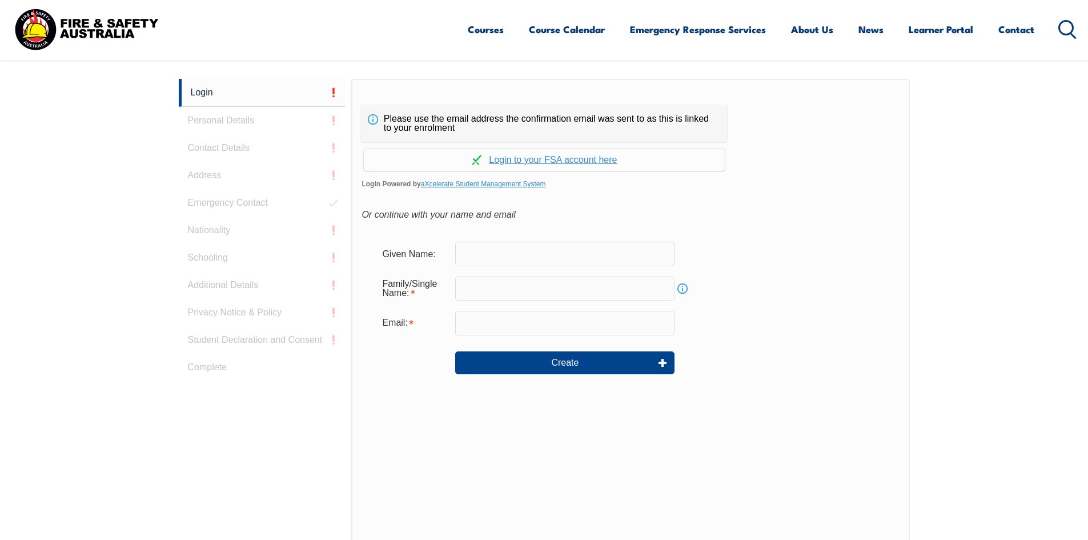
scroll to position [304, 0]
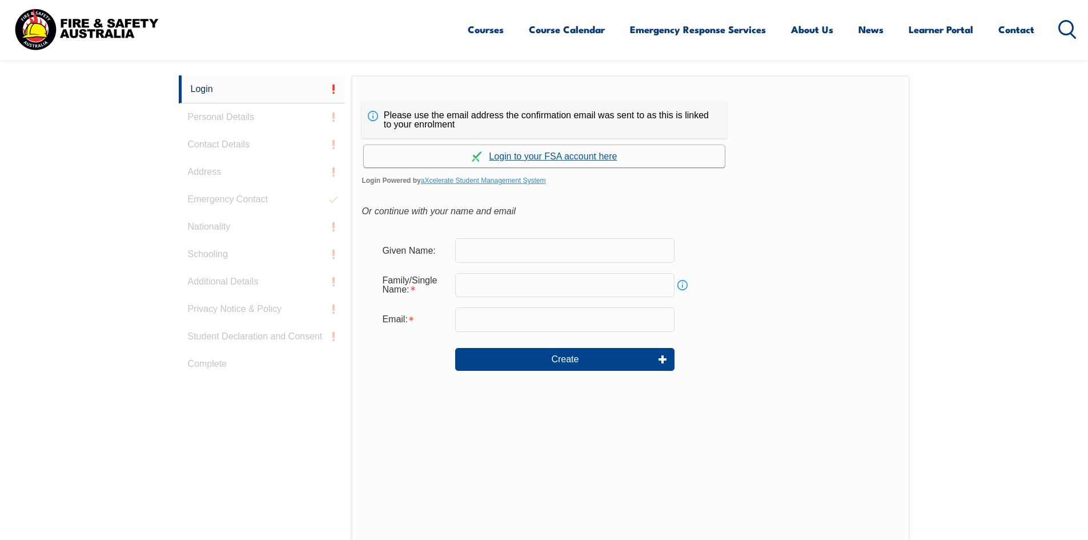
click at [556, 156] on link "Continue with aXcelerate" at bounding box center [544, 156] width 361 height 22
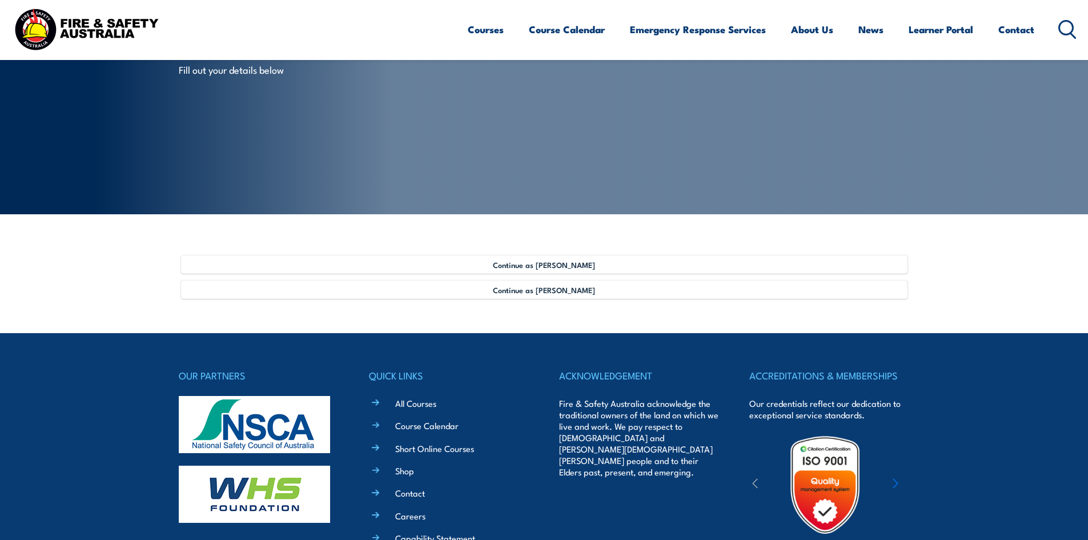
scroll to position [114, 0]
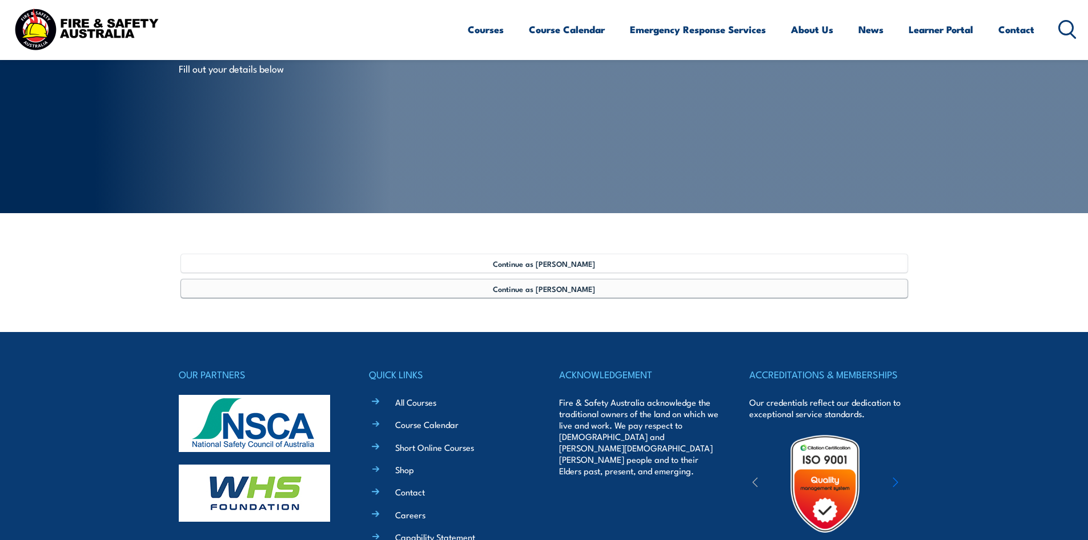
click at [542, 289] on span "Continue as [PERSON_NAME]" at bounding box center [544, 288] width 102 height 9
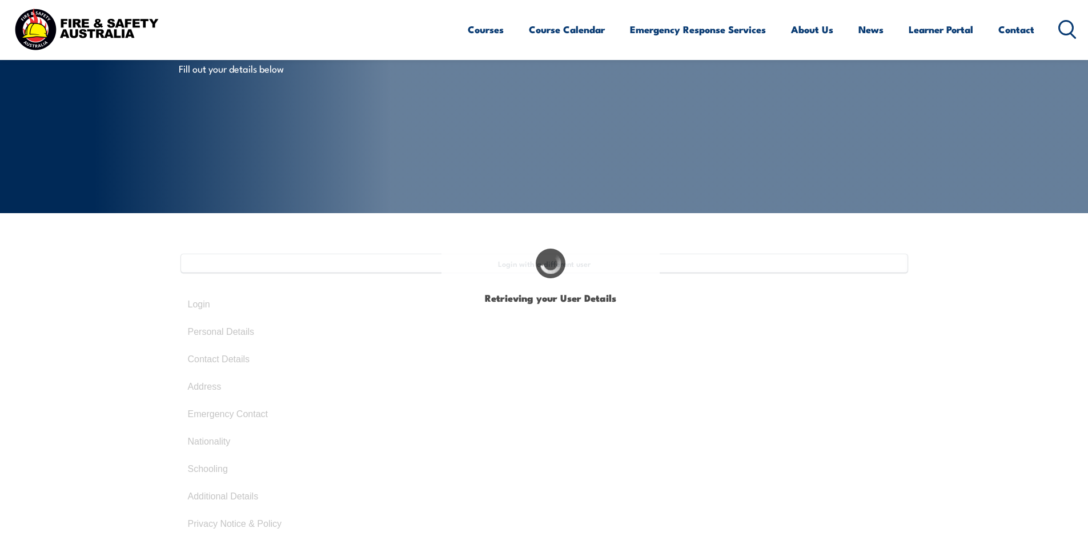
type input "[PERSON_NAME]"
type input "TETLEY"
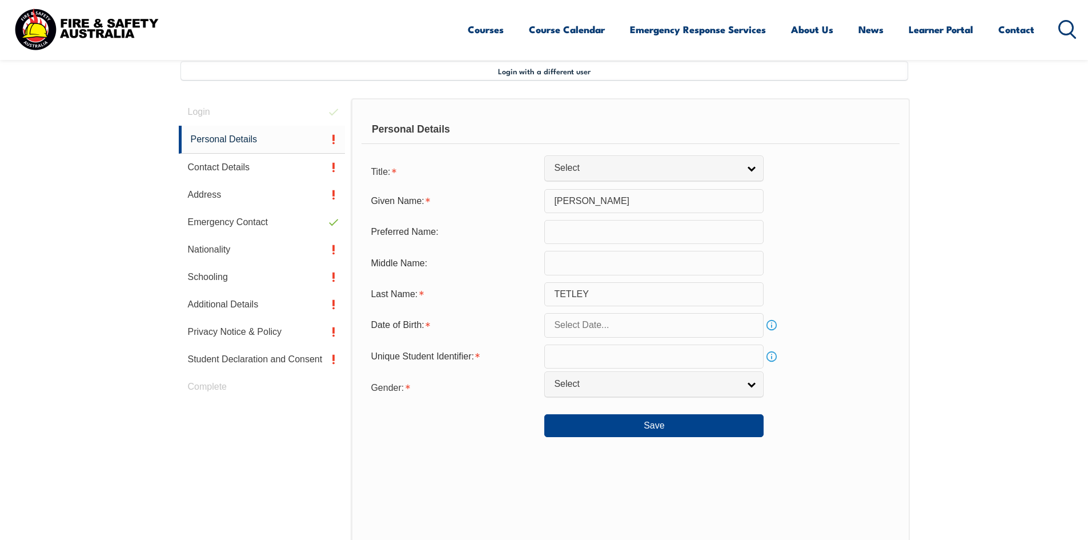
scroll to position [311, 0]
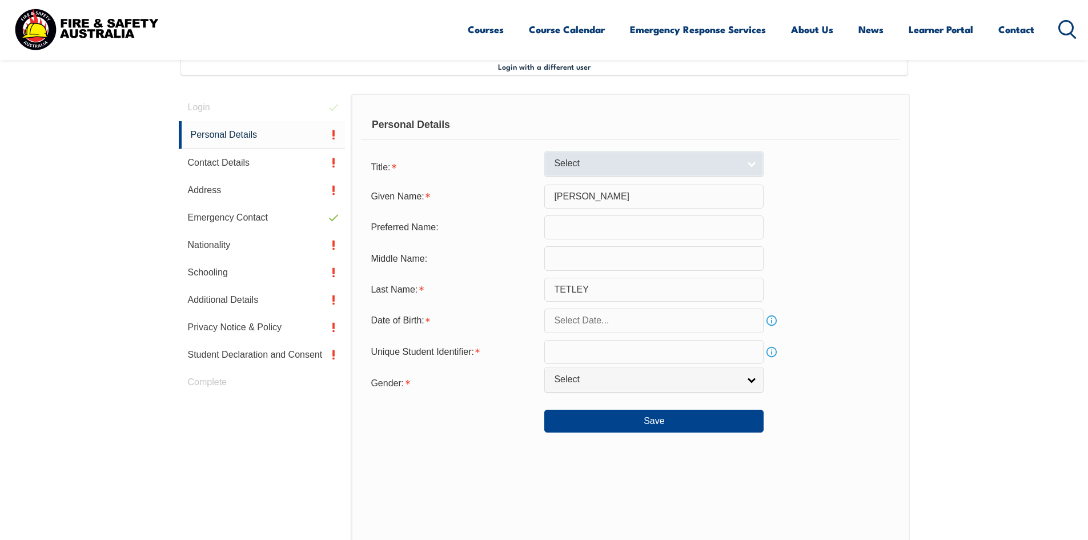
click at [750, 163] on link "Select" at bounding box center [653, 164] width 219 height 26
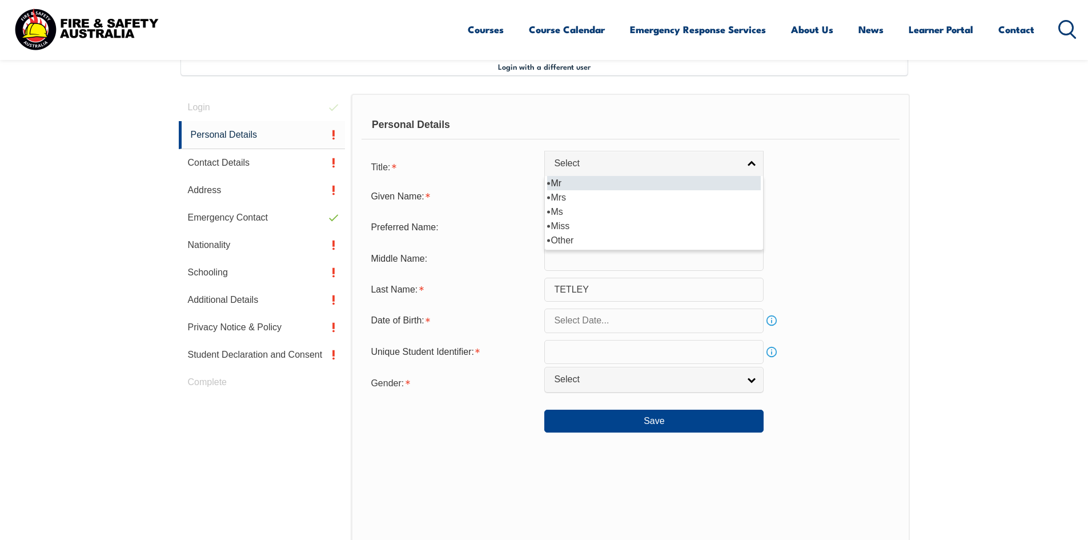
click at [557, 180] on li "Mr" at bounding box center [654, 183] width 214 height 14
select select "Mr"
click at [568, 228] on input "text" at bounding box center [653, 227] width 219 height 24
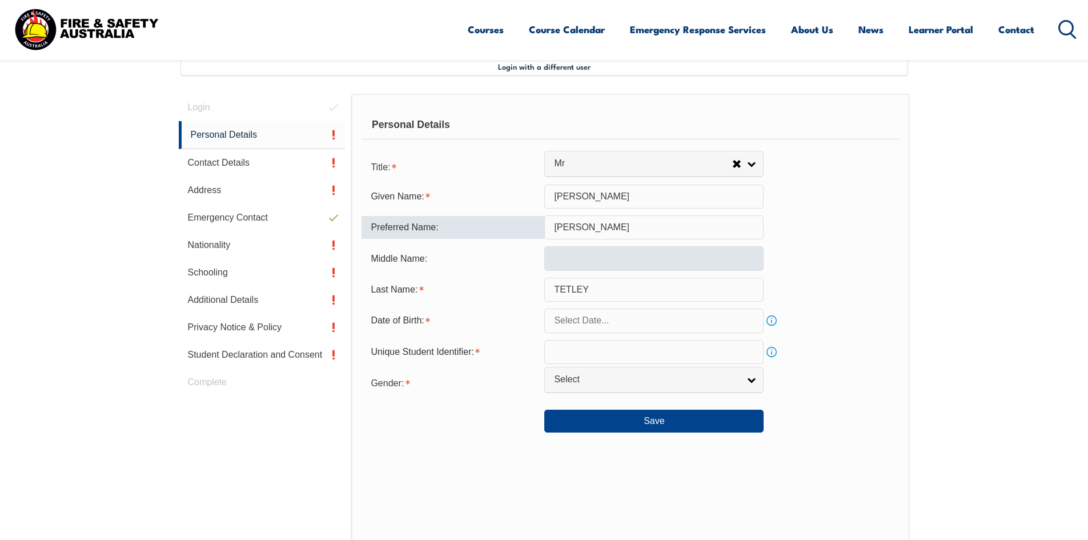
type input "[PERSON_NAME]"
click at [565, 257] on input "text" at bounding box center [653, 258] width 219 height 24
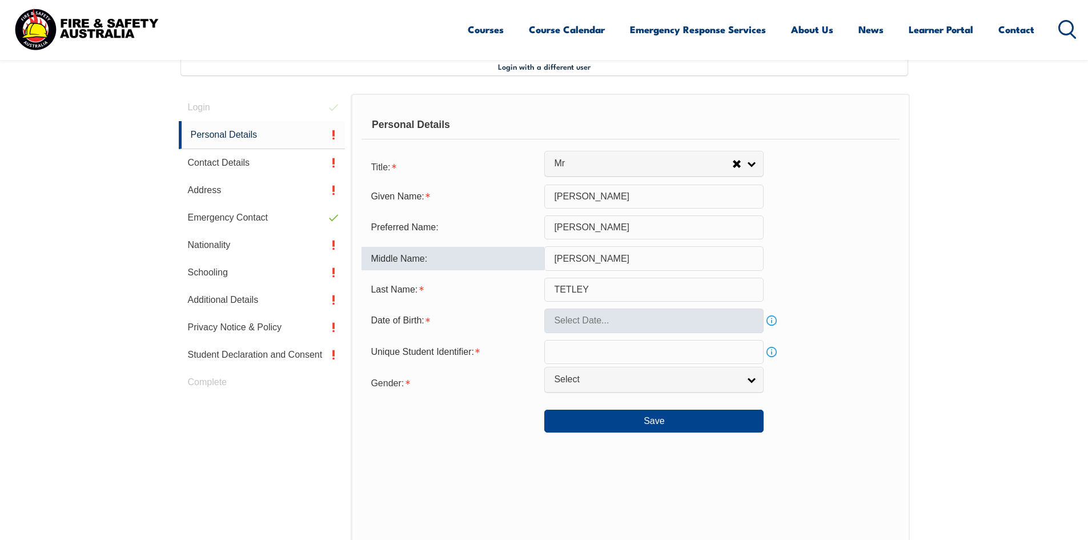
type input "[PERSON_NAME]"
click at [665, 315] on input "text" at bounding box center [653, 320] width 219 height 24
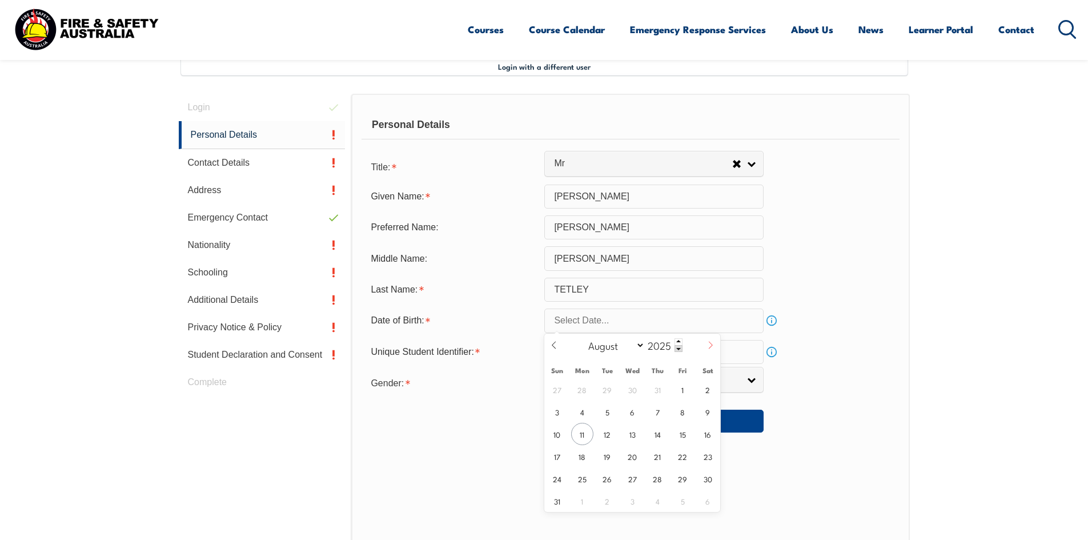
click at [711, 345] on icon at bounding box center [710, 345] width 8 height 8
click at [551, 346] on icon at bounding box center [554, 345] width 8 height 8
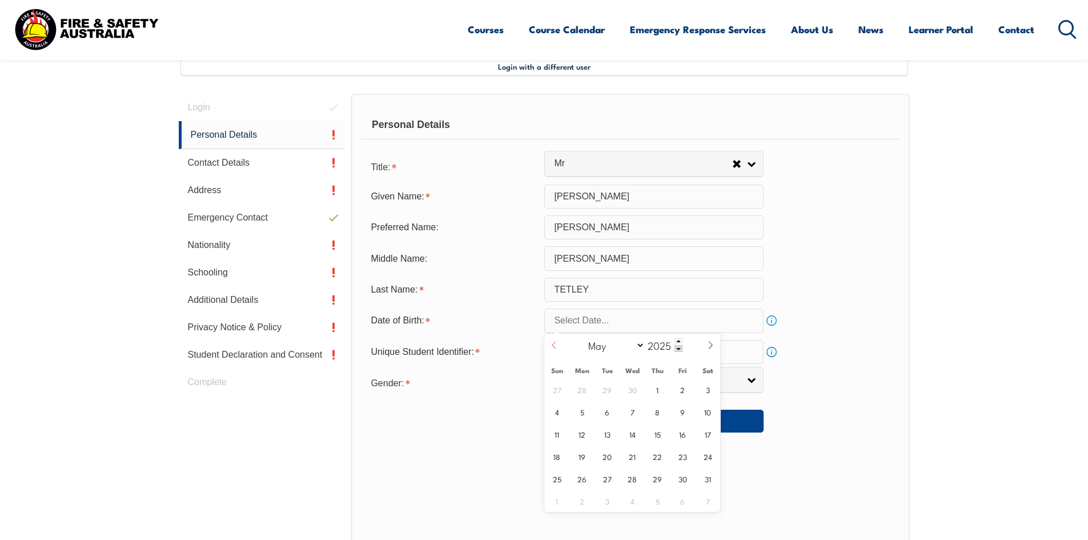
click at [551, 346] on icon at bounding box center [554, 345] width 8 height 8
select select "3"
click at [678, 349] on span at bounding box center [678, 348] width 8 height 7
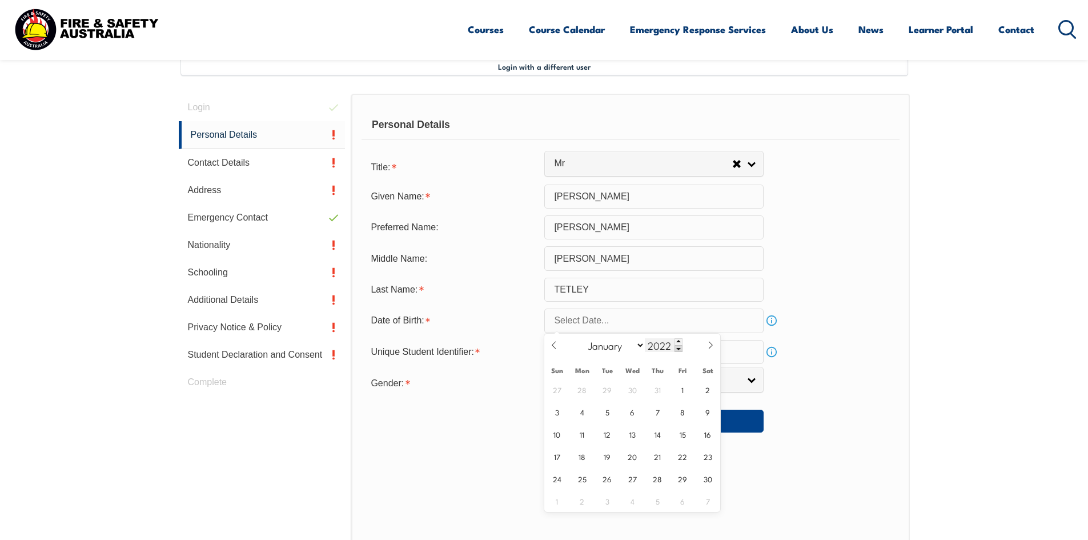
click at [678, 349] on span at bounding box center [678, 348] width 8 height 7
click at [677, 349] on span at bounding box center [678, 348] width 8 height 7
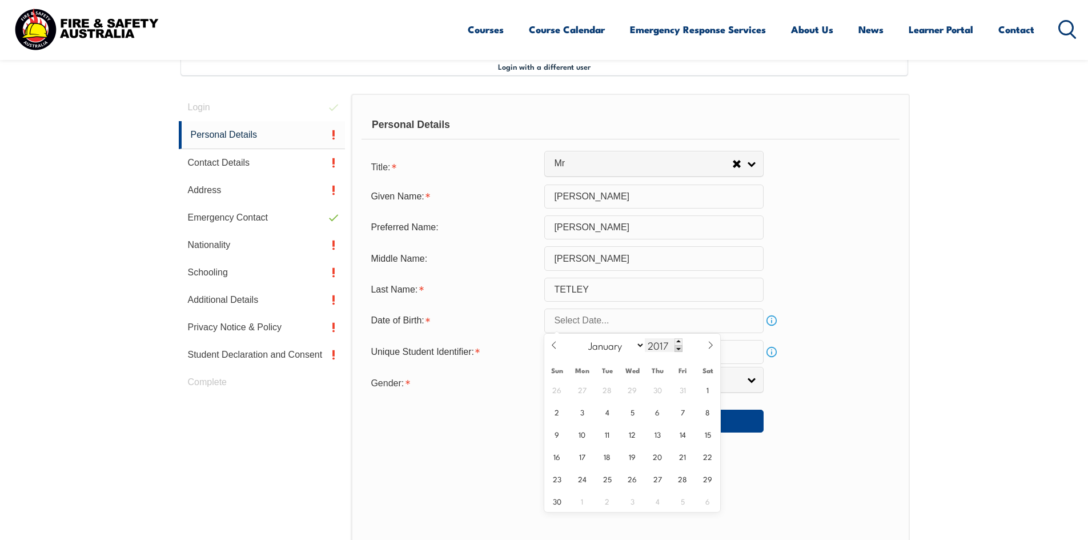
click at [677, 349] on span at bounding box center [678, 348] width 8 height 7
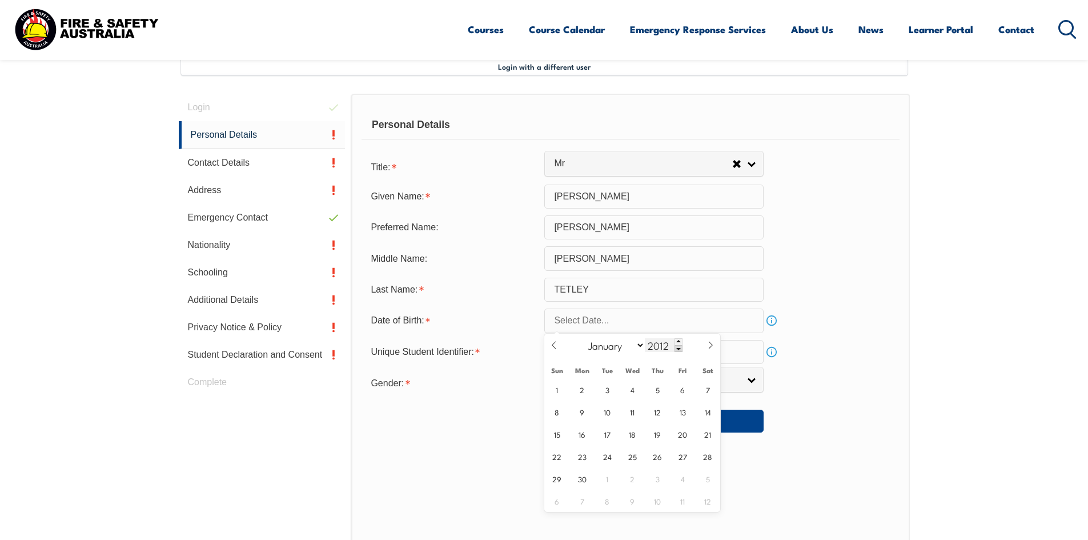
click at [677, 349] on span at bounding box center [678, 348] width 8 height 7
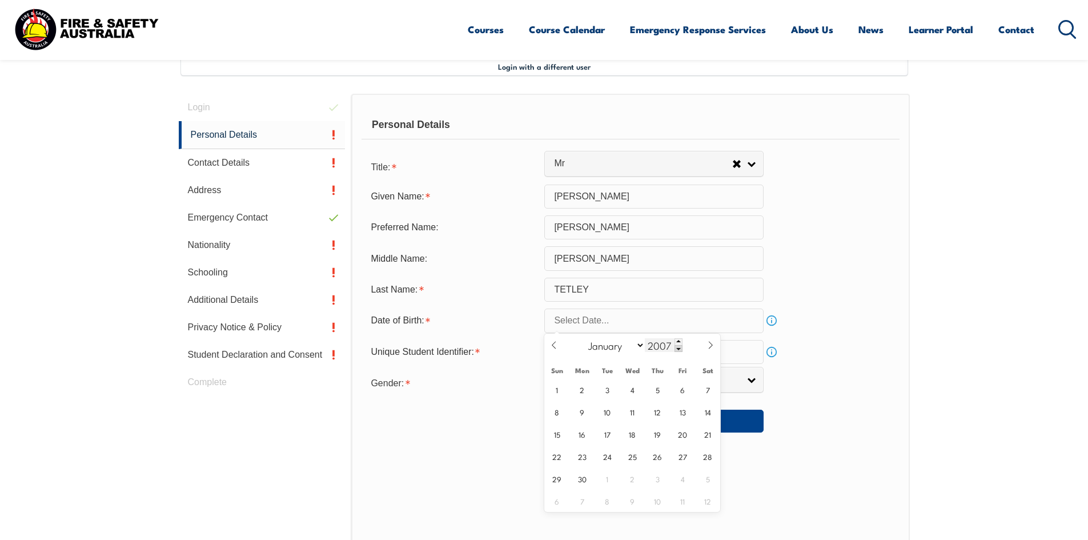
click at [677, 349] on span at bounding box center [678, 348] width 8 height 7
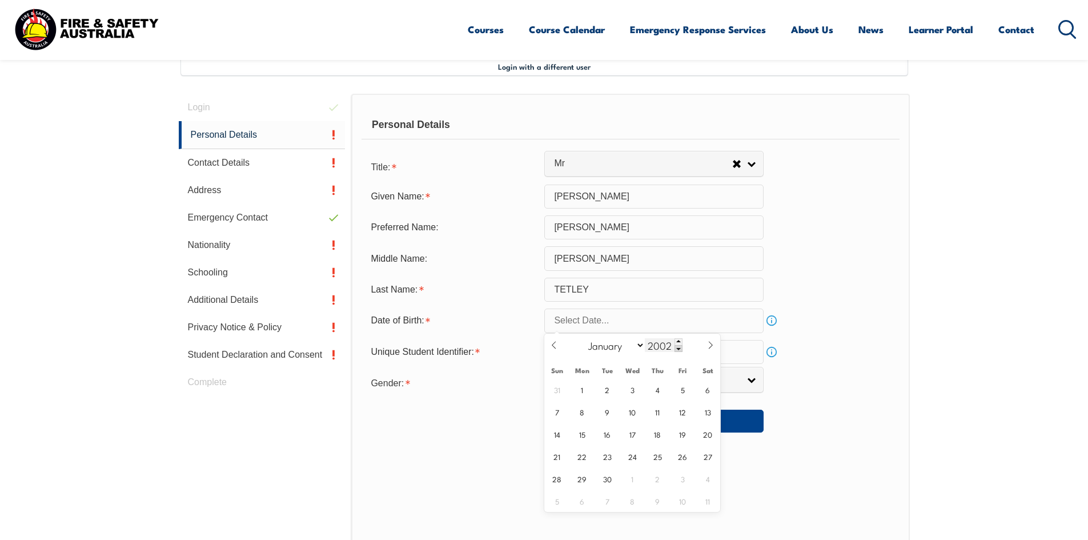
click at [677, 349] on span at bounding box center [678, 348] width 8 height 7
click at [678, 349] on span at bounding box center [678, 348] width 8 height 7
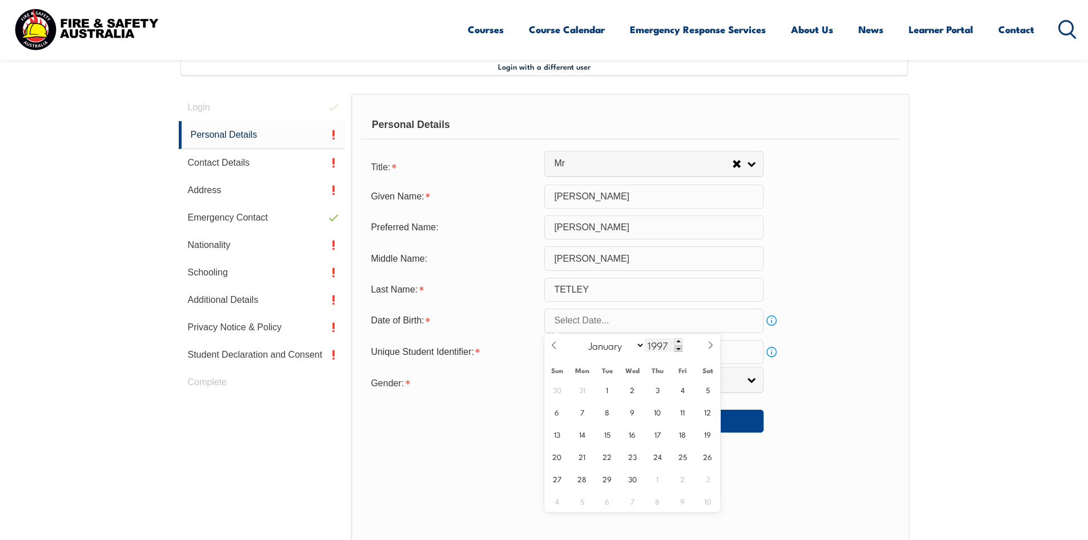
click at [678, 349] on span at bounding box center [678, 348] width 8 height 7
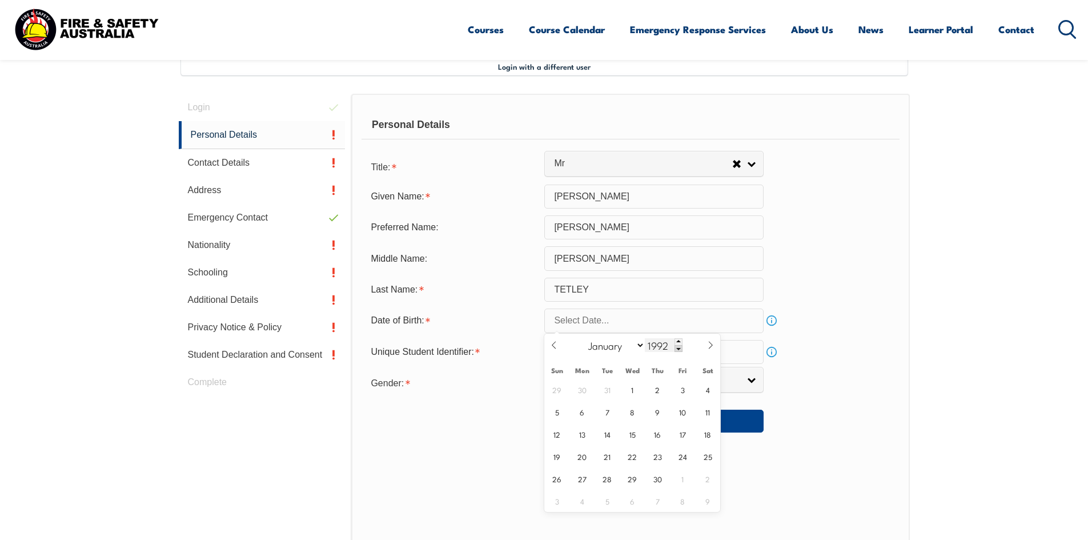
click at [678, 349] on span at bounding box center [678, 348] width 8 height 7
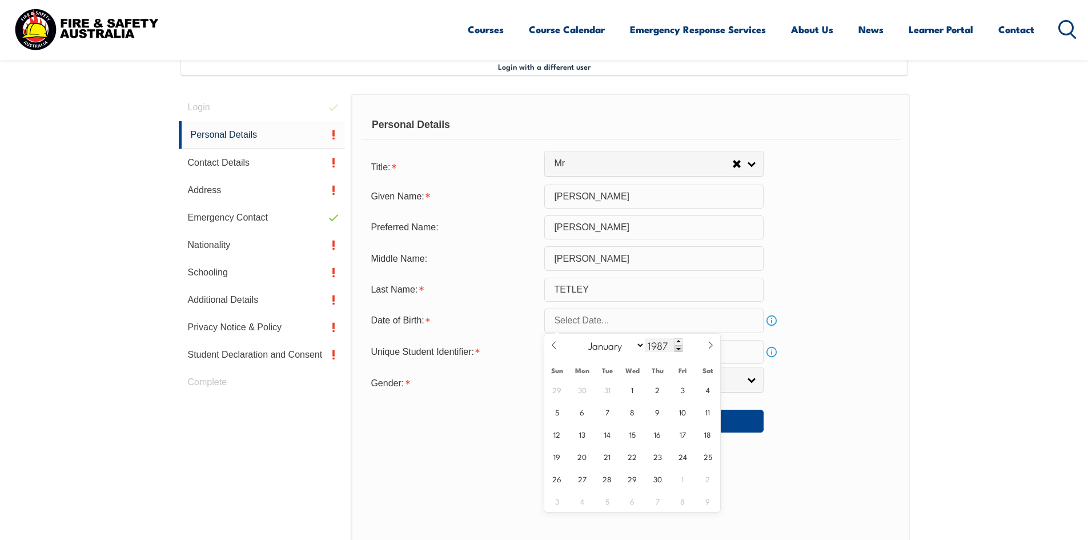
click at [678, 349] on span at bounding box center [678, 348] width 8 height 7
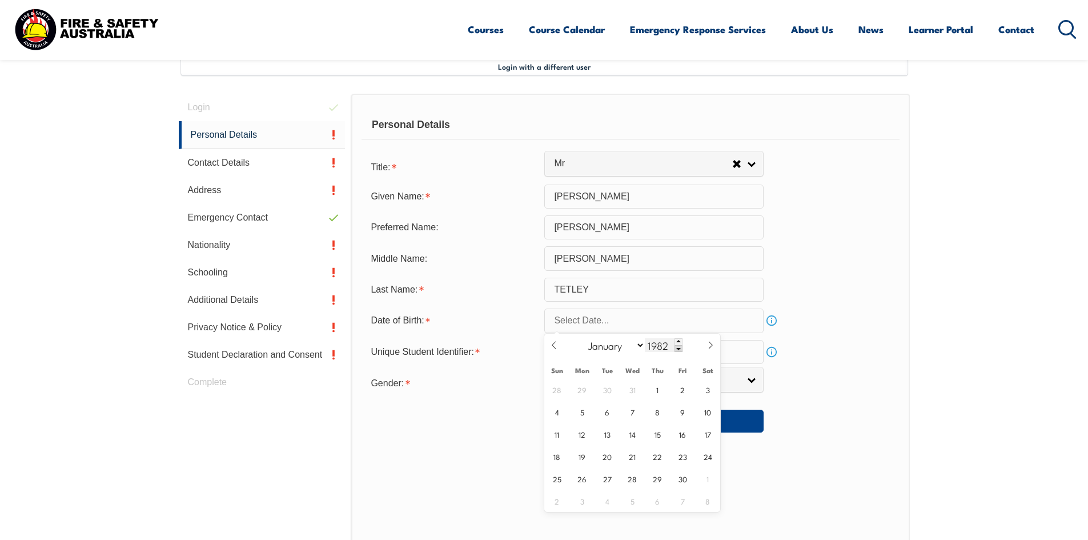
click at [678, 349] on span at bounding box center [678, 348] width 8 height 7
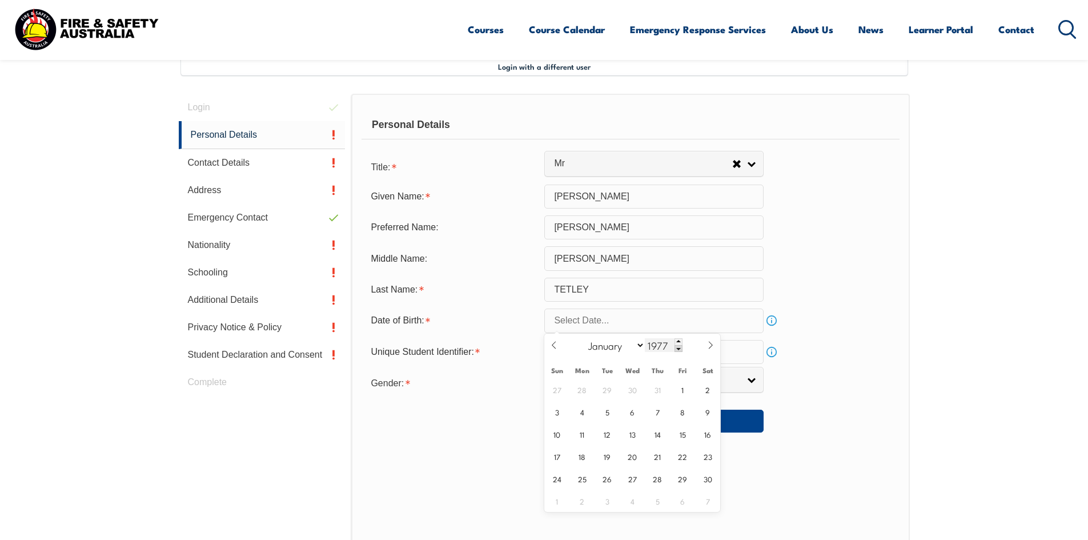
click at [678, 349] on span at bounding box center [678, 348] width 8 height 7
click at [678, 348] on span at bounding box center [678, 348] width 8 height 7
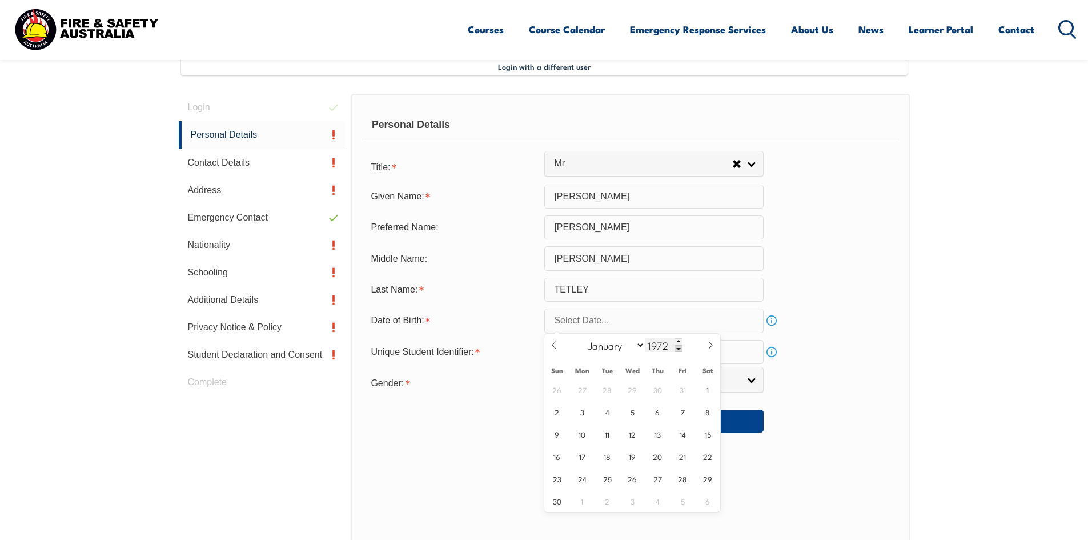
click at [678, 348] on span at bounding box center [678, 348] width 8 height 7
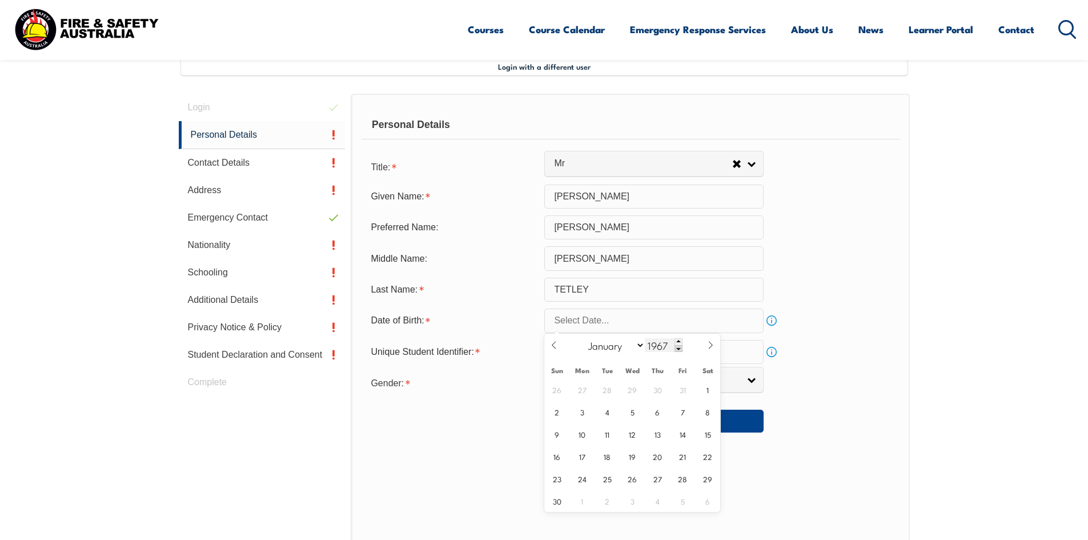
click at [678, 348] on span at bounding box center [678, 348] width 8 height 7
click at [678, 347] on span at bounding box center [678, 348] width 8 height 7
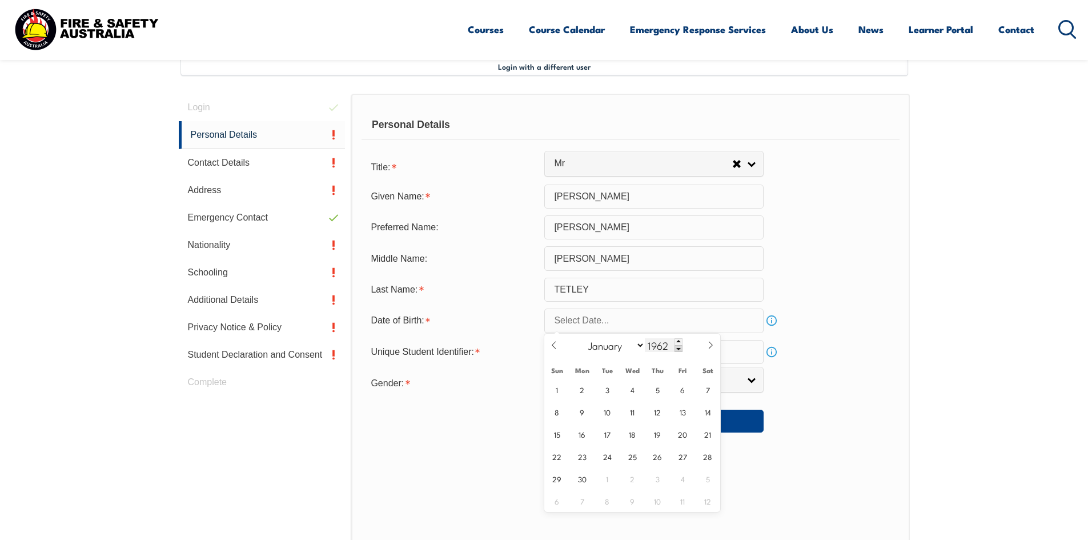
click at [678, 347] on span at bounding box center [678, 348] width 8 height 7
type input "1961"
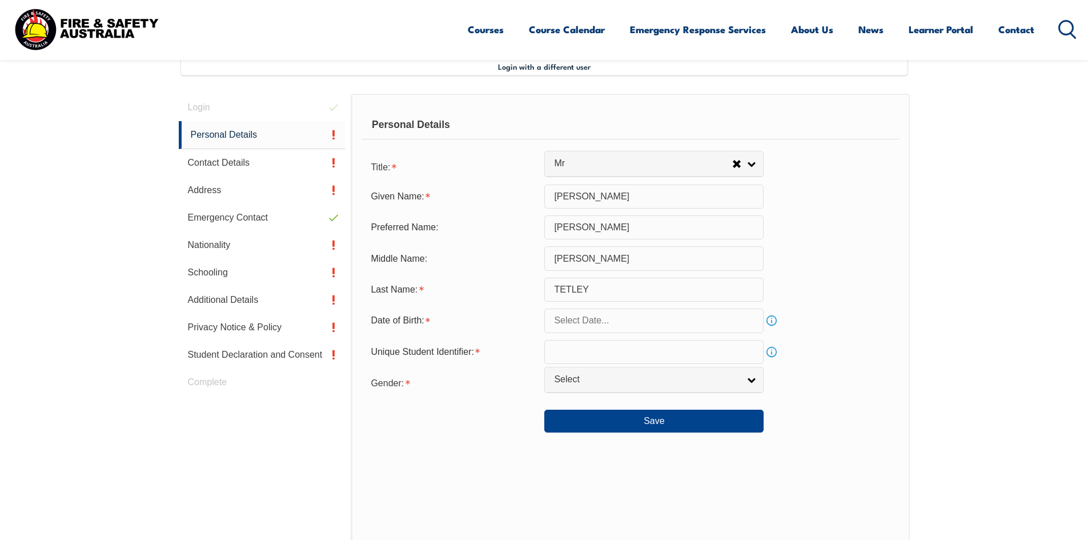
click at [814, 348] on div "Unique Student Identifier: Info" at bounding box center [629, 352] width 537 height 24
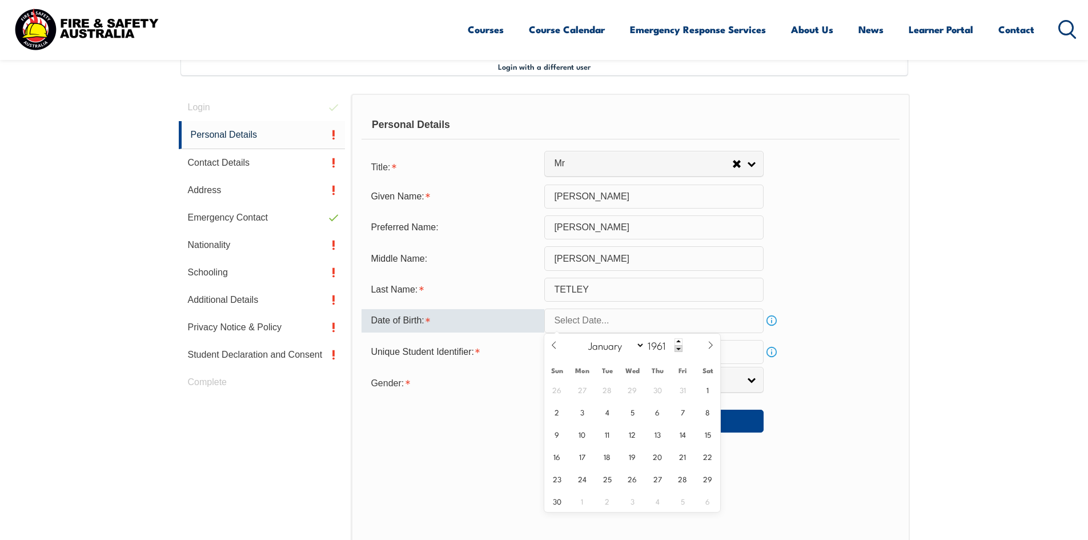
click at [608, 322] on input "text" at bounding box center [653, 320] width 219 height 24
click at [710, 411] on span "8" at bounding box center [708, 411] width 22 height 22
type input "[DATE]"
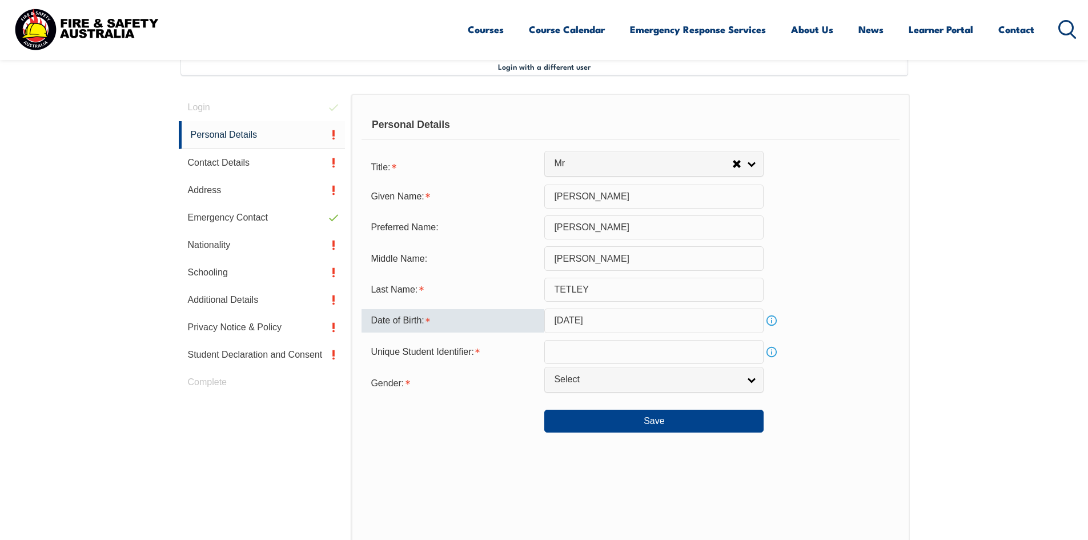
click at [602, 351] on input "text" at bounding box center [653, 352] width 219 height 24
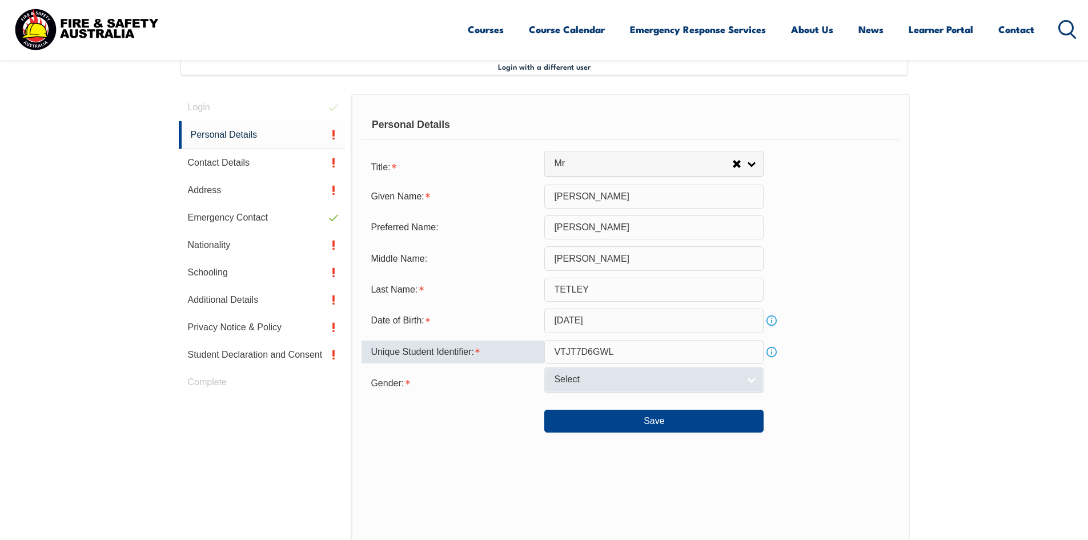
type input "VTJT7D6GWL"
click at [673, 376] on span "Select" at bounding box center [646, 379] width 185 height 12
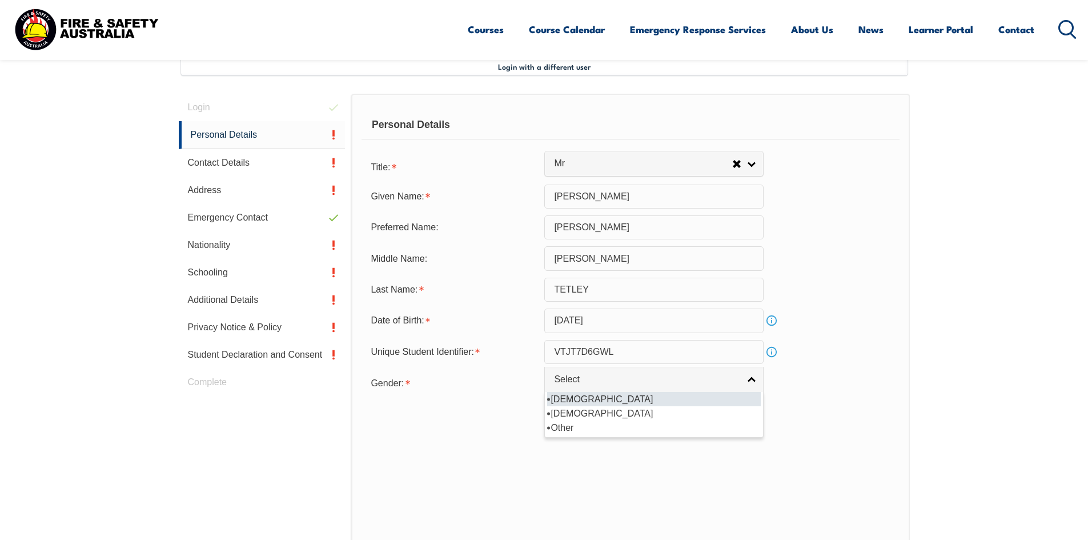
click at [554, 396] on li "[DEMOGRAPHIC_DATA]" at bounding box center [654, 399] width 214 height 14
select select "M"
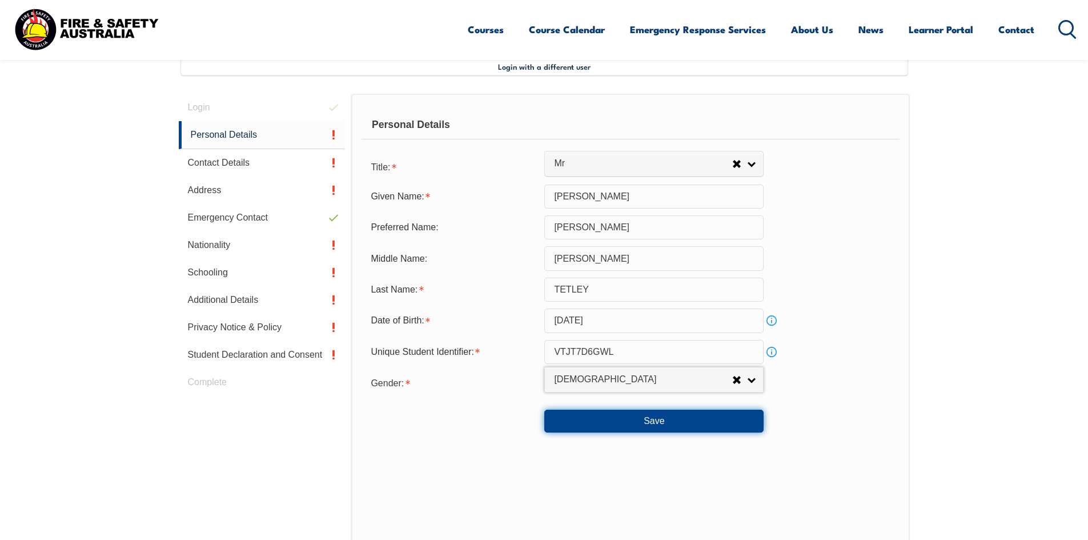
click at [651, 424] on button "Save" at bounding box center [653, 420] width 219 height 23
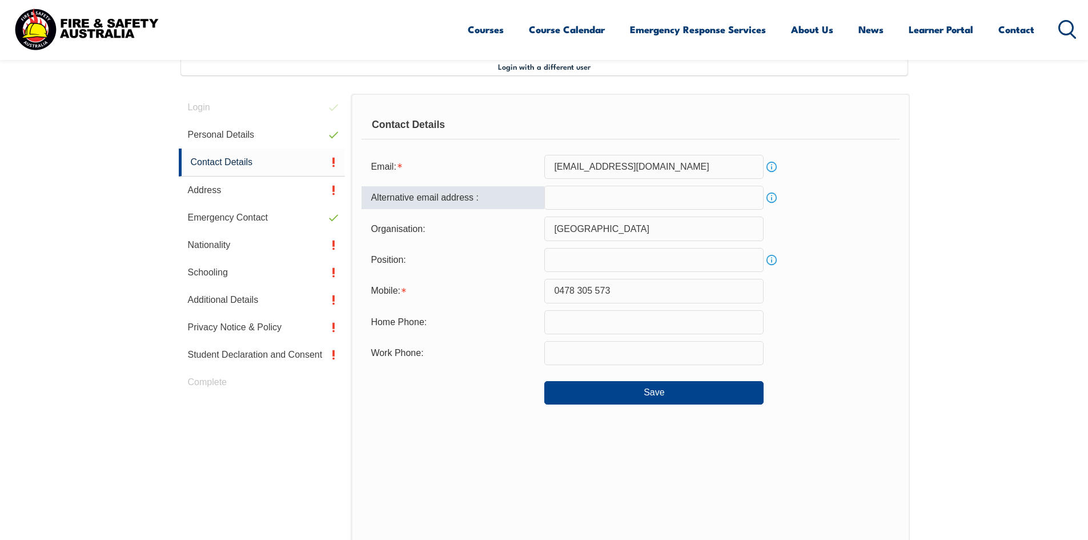
click at [554, 203] on input "email" at bounding box center [653, 198] width 219 height 24
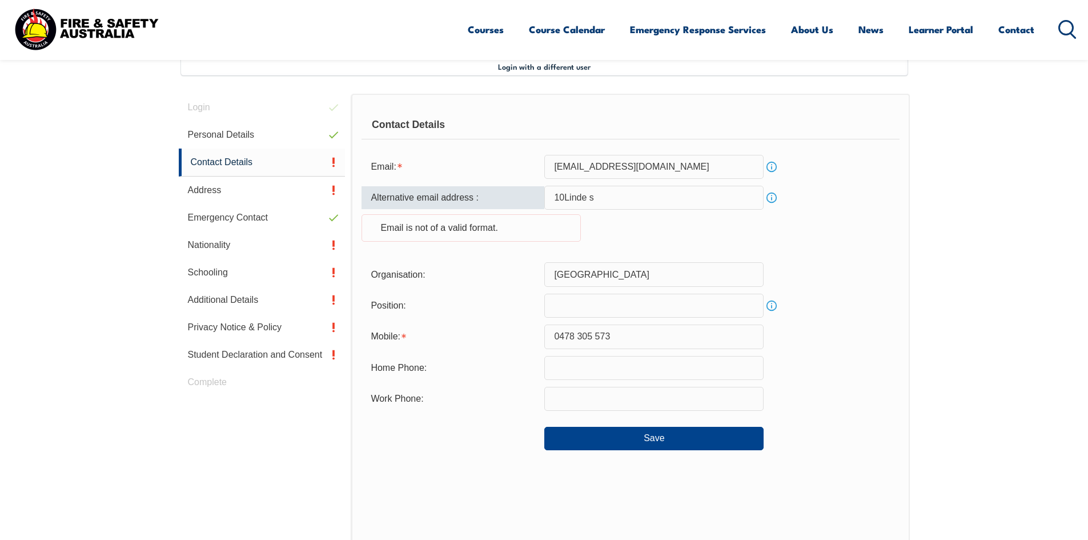
type input "10Linde st"
drag, startPoint x: 608, startPoint y: 195, endPoint x: 547, endPoint y: 195, distance: 61.1
click at [547, 195] on input "10Linde st" at bounding box center [653, 198] width 219 height 24
click at [814, 200] on div "Alternative email address : Info Email is not of a valid format." at bounding box center [629, 221] width 537 height 70
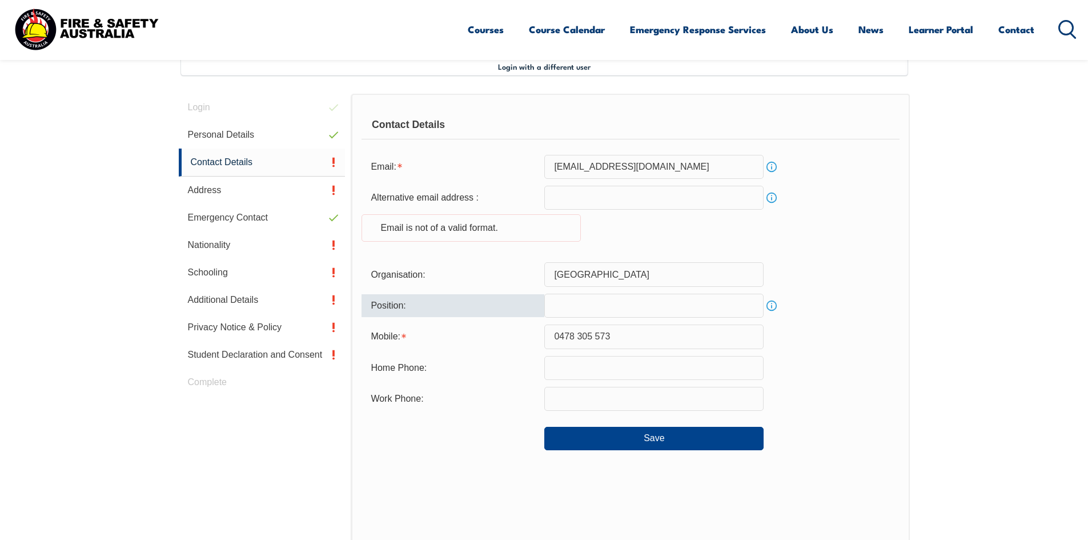
click at [582, 307] on input "text" at bounding box center [653, 305] width 219 height 24
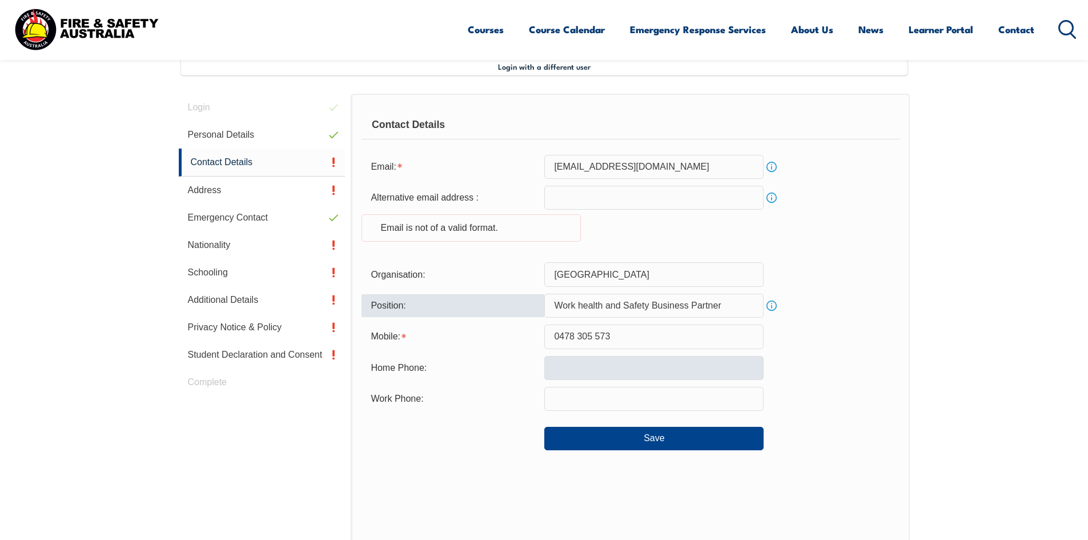
type input "Work health and Safety Business Partner"
click at [597, 365] on input "text" at bounding box center [653, 368] width 219 height 24
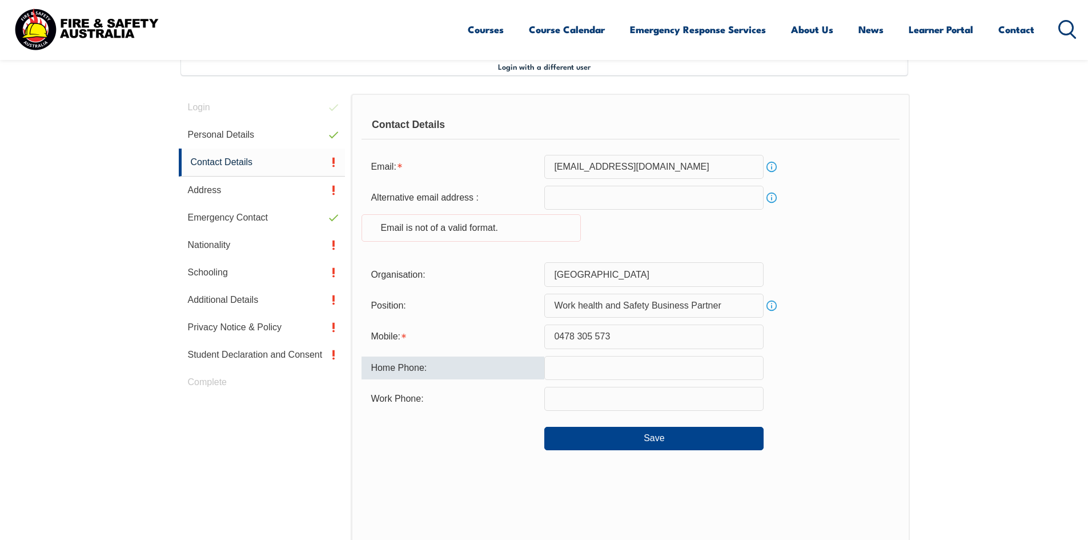
type input "0424053405"
type input "[EMAIL_ADDRESS][DOMAIN_NAME]"
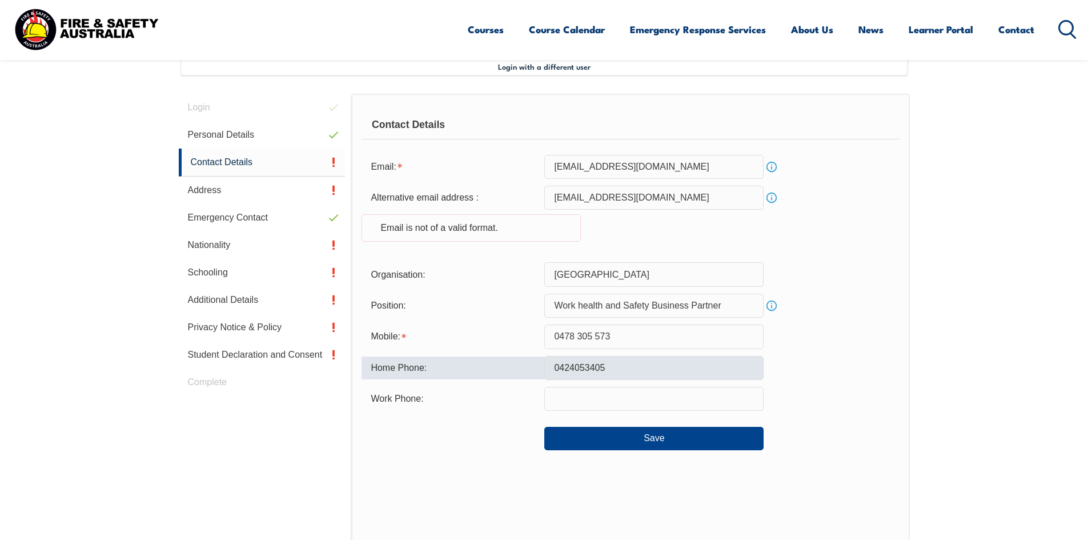
type input "0424053405"
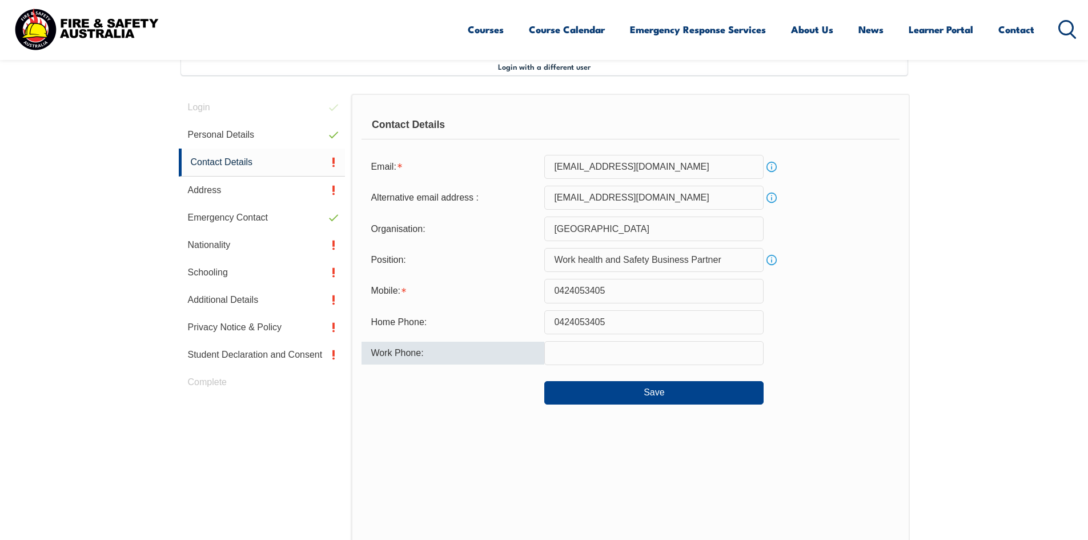
click at [585, 348] on input "text" at bounding box center [653, 353] width 219 height 24
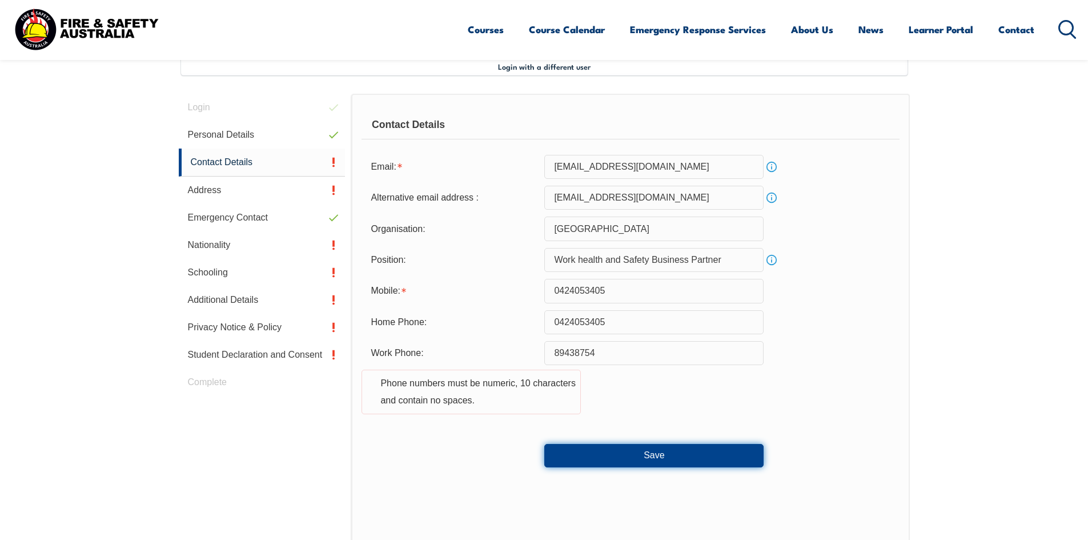
click at [648, 455] on button "Save" at bounding box center [653, 455] width 219 height 23
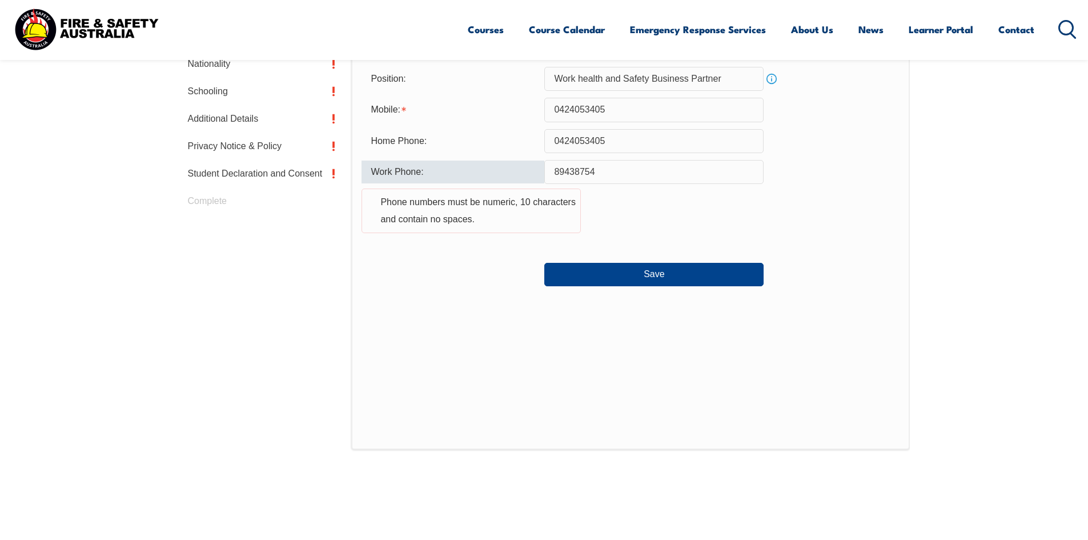
scroll to position [481, 0]
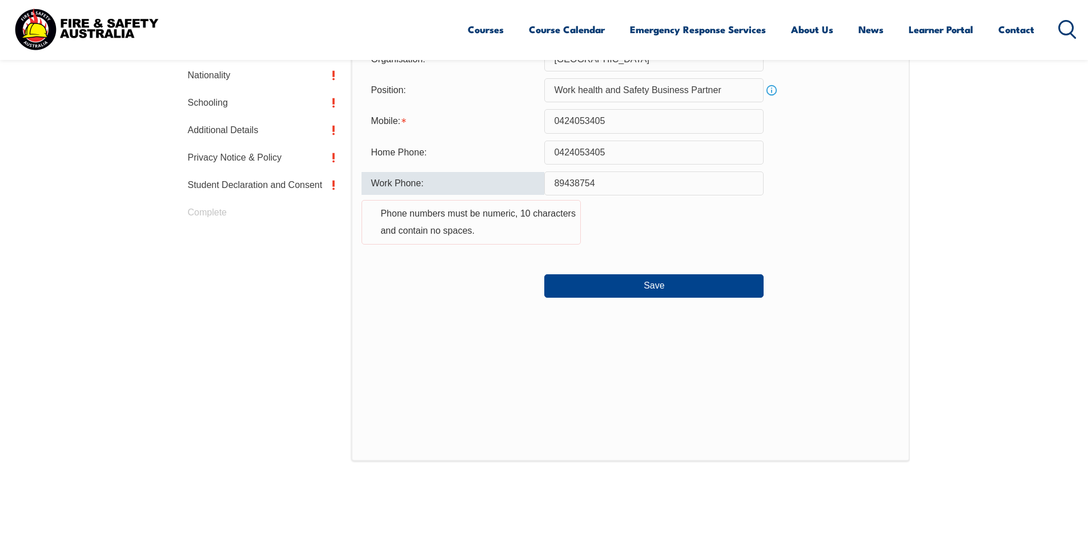
click at [574, 180] on input "89438754" at bounding box center [653, 183] width 219 height 24
click at [553, 182] on input "89438754" at bounding box center [653, 183] width 219 height 24
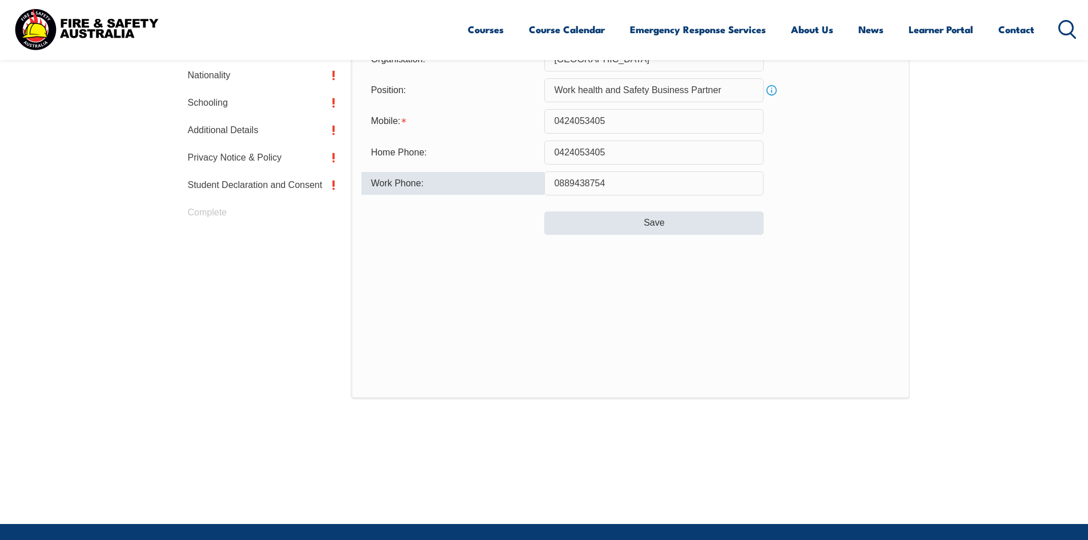
type input "0889438754"
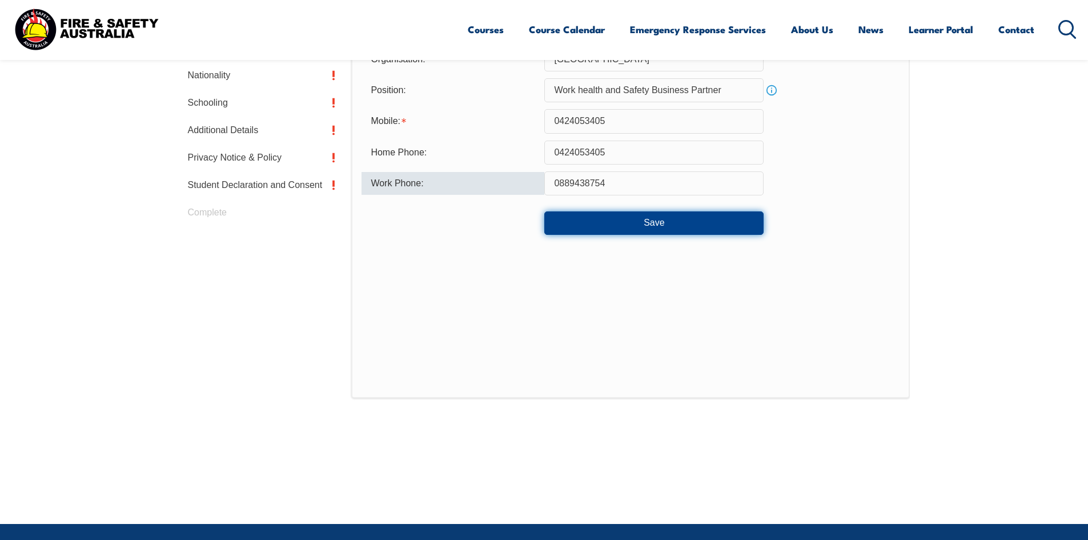
click at [646, 219] on button "Save" at bounding box center [653, 222] width 219 height 23
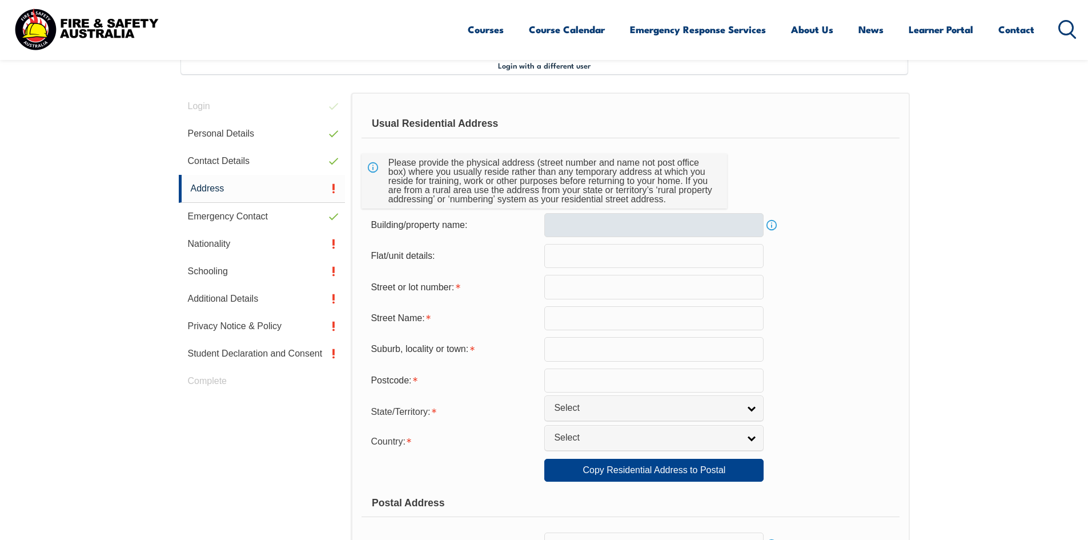
scroll to position [311, 0]
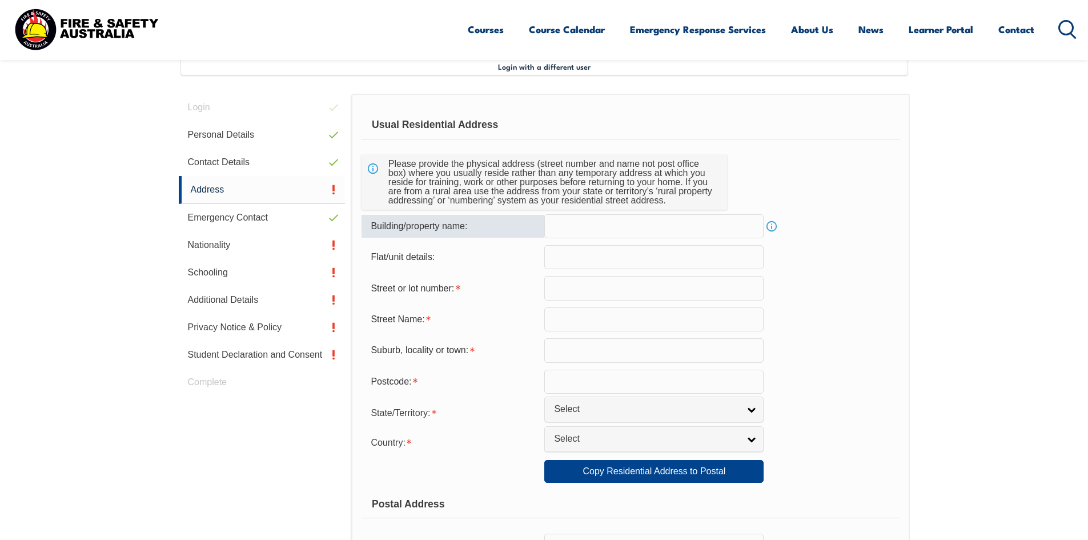
click at [669, 231] on input "text" at bounding box center [653, 226] width 219 height 24
type input "[STREET_ADDRESS]"
type input "10"
type input "Linde st"
type input "Moil"
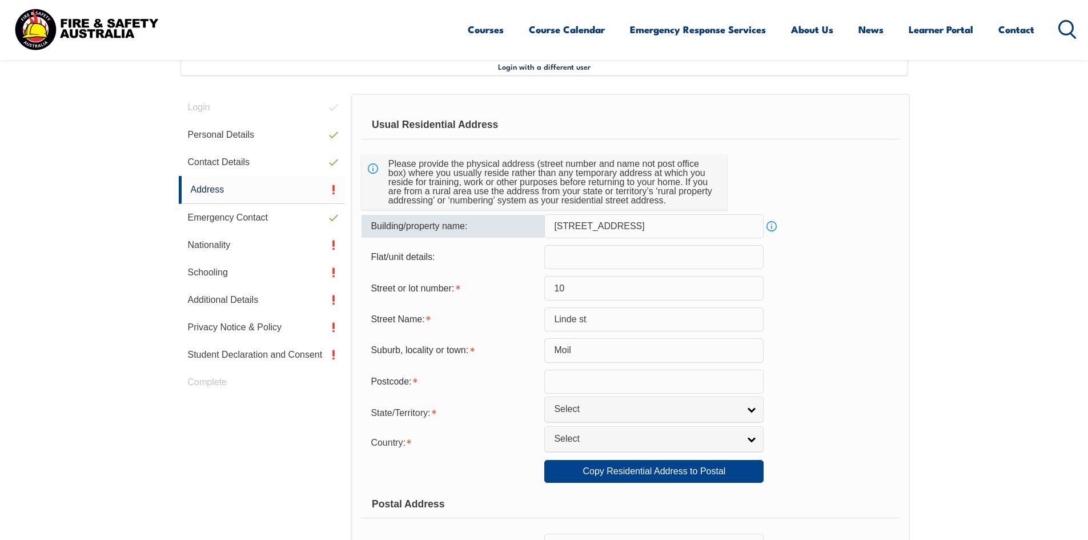
type input "0810"
select select "NT"
type input "[GEOGRAPHIC_DATA]"
select select "1101"
type input "[GEOGRAPHIC_DATA]"
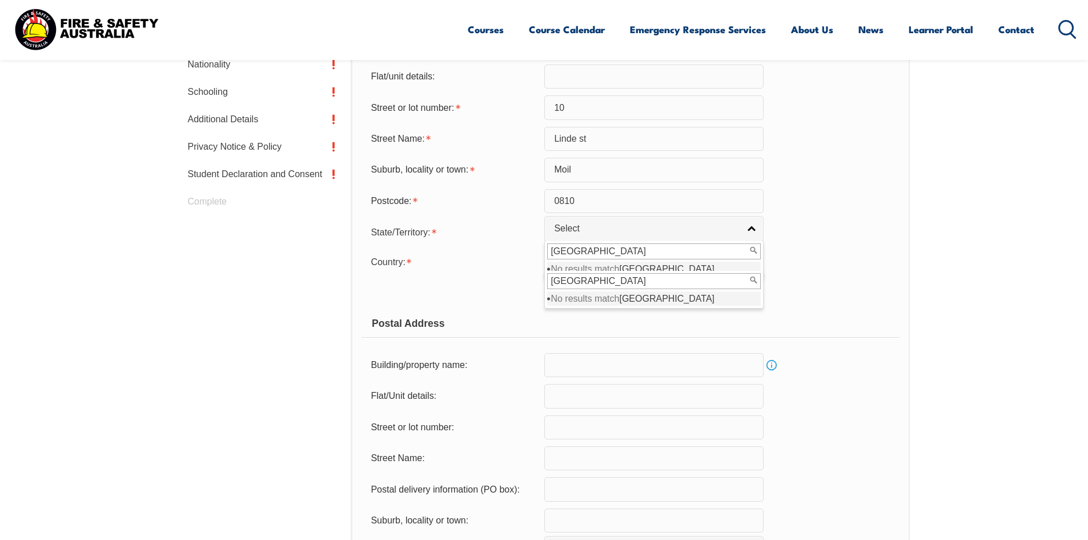
scroll to position [425, 0]
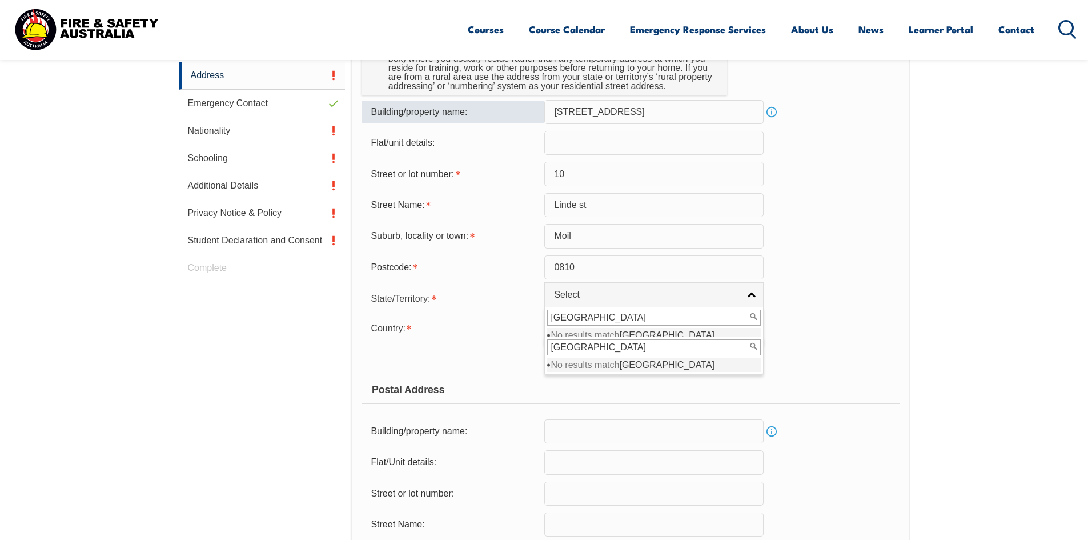
click at [592, 318] on input "[GEOGRAPHIC_DATA]" at bounding box center [654, 317] width 214 height 16
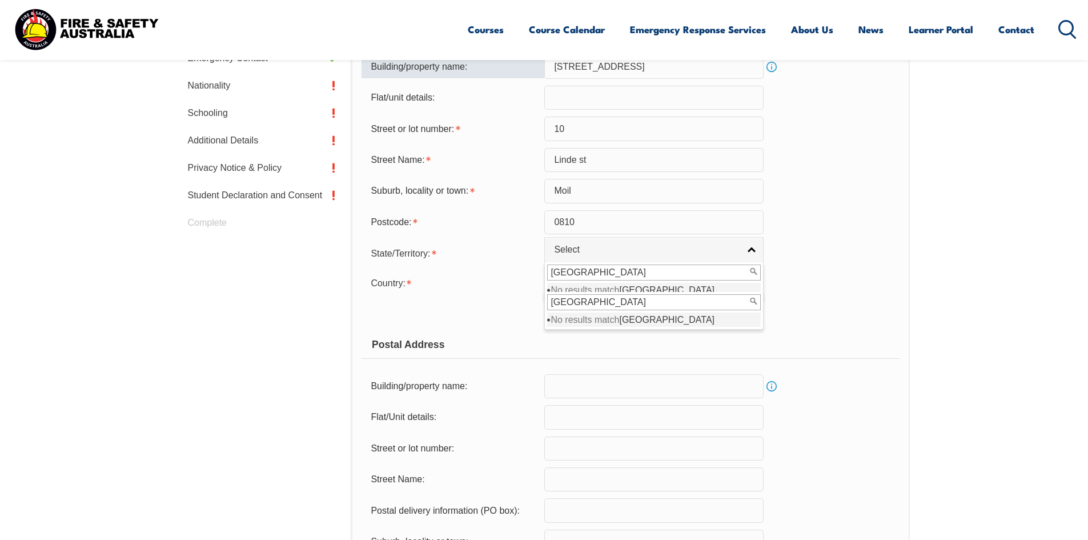
scroll to position [540, 0]
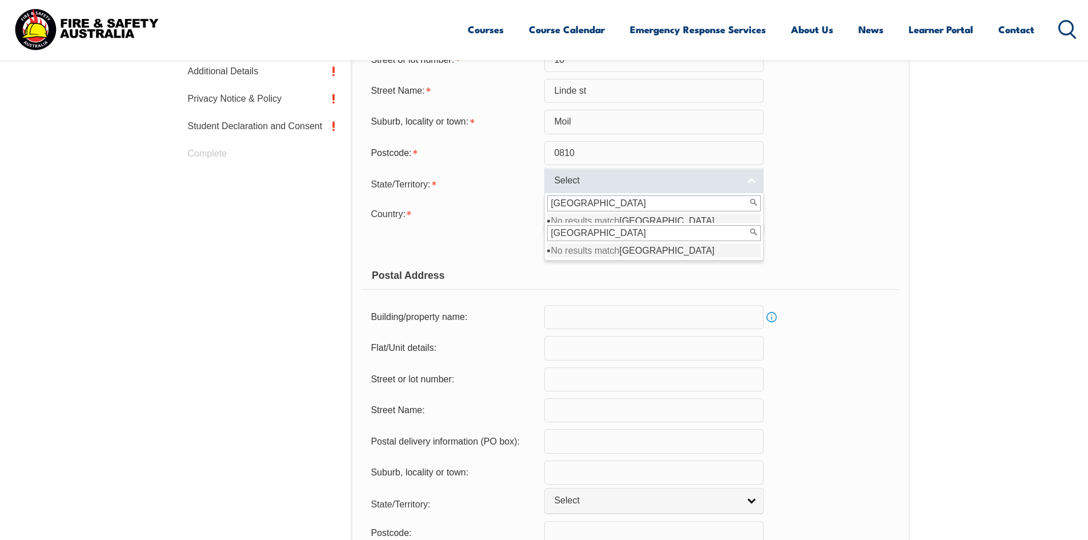
click at [753, 180] on link "Select" at bounding box center [653, 181] width 219 height 26
click at [750, 183] on link "Select" at bounding box center [653, 181] width 219 height 26
click at [634, 201] on input "[GEOGRAPHIC_DATA]" at bounding box center [654, 203] width 214 height 16
click at [837, 222] on div "Country: [GEOGRAPHIC_DATA] ([GEOGRAPHIC_DATA]) [GEOGRAPHIC_DATA] [GEOGRAPHIC_DA…" at bounding box center [629, 213] width 537 height 23
click at [750, 182] on link "Select" at bounding box center [653, 181] width 219 height 26
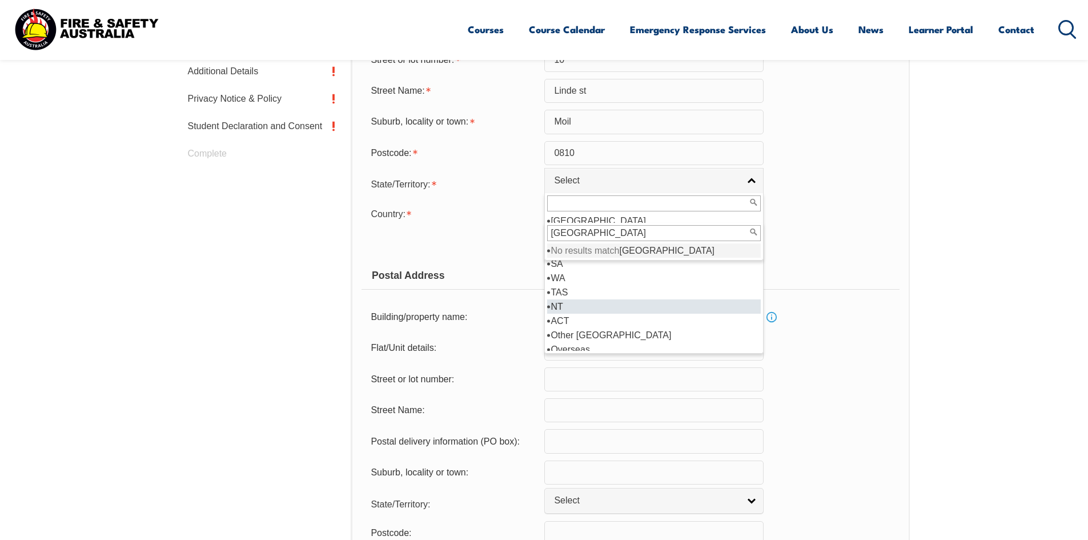
click at [560, 308] on li "NT" at bounding box center [654, 306] width 214 height 14
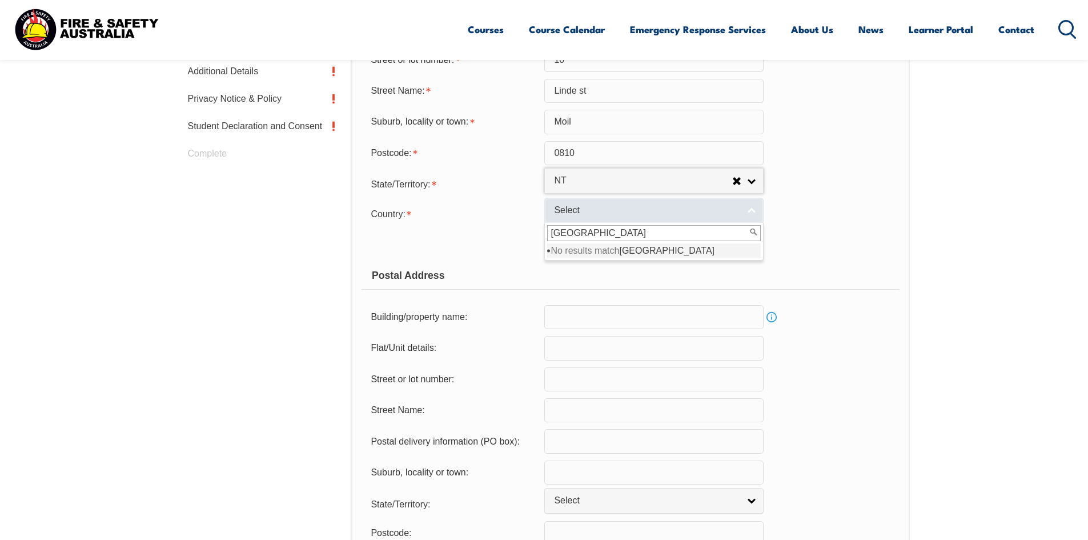
click at [751, 213] on link "Select" at bounding box center [653, 211] width 219 height 26
click at [751, 214] on link "Select" at bounding box center [653, 211] width 219 height 26
click at [608, 210] on span "Select" at bounding box center [646, 210] width 185 height 12
click at [581, 208] on span "Select" at bounding box center [646, 210] width 185 height 12
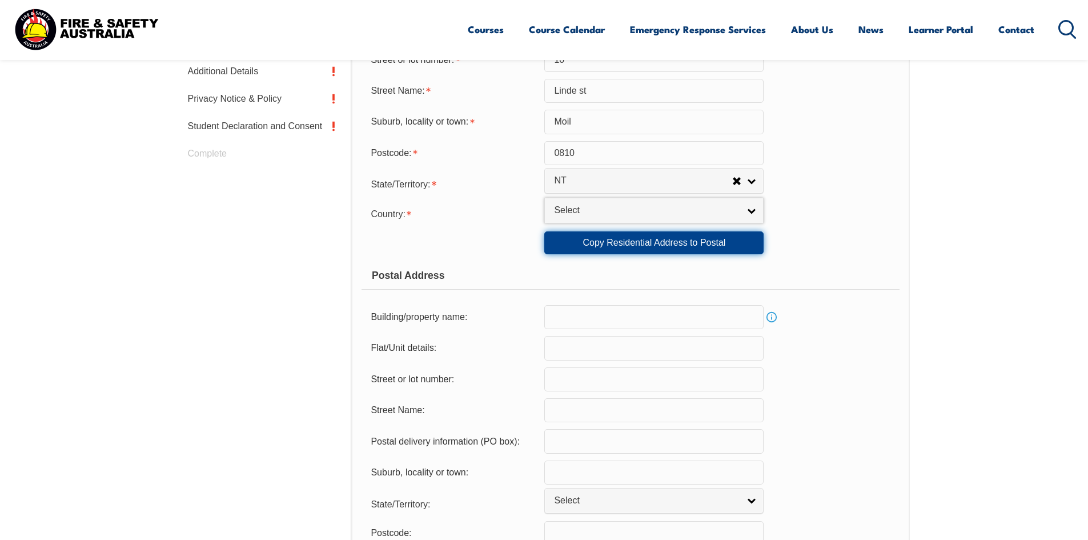
click at [669, 240] on link "Copy Residential Address to Postal" at bounding box center [653, 242] width 219 height 23
type input "[STREET_ADDRESS]"
type input "10"
type input "Linde st"
type input "Moil"
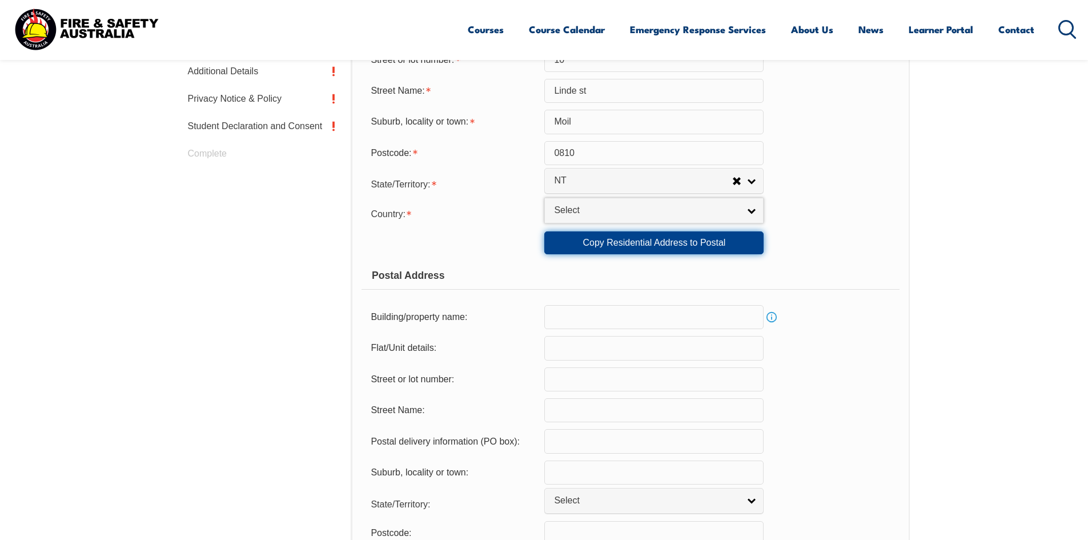
select select "NT"
type input "0810"
select select "1101"
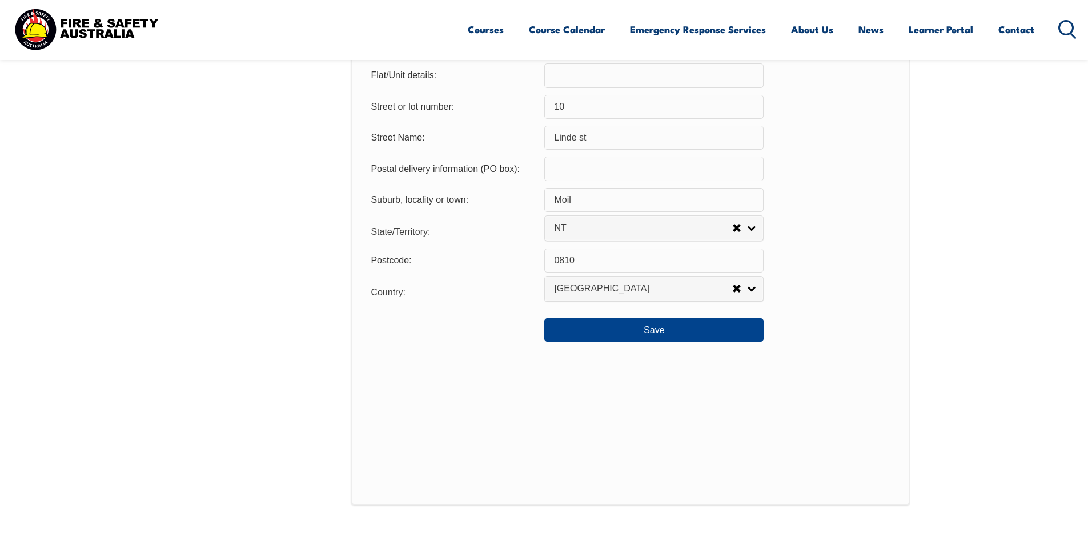
scroll to position [825, 0]
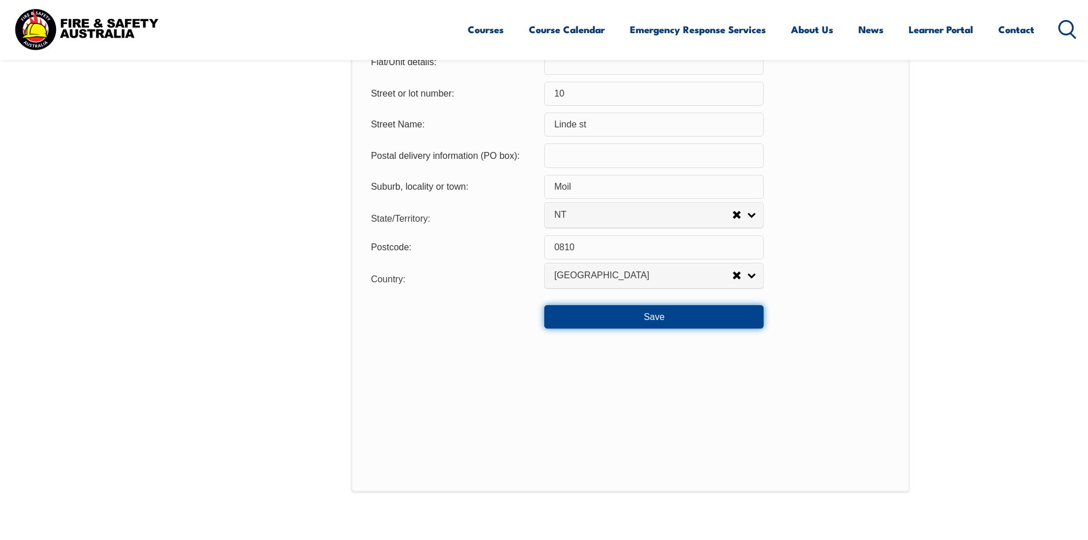
click at [658, 316] on button "Save" at bounding box center [653, 316] width 219 height 23
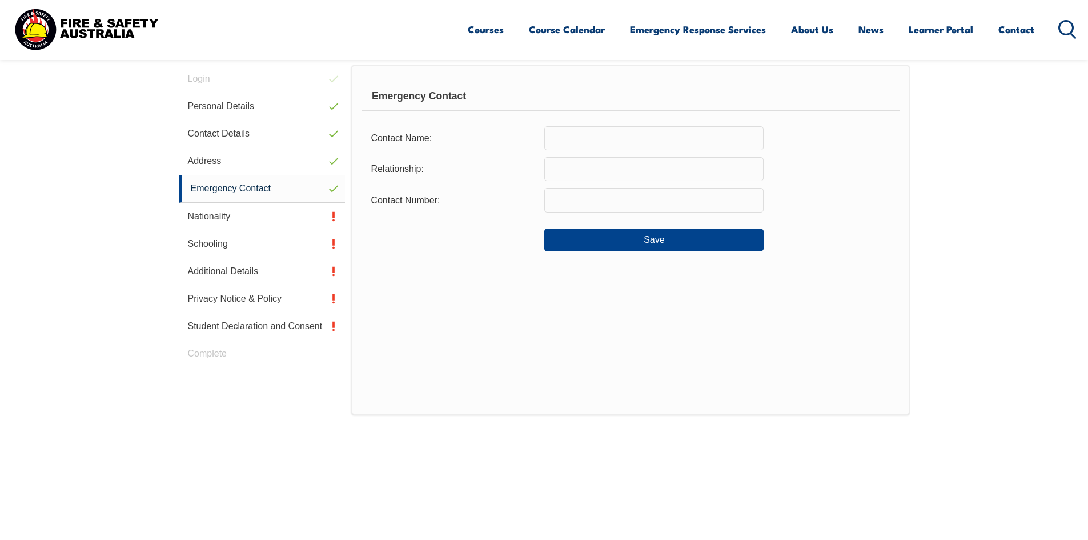
scroll to position [311, 0]
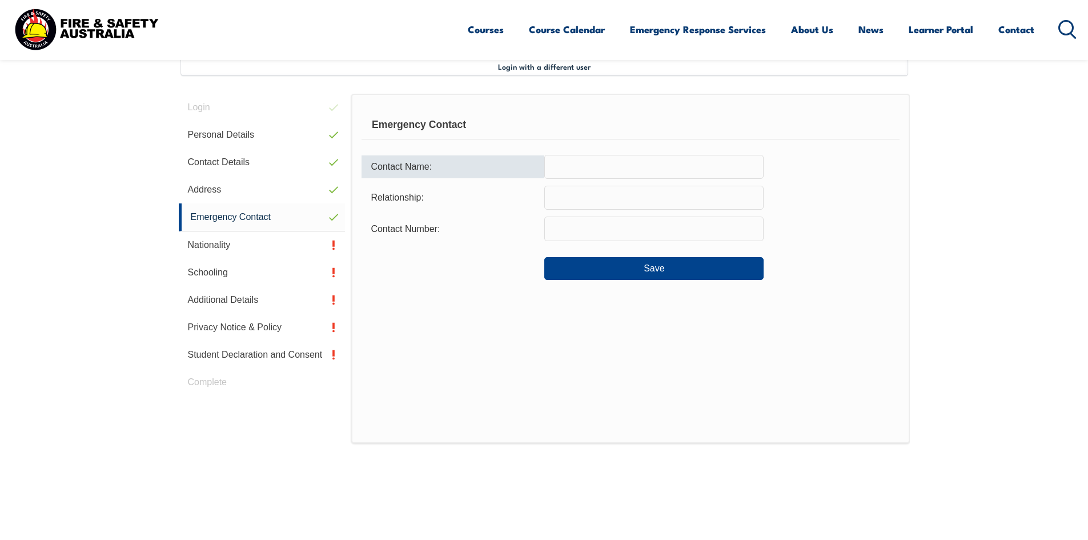
click at [625, 166] on input "text" at bounding box center [653, 167] width 219 height 24
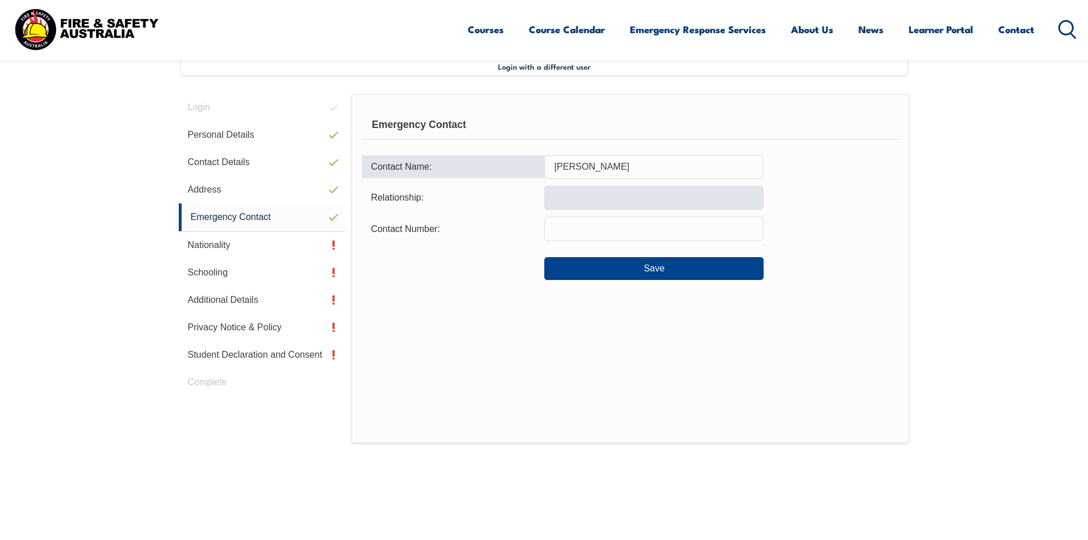
type input "[PERSON_NAME]"
click at [558, 195] on input "text" at bounding box center [653, 198] width 219 height 24
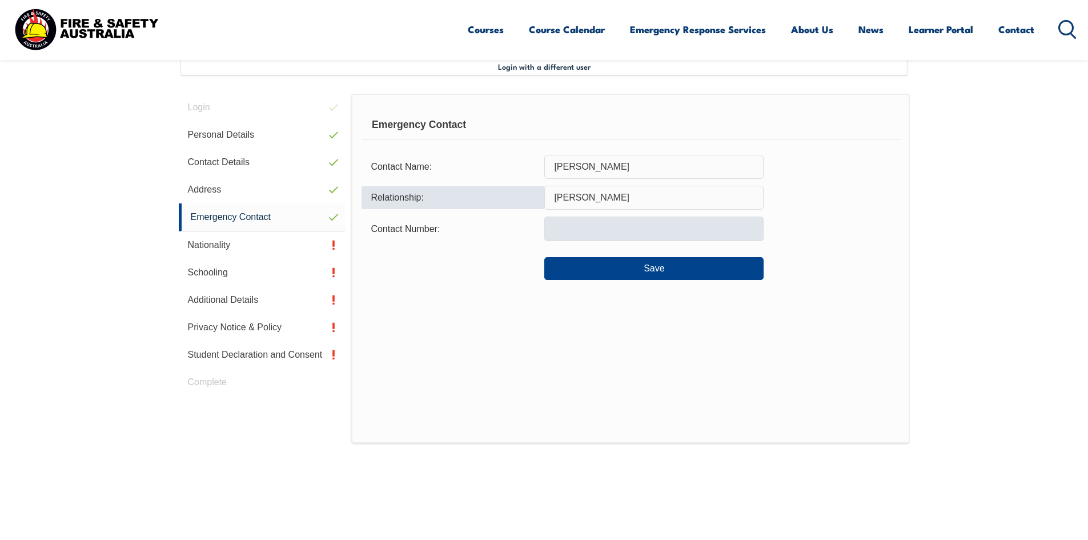
type input "[PERSON_NAME]"
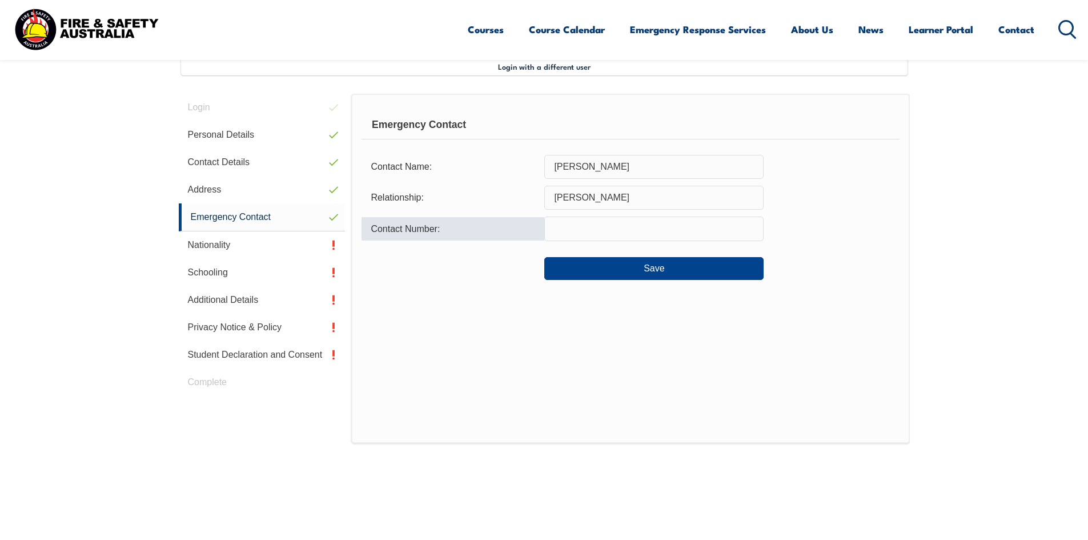
click at [554, 231] on input "text" at bounding box center [653, 228] width 219 height 24
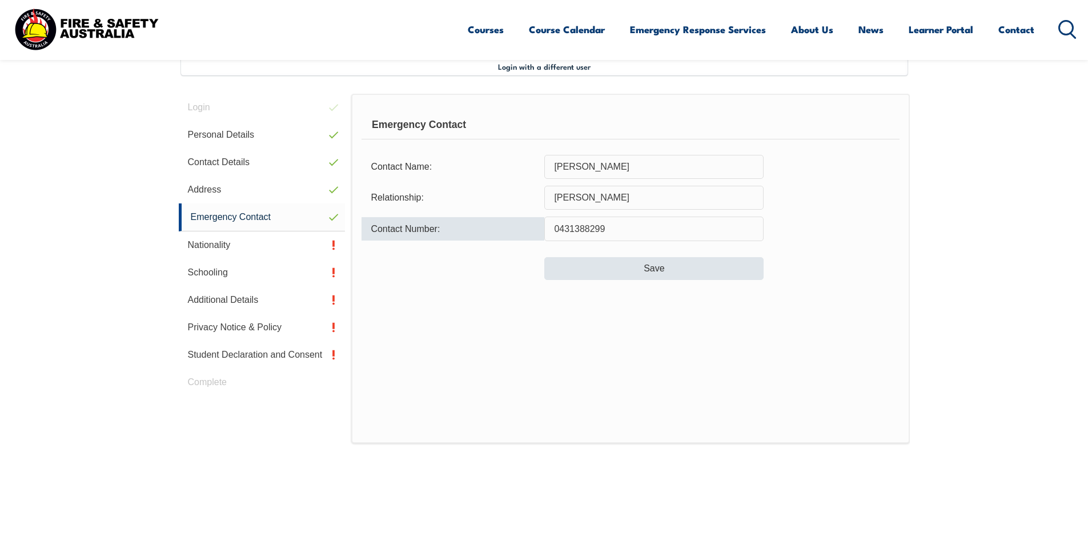
type input "0431388299"
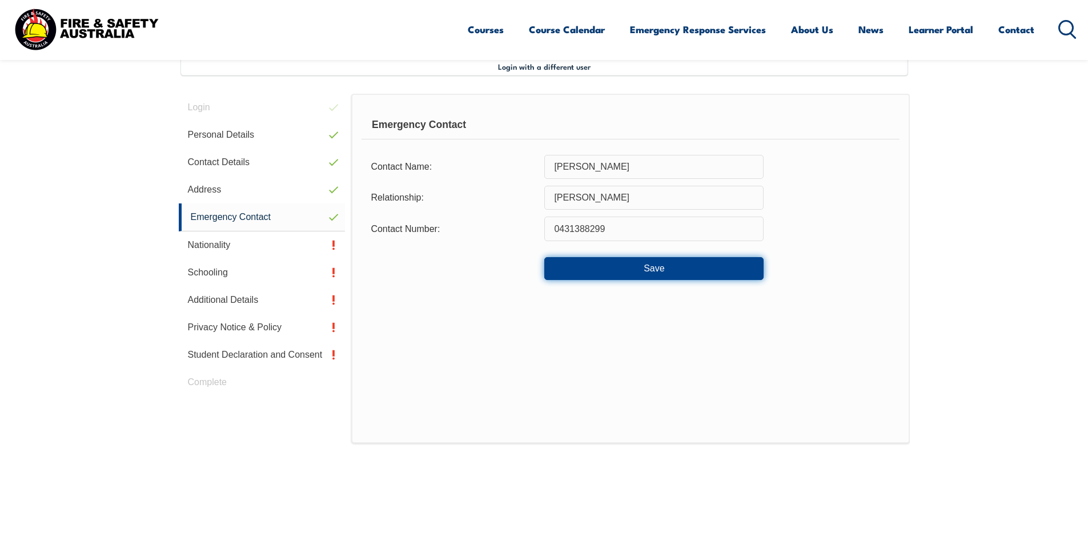
click at [646, 269] on button "Save" at bounding box center [653, 268] width 219 height 23
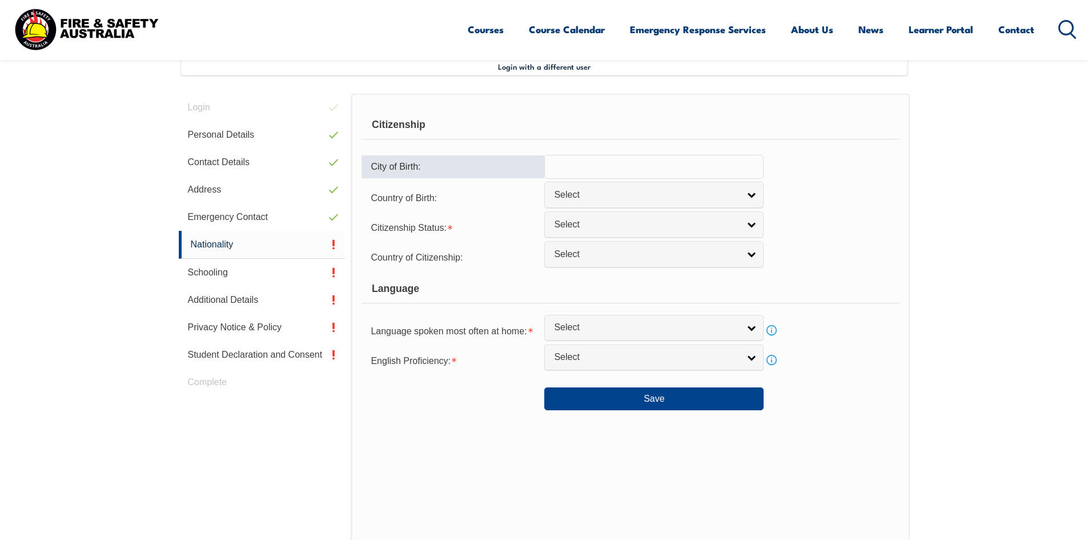
click at [620, 171] on input "text" at bounding box center [653, 167] width 219 height 24
type input "Nowra"
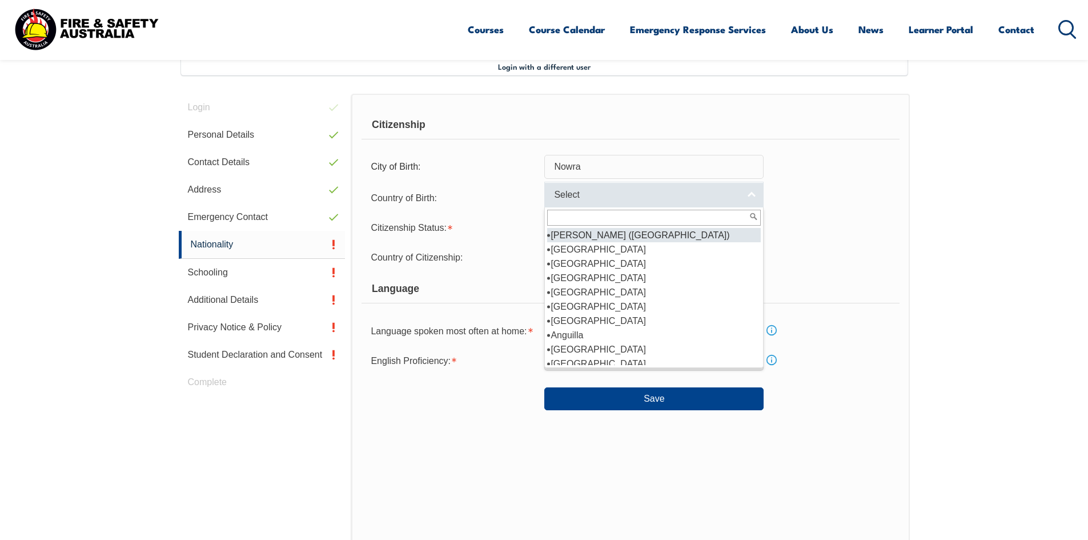
click at [750, 199] on link "Select" at bounding box center [653, 195] width 219 height 26
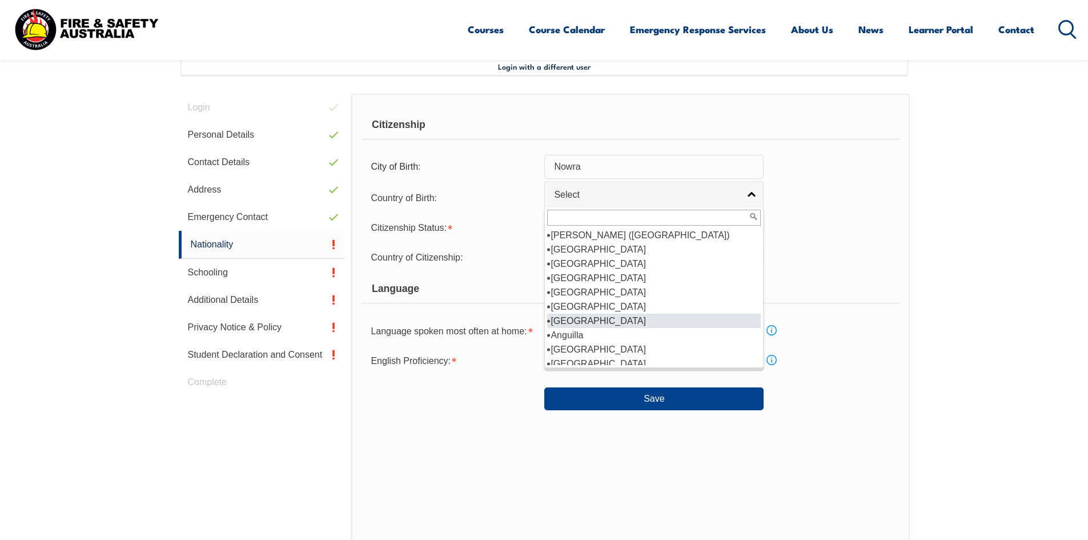
scroll to position [114, 0]
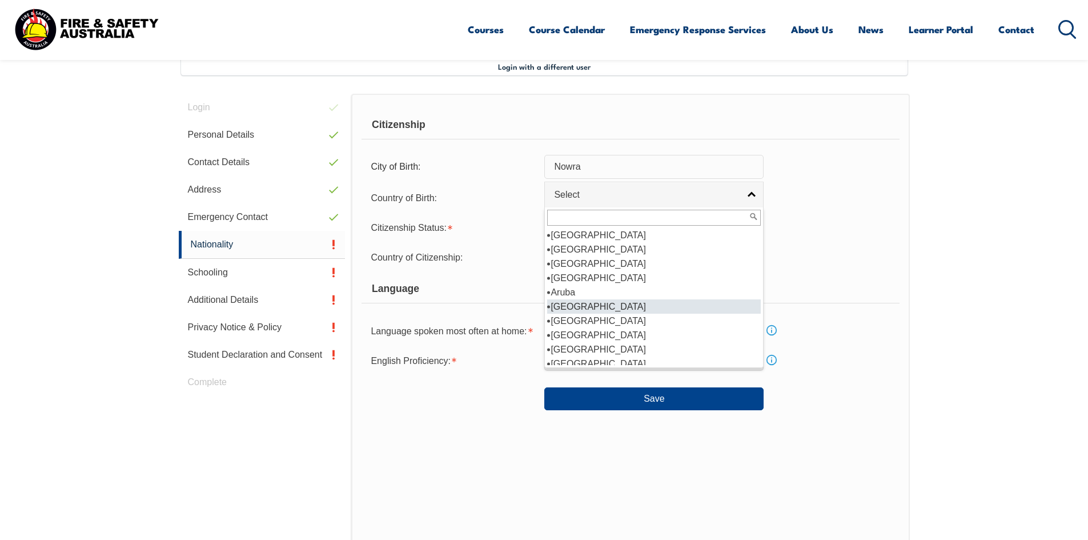
click at [565, 304] on li "[GEOGRAPHIC_DATA]" at bounding box center [654, 306] width 214 height 14
select select "1101"
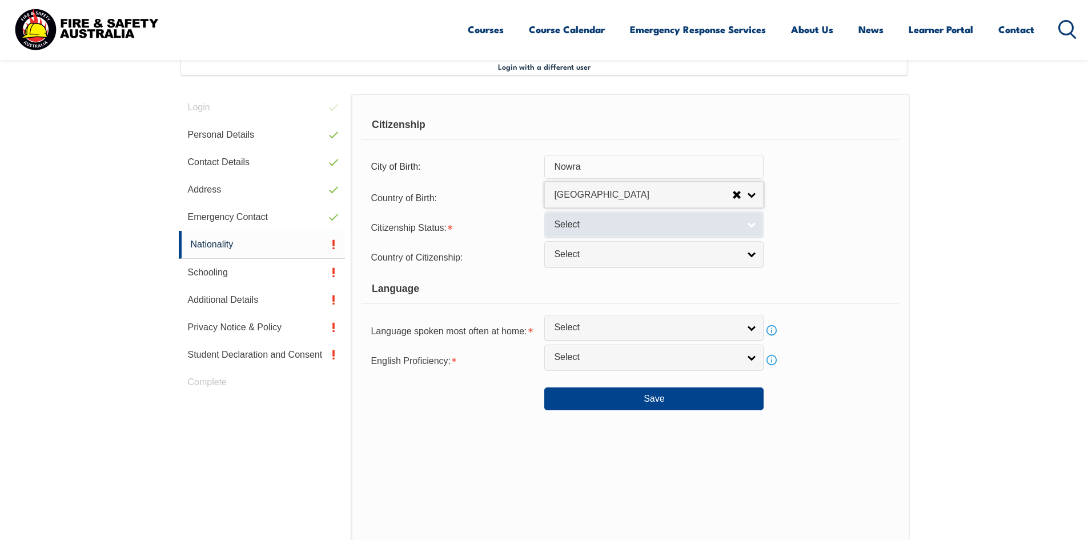
click at [751, 222] on link "Select" at bounding box center [653, 224] width 219 height 26
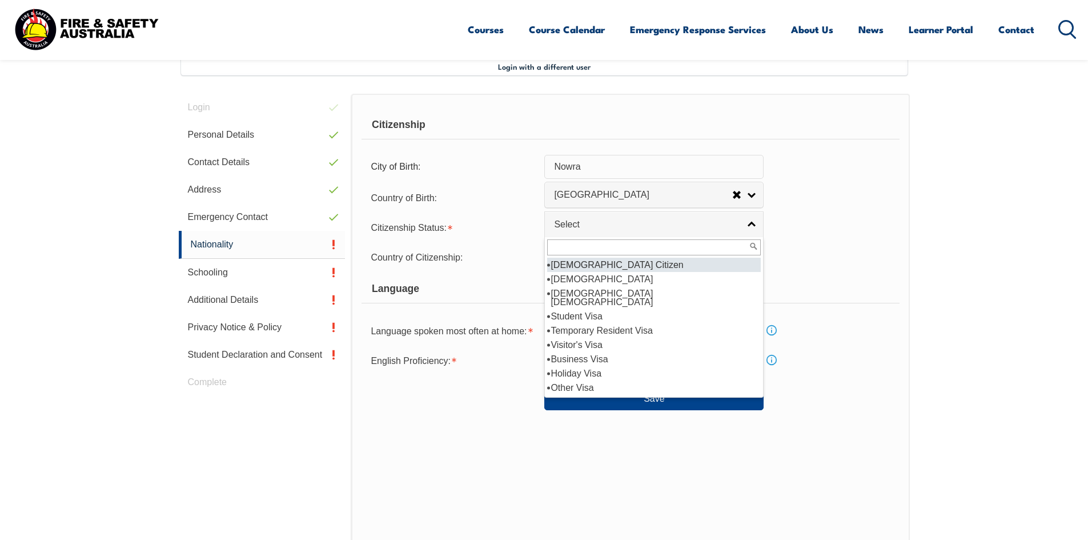
click at [594, 265] on li "[DEMOGRAPHIC_DATA] Citizen" at bounding box center [654, 265] width 214 height 14
select select "1"
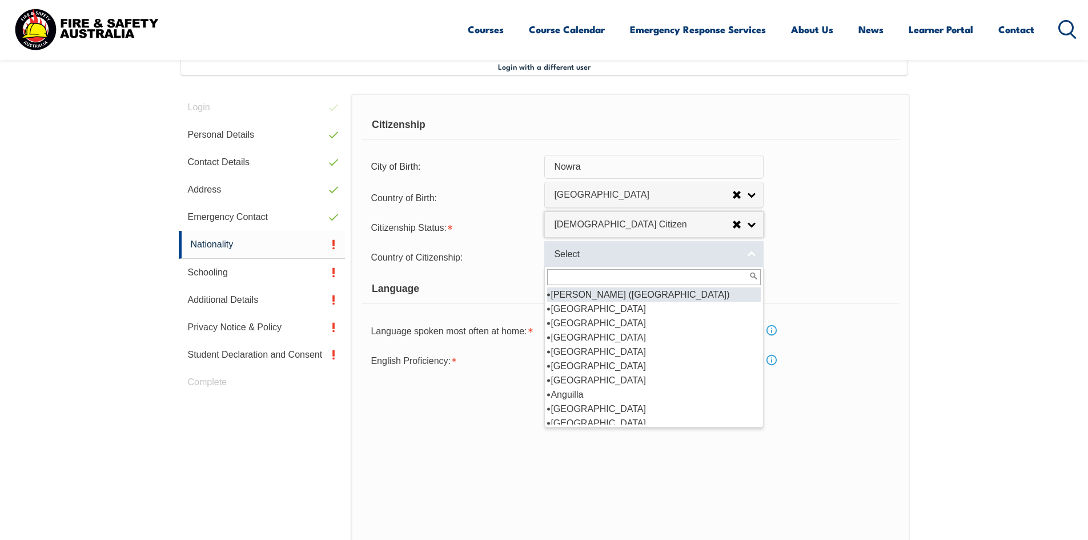
click at [749, 254] on link "Select" at bounding box center [653, 254] width 219 height 26
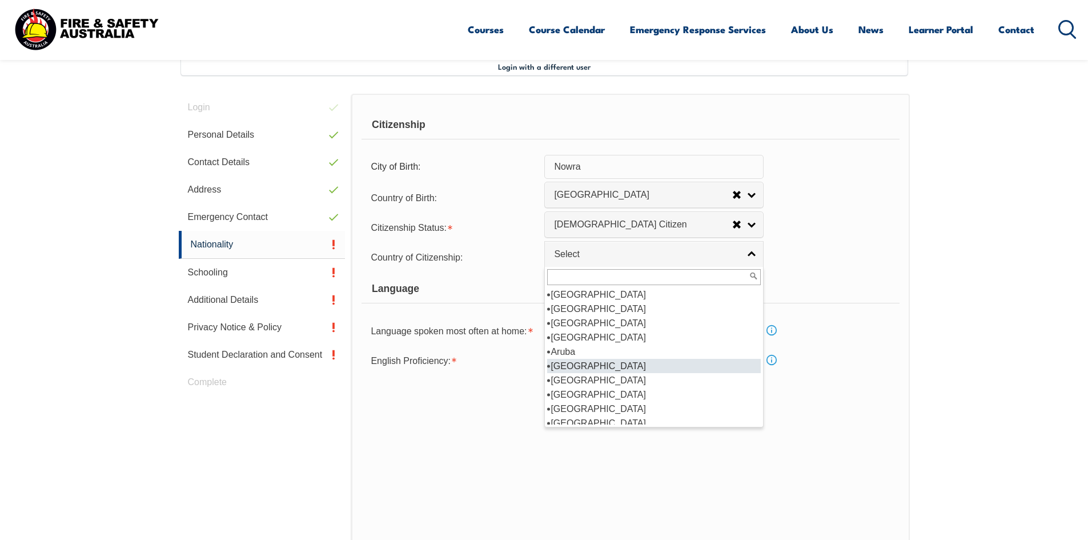
click at [593, 364] on li "[GEOGRAPHIC_DATA]" at bounding box center [654, 366] width 214 height 14
select select "1101"
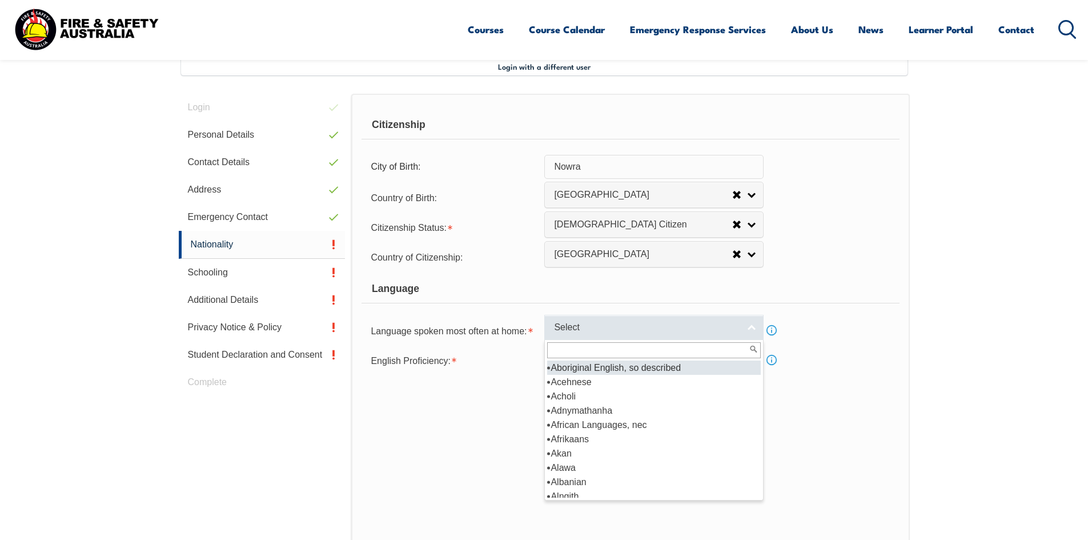
click at [751, 330] on link "Select" at bounding box center [653, 328] width 219 height 26
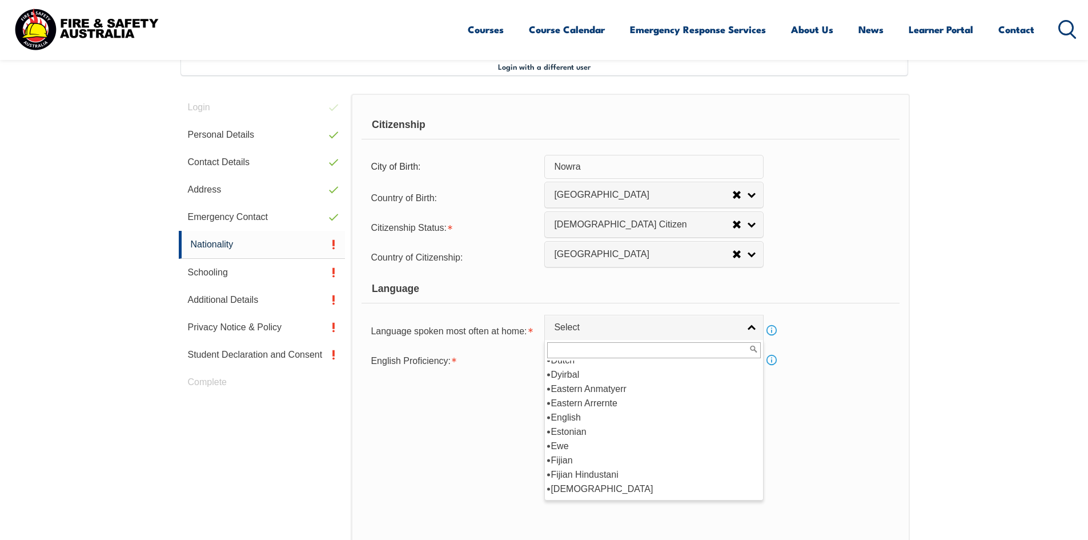
scroll to position [1391, 0]
click at [581, 413] on li "English" at bounding box center [654, 412] width 214 height 14
select select "1201"
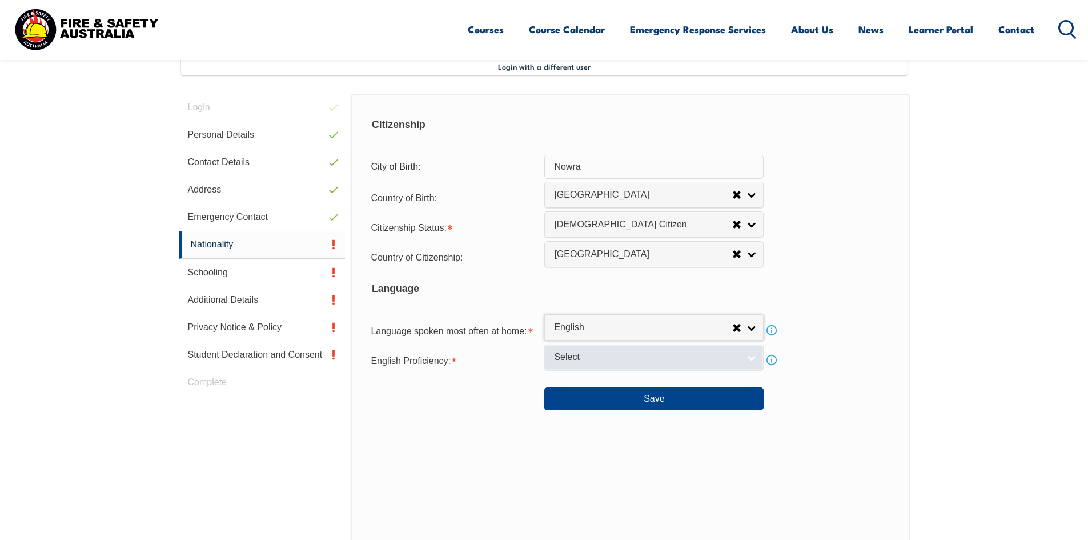
click at [753, 356] on link "Select" at bounding box center [653, 357] width 219 height 26
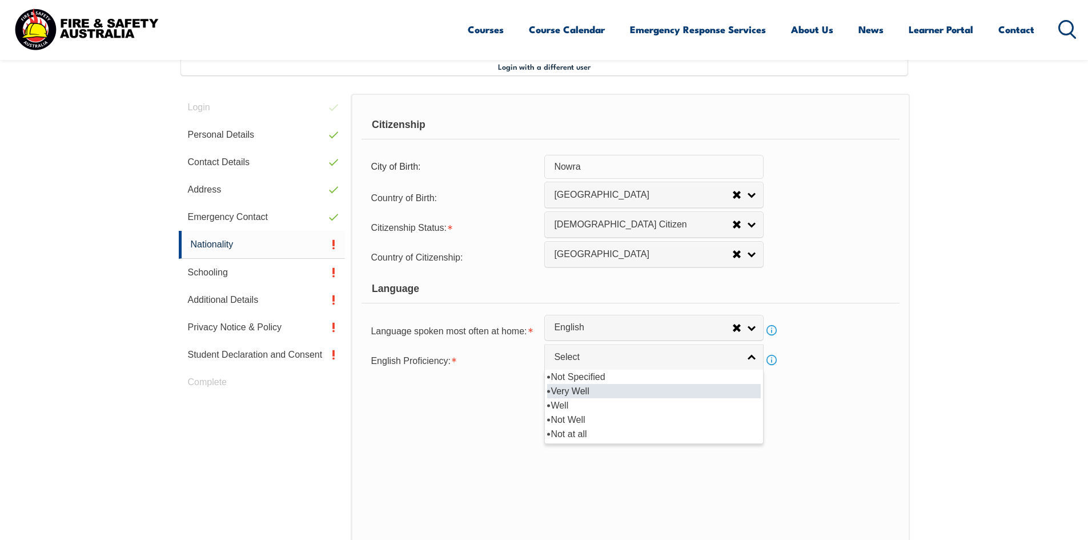
click at [589, 388] on li "Very Well" at bounding box center [654, 391] width 214 height 14
select select "1"
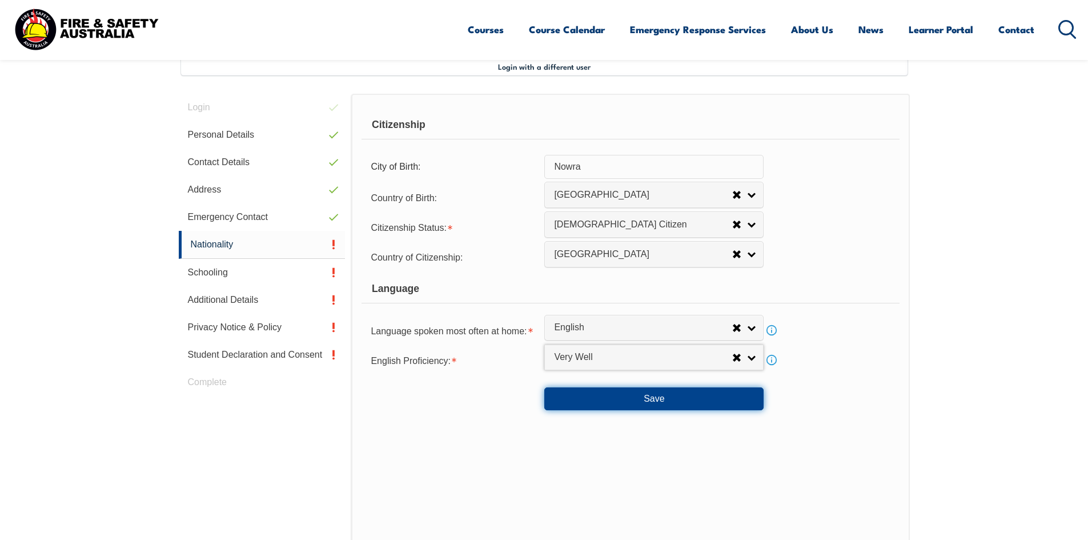
click at [647, 399] on button "Save" at bounding box center [653, 398] width 219 height 23
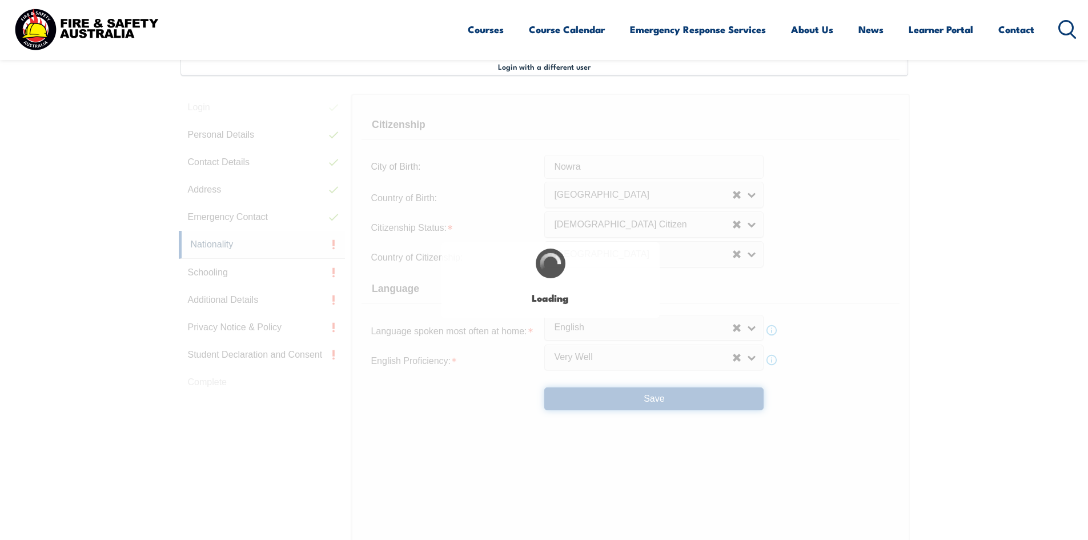
scroll to position [0, 0]
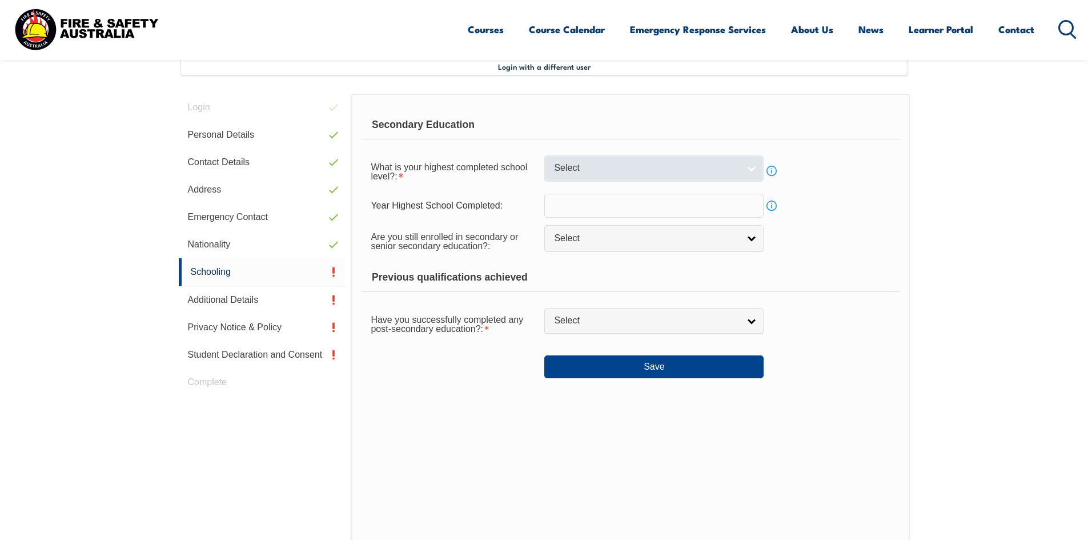
click at [751, 168] on link "Select" at bounding box center [653, 168] width 219 height 26
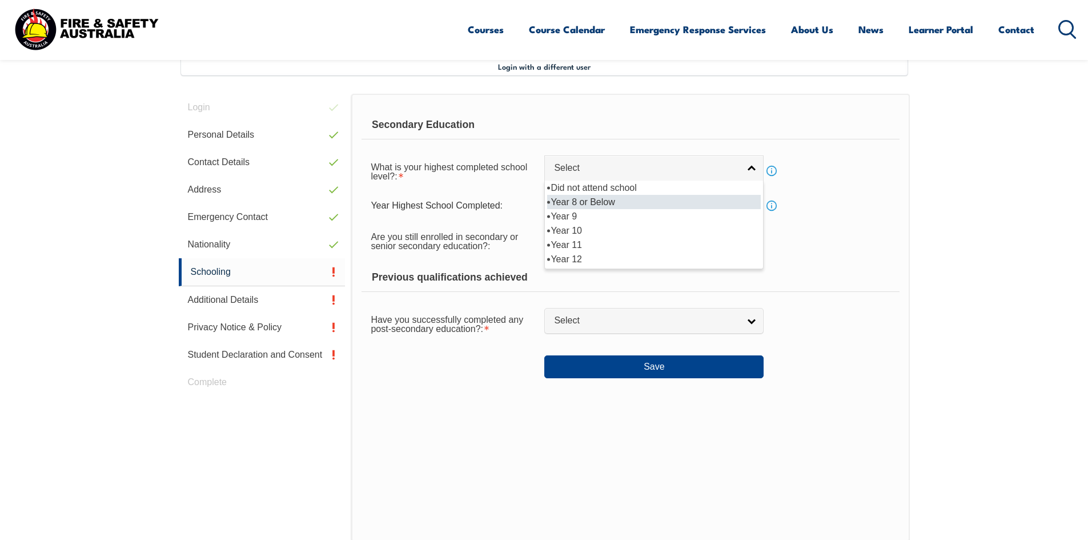
click at [623, 199] on li "Year 8 or Below" at bounding box center [654, 202] width 214 height 14
select select "8"
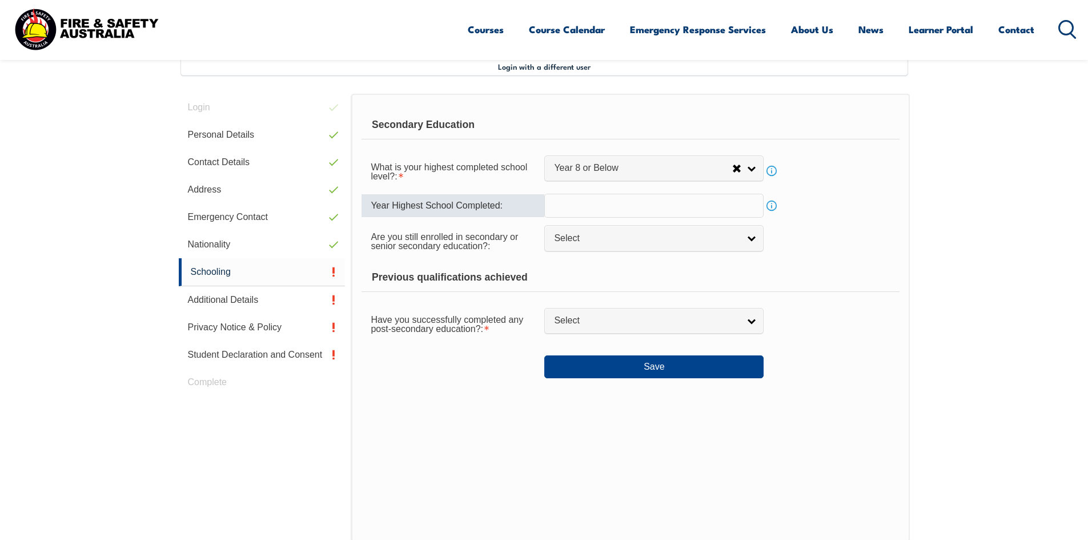
click at [623, 199] on input "text" at bounding box center [653, 206] width 219 height 24
click at [771, 207] on link "Info" at bounding box center [771, 206] width 16 height 16
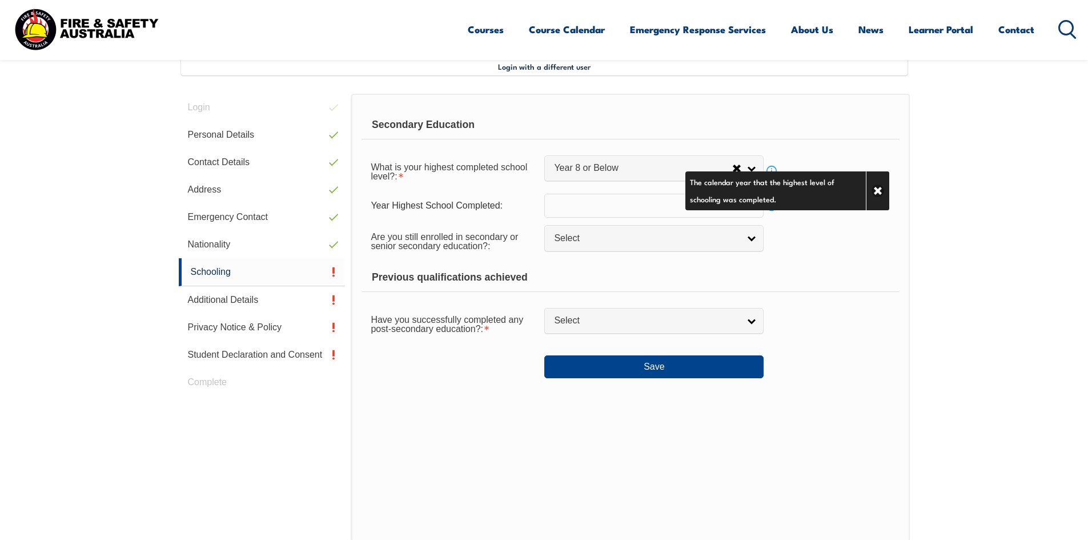
click at [612, 201] on input "text" at bounding box center [653, 206] width 219 height 24
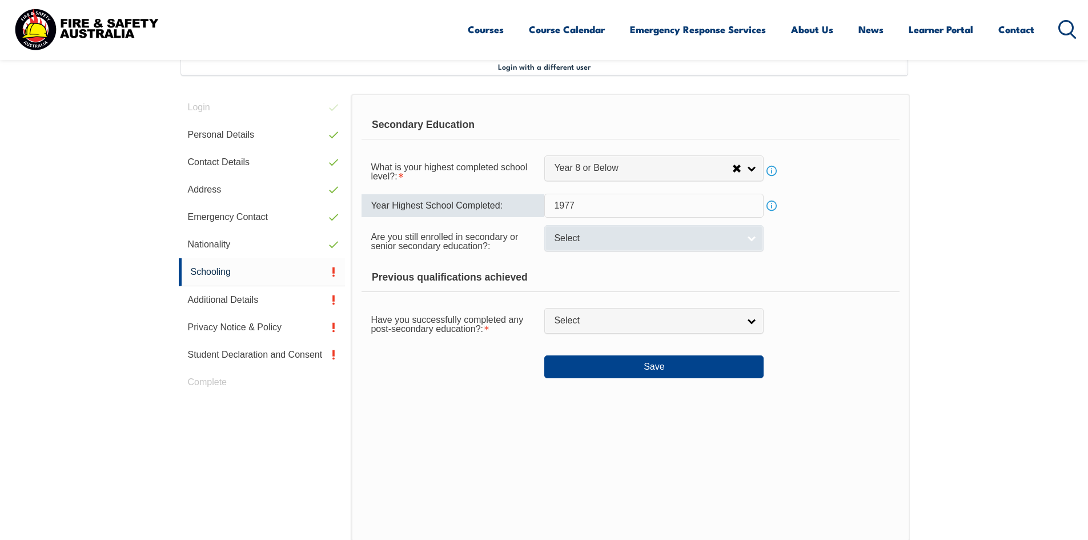
type input "1977"
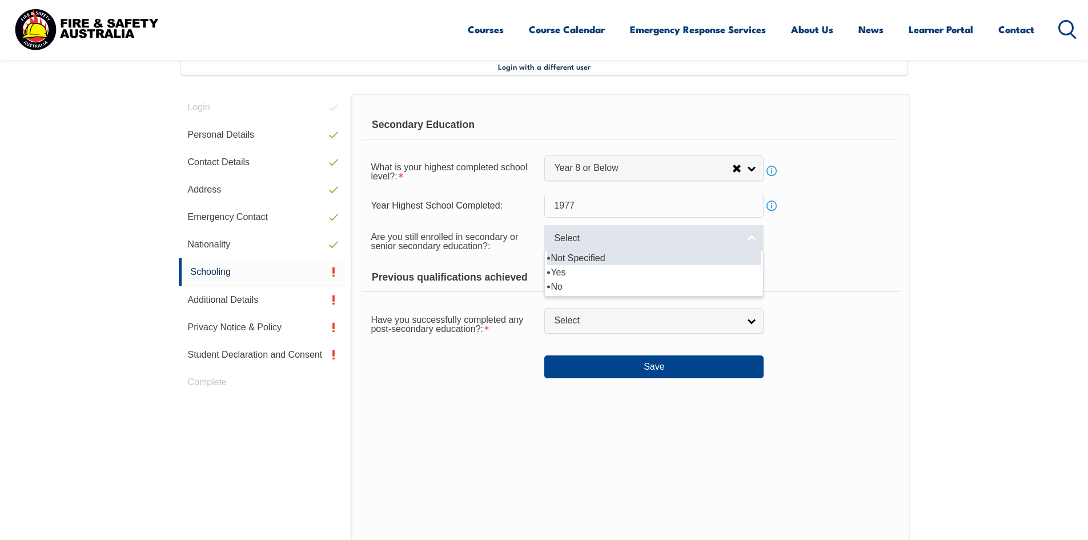
click at [597, 239] on span "Select" at bounding box center [646, 238] width 185 height 12
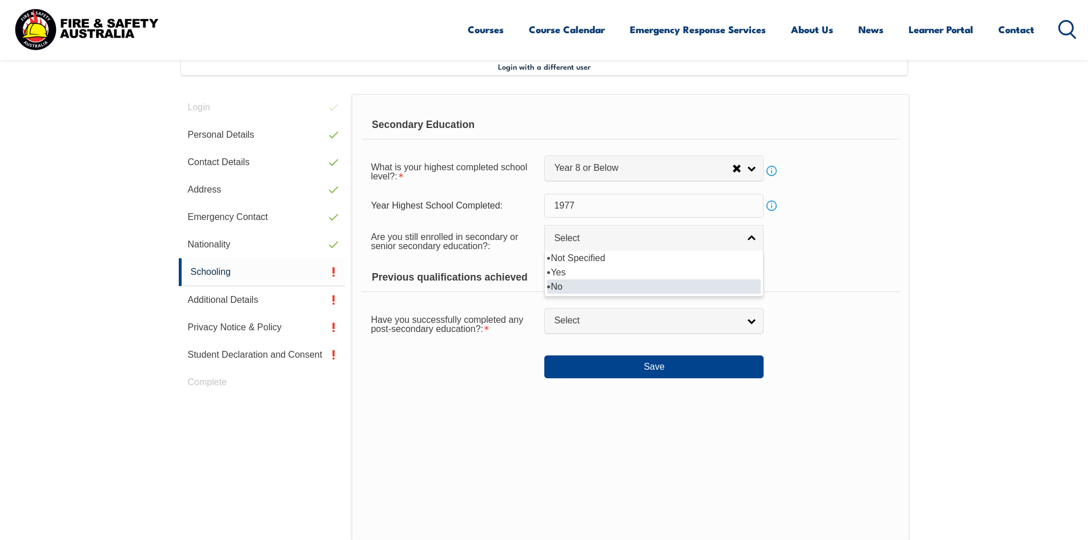
click at [560, 287] on li "No" at bounding box center [654, 286] width 214 height 14
select select "false"
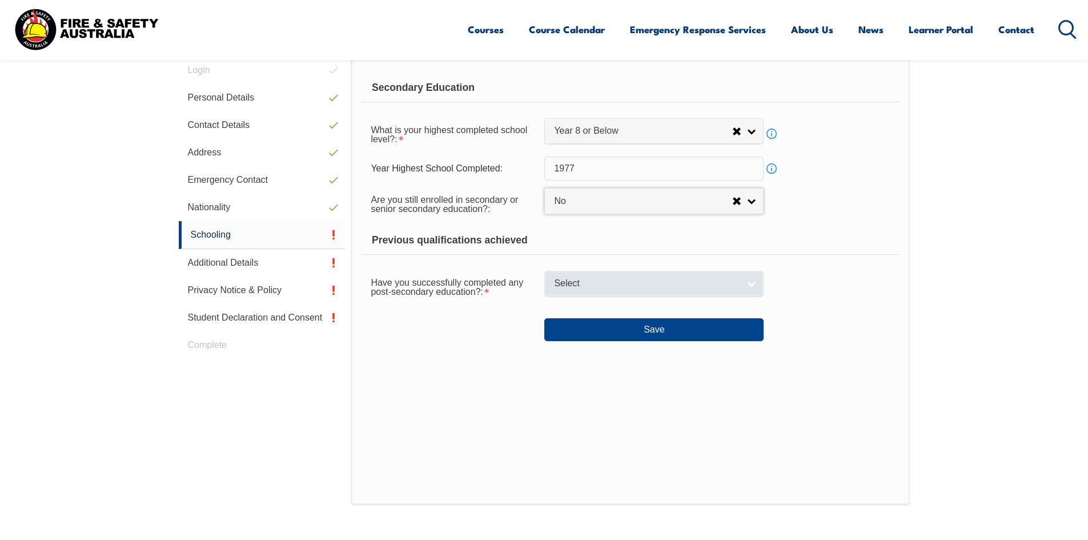
scroll to position [368, 0]
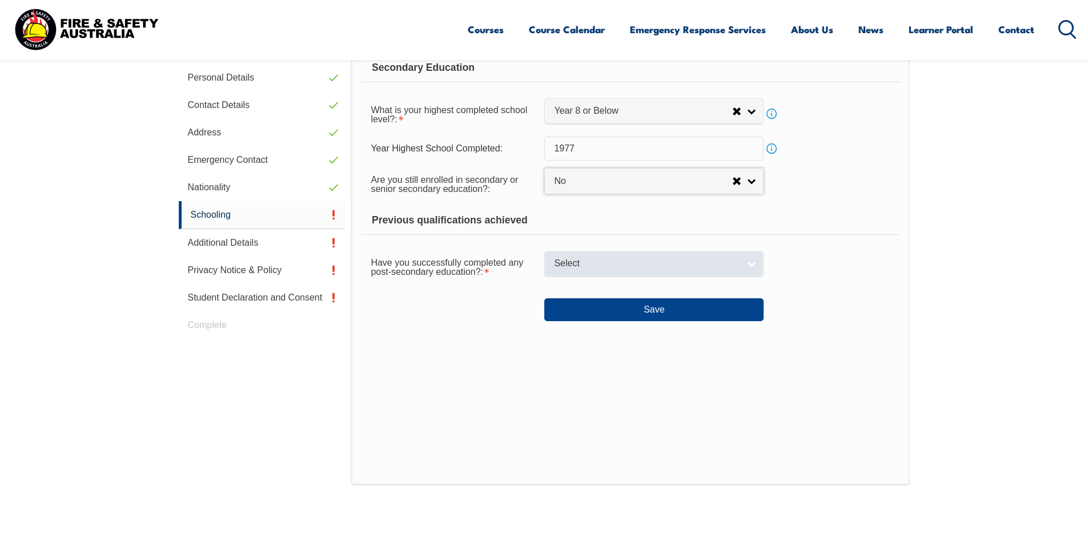
click at [609, 264] on span "Select" at bounding box center [646, 264] width 185 height 12
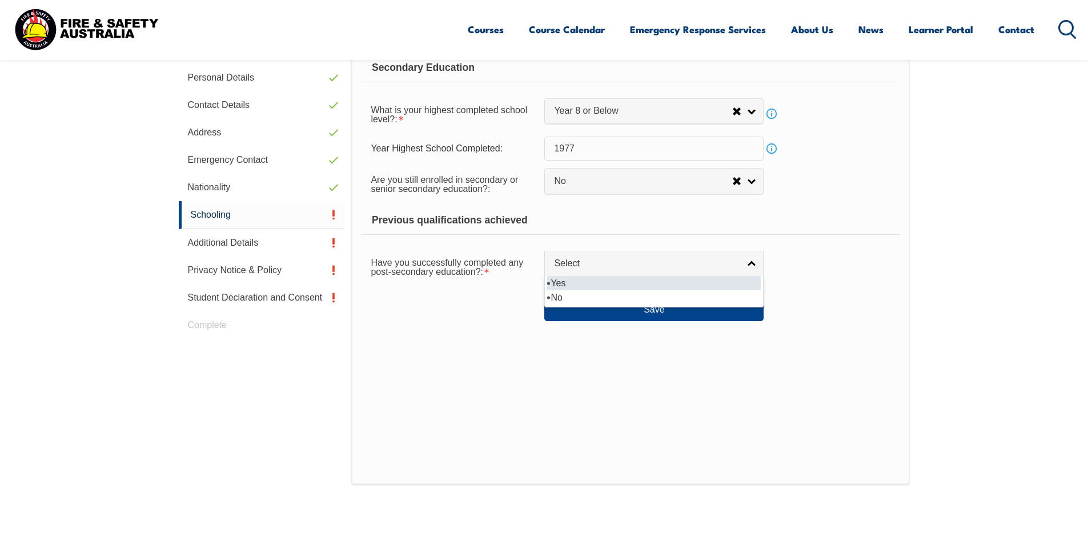
click at [555, 281] on li "Yes" at bounding box center [654, 283] width 214 height 14
select select "true"
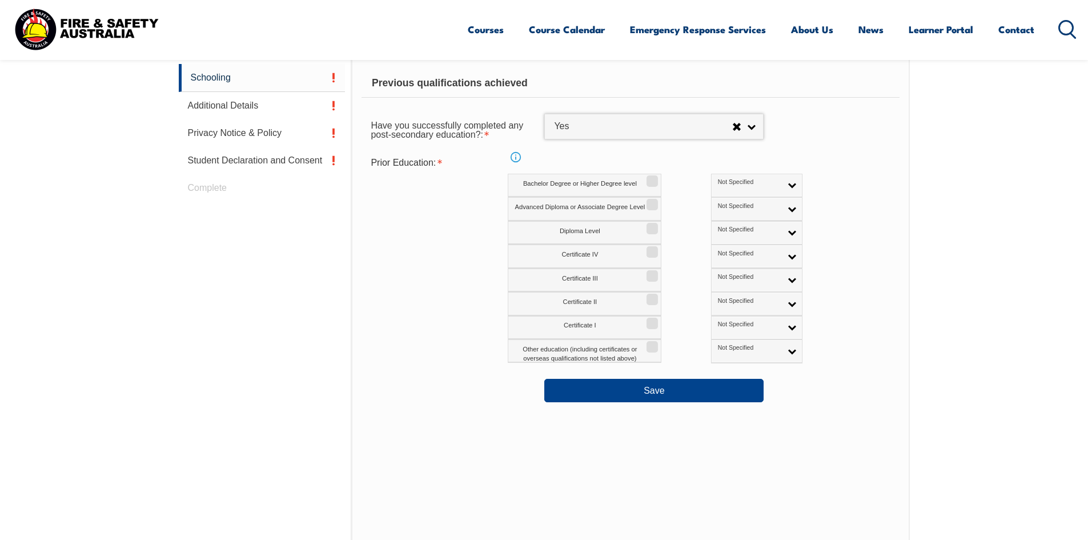
scroll to position [540, 0]
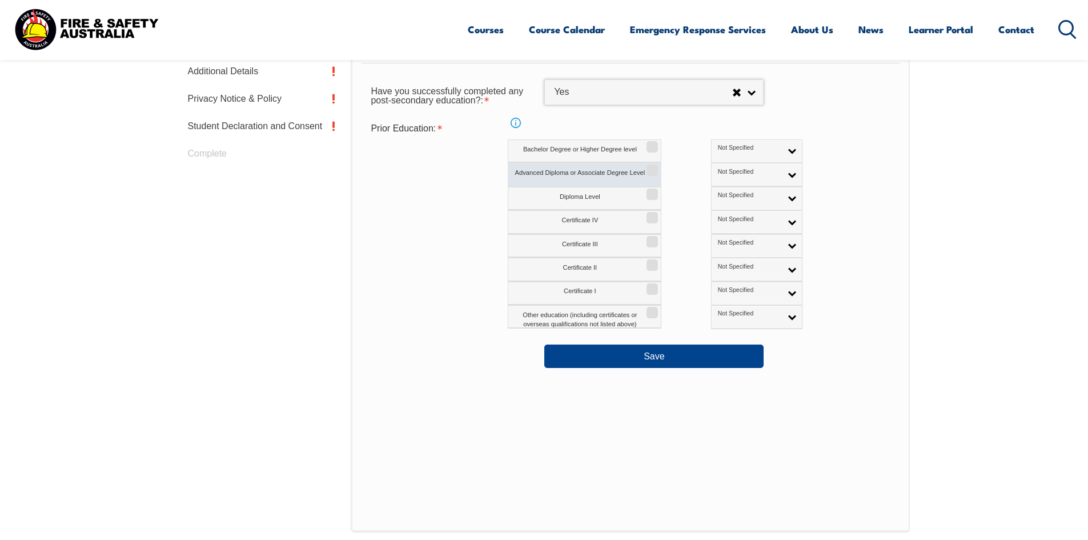
click at [651, 167] on input "Advanced Diploma or Associate Degree Level" at bounding box center [650, 166] width 7 height 1
checkbox input "true"
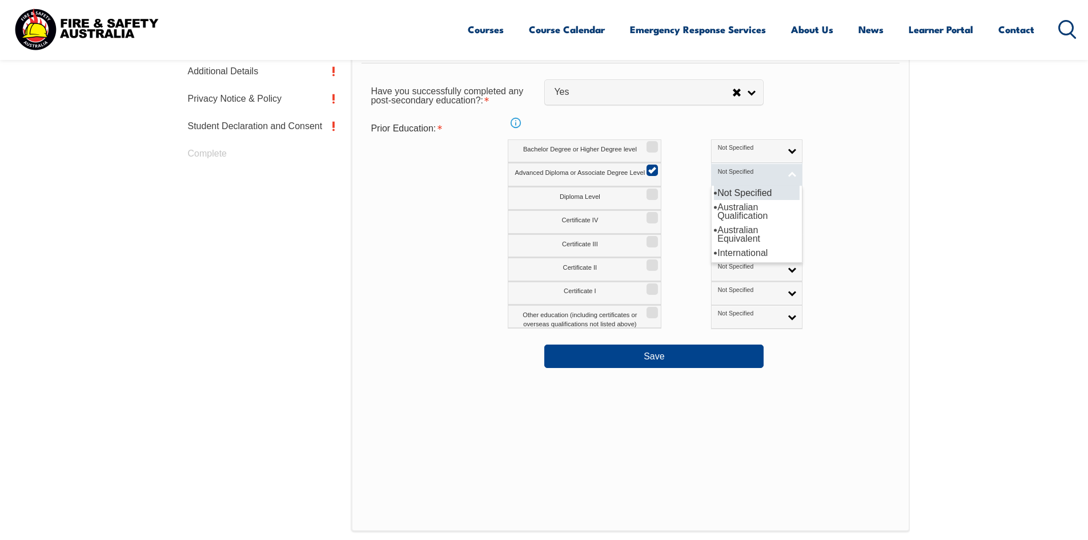
click at [739, 175] on link "Not Specified" at bounding box center [756, 174] width 91 height 23
click at [714, 211] on li "Australian Qualification" at bounding box center [757, 211] width 86 height 23
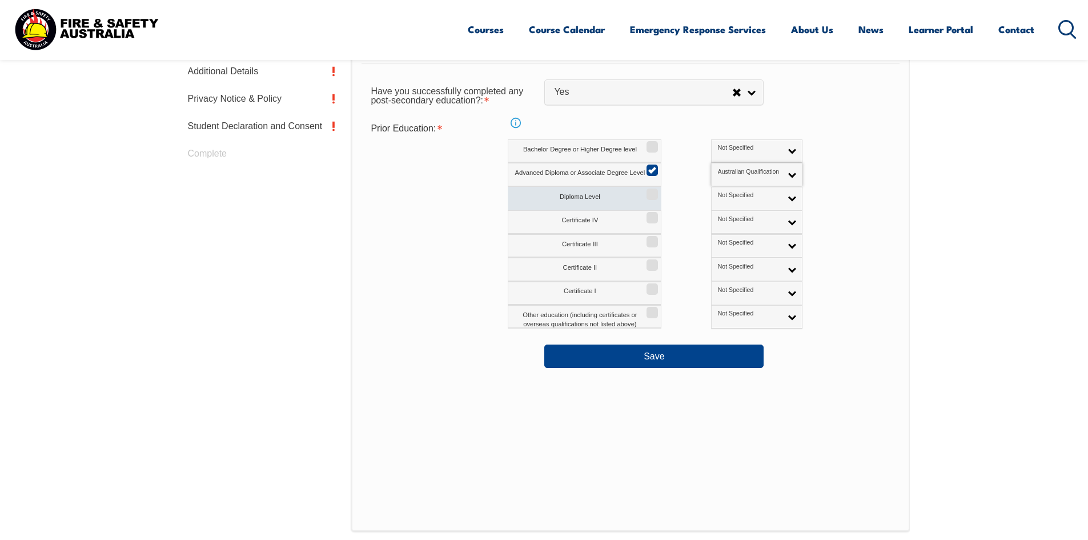
click at [641, 194] on label "Diploma Level" at bounding box center [585, 198] width 154 height 23
click at [647, 191] on input "Diploma Level" at bounding box center [650, 190] width 7 height 1
checkbox input "true"
click at [641, 220] on label "Certificate IV" at bounding box center [585, 221] width 154 height 23
click at [647, 214] on input "Certificate IV" at bounding box center [650, 213] width 7 height 1
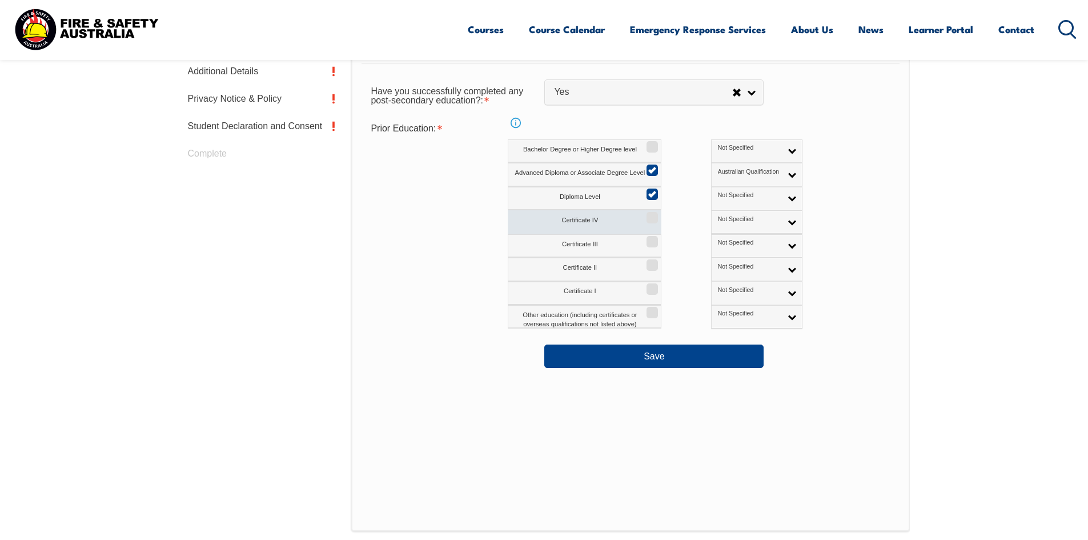
checkbox input "true"
click at [641, 246] on label "Certificate III" at bounding box center [585, 245] width 154 height 23
click at [647, 238] on input "Certificate III" at bounding box center [650, 237] width 7 height 1
checkbox input "true"
click at [637, 271] on label "Certificate II" at bounding box center [585, 269] width 154 height 23
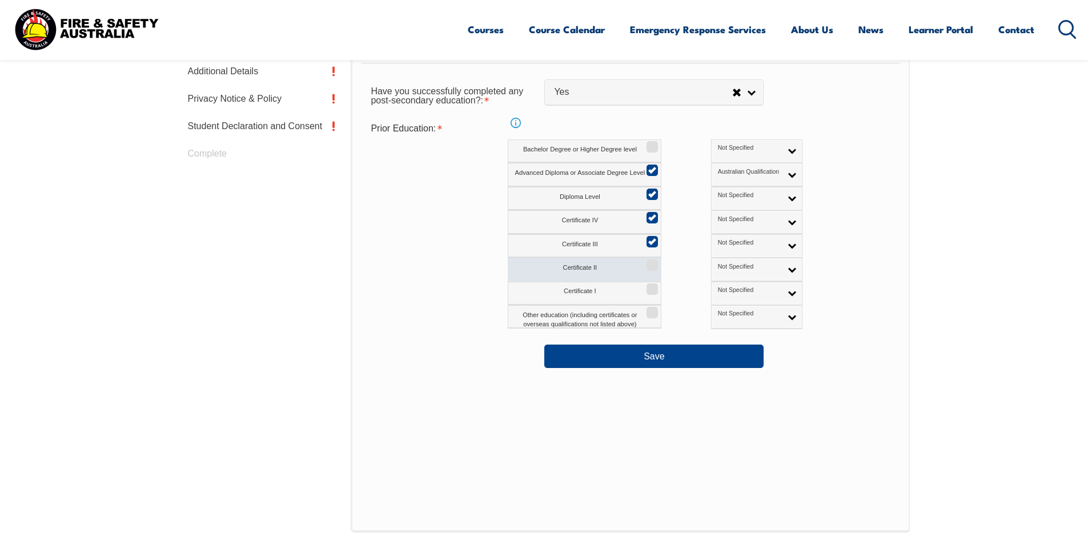
click at [647, 262] on input "Certificate II" at bounding box center [650, 260] width 7 height 1
checkbox input "true"
click at [638, 284] on label "Certificate I" at bounding box center [585, 292] width 154 height 23
click at [647, 284] on input "Certificate I" at bounding box center [650, 284] width 7 height 1
checkbox input "true"
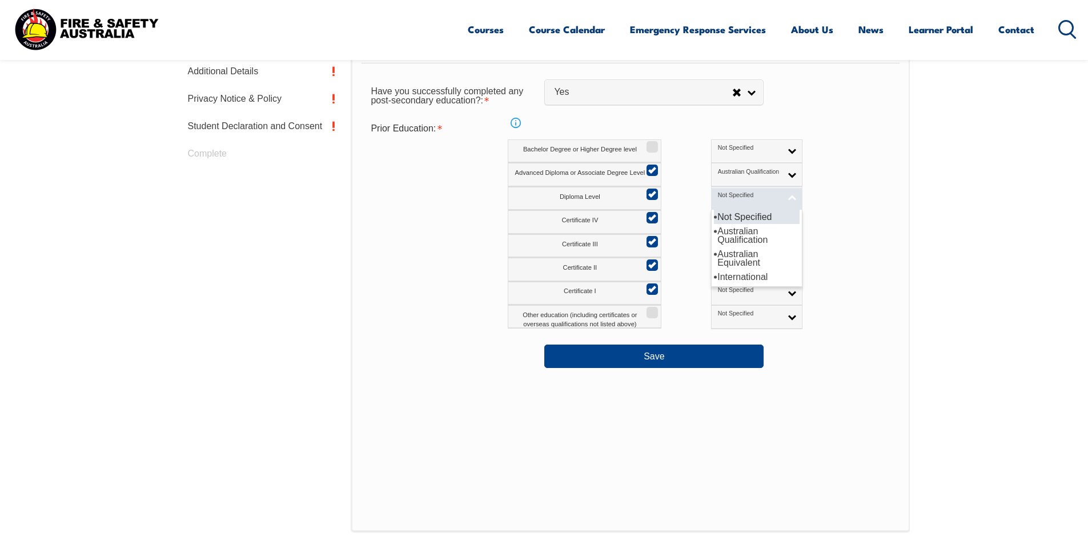
click at [739, 197] on link "Not Specified" at bounding box center [756, 198] width 91 height 23
click at [714, 238] on li "Australian Qualification" at bounding box center [757, 235] width 86 height 23
click at [747, 223] on link "Not Specified" at bounding box center [756, 221] width 91 height 23
click at [714, 258] on li "Australian Qualification" at bounding box center [757, 258] width 86 height 23
click at [743, 243] on link "Not Specified" at bounding box center [756, 245] width 91 height 23
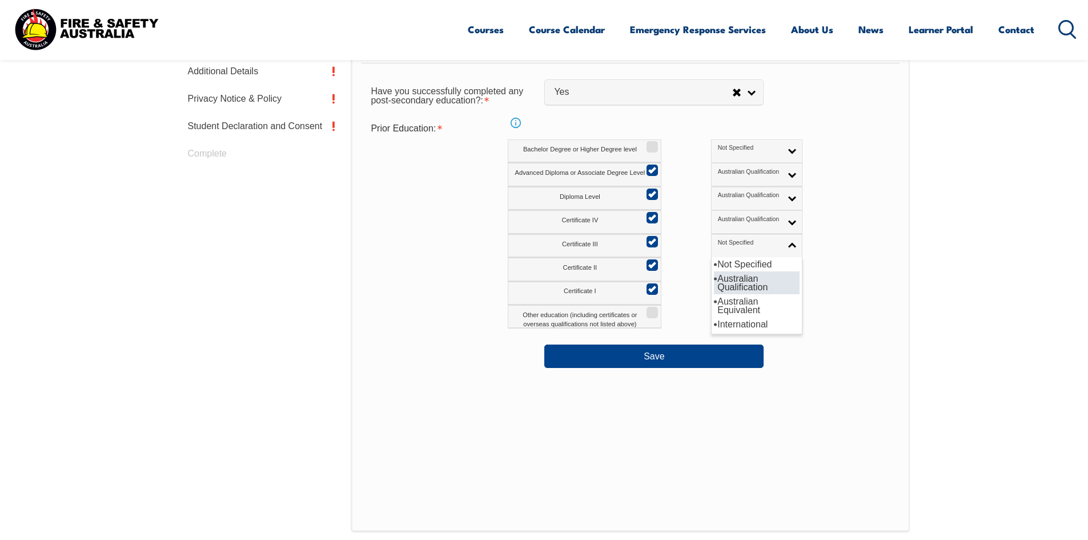
click at [714, 279] on li "Australian Qualification" at bounding box center [757, 282] width 86 height 23
click at [745, 267] on link "Not Specified" at bounding box center [756, 269] width 91 height 23
click at [714, 304] on li "Australian Qualification" at bounding box center [757, 306] width 86 height 23
click at [741, 291] on link "Not Specified" at bounding box center [756, 292] width 91 height 23
click at [714, 327] on li "Australian Qualification" at bounding box center [757, 330] width 86 height 23
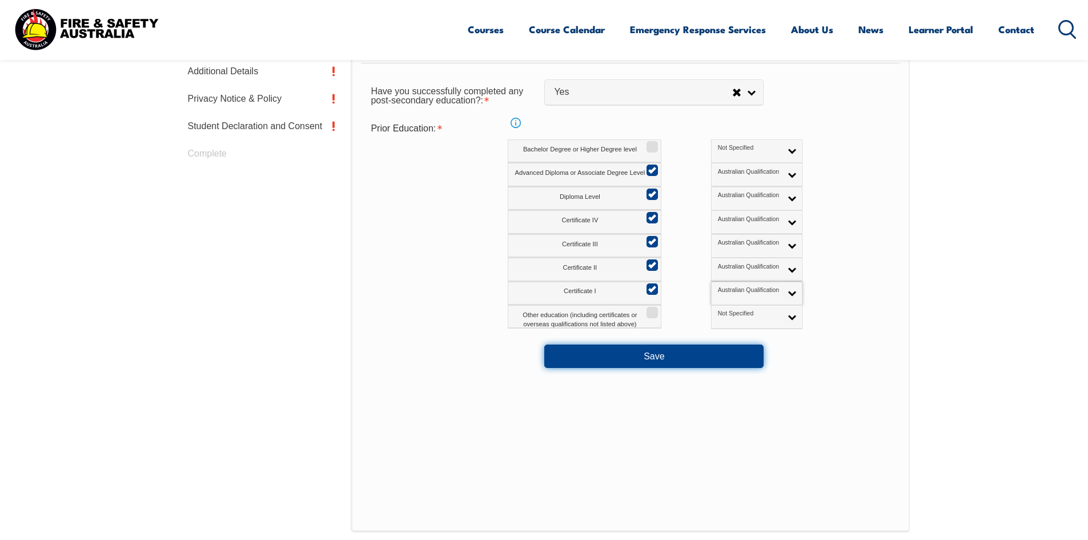
click at [650, 357] on button "Save" at bounding box center [653, 355] width 219 height 23
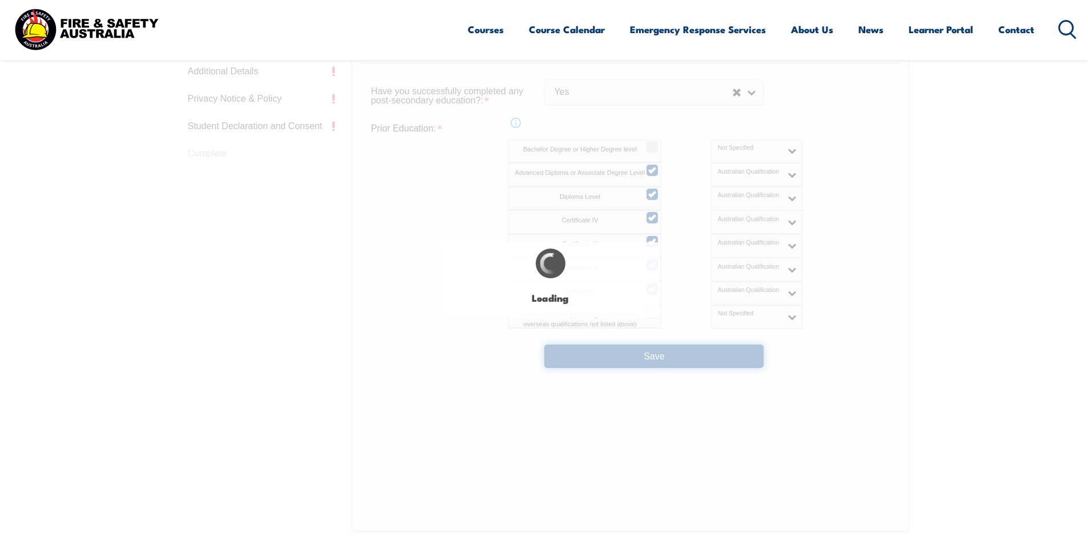
select select
select select "false"
select select "true"
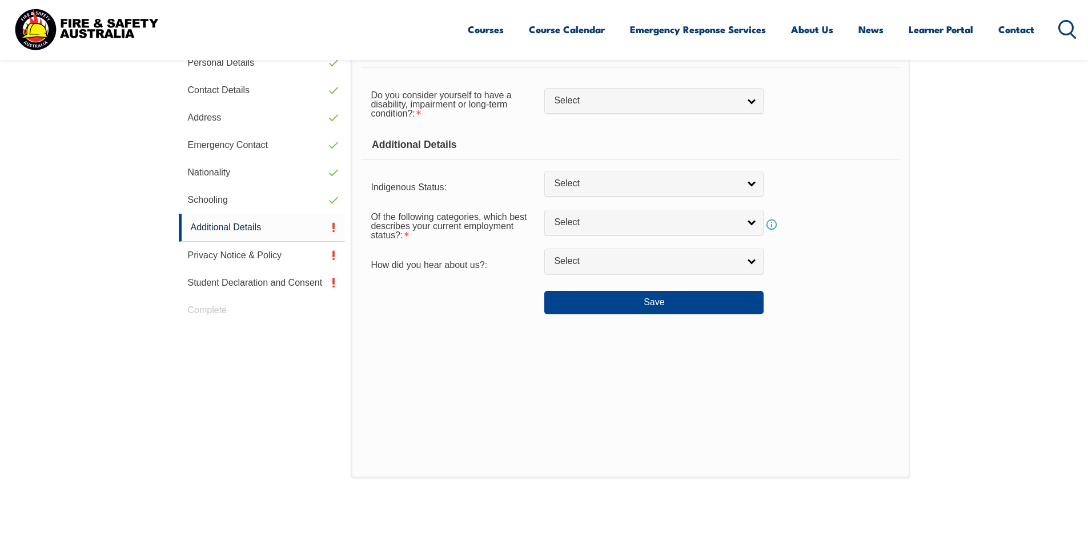
scroll to position [311, 0]
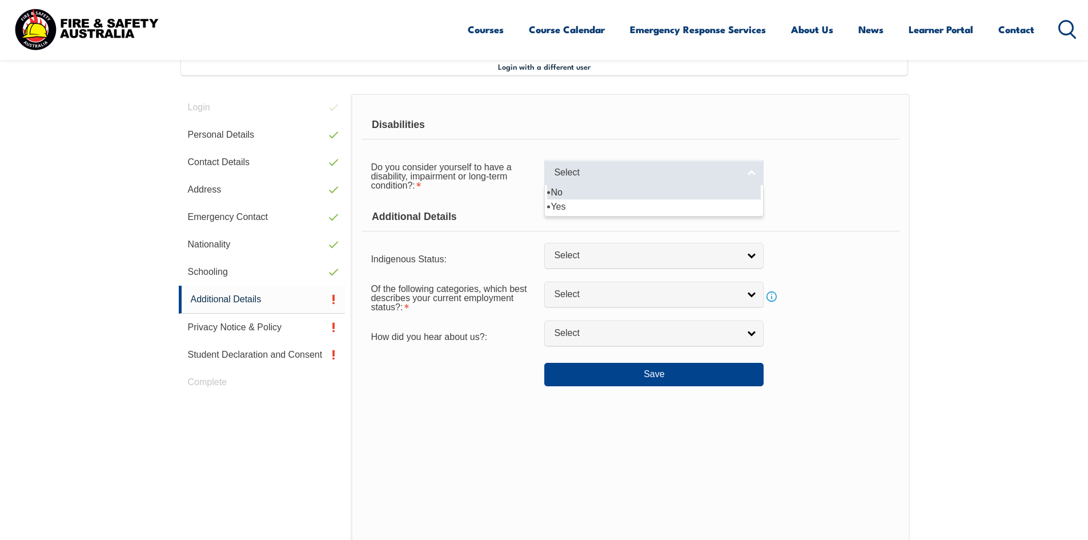
click at [751, 171] on link "Select" at bounding box center [653, 173] width 219 height 26
click at [565, 190] on li "No" at bounding box center [654, 192] width 214 height 14
select select "false"
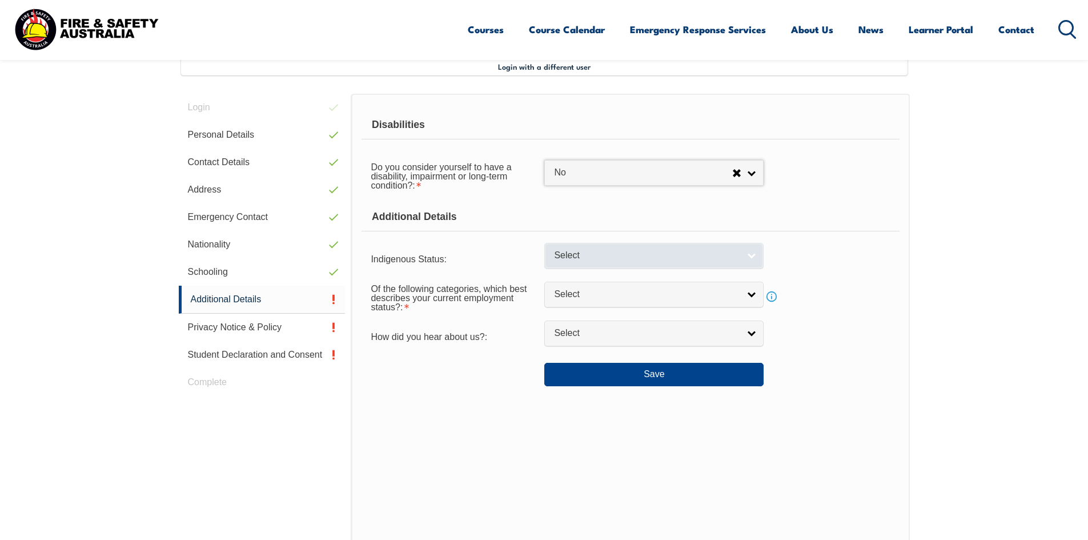
click at [751, 258] on link "Select" at bounding box center [653, 256] width 219 height 26
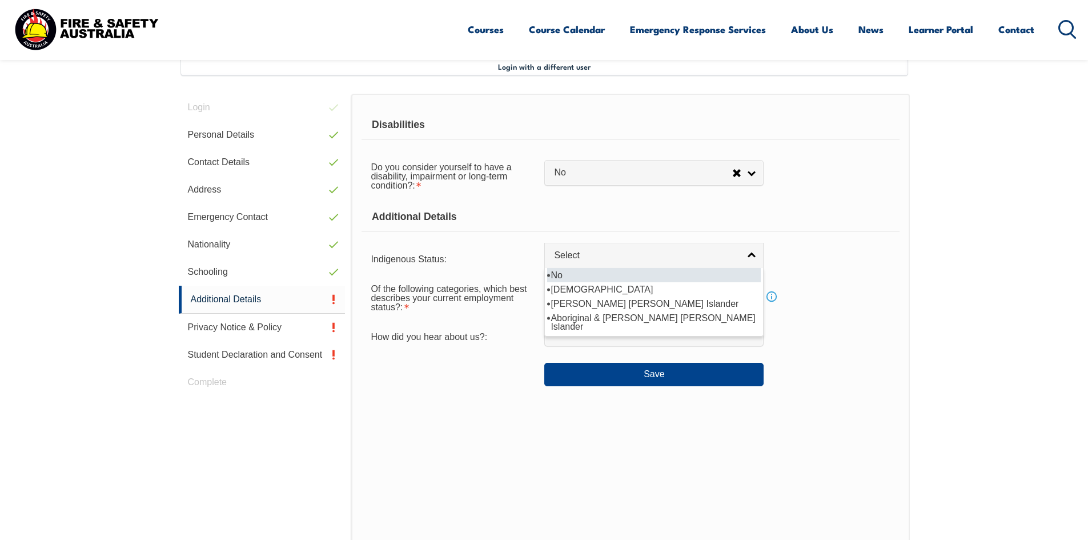
click at [556, 273] on li "No" at bounding box center [654, 275] width 214 height 14
select select "4"
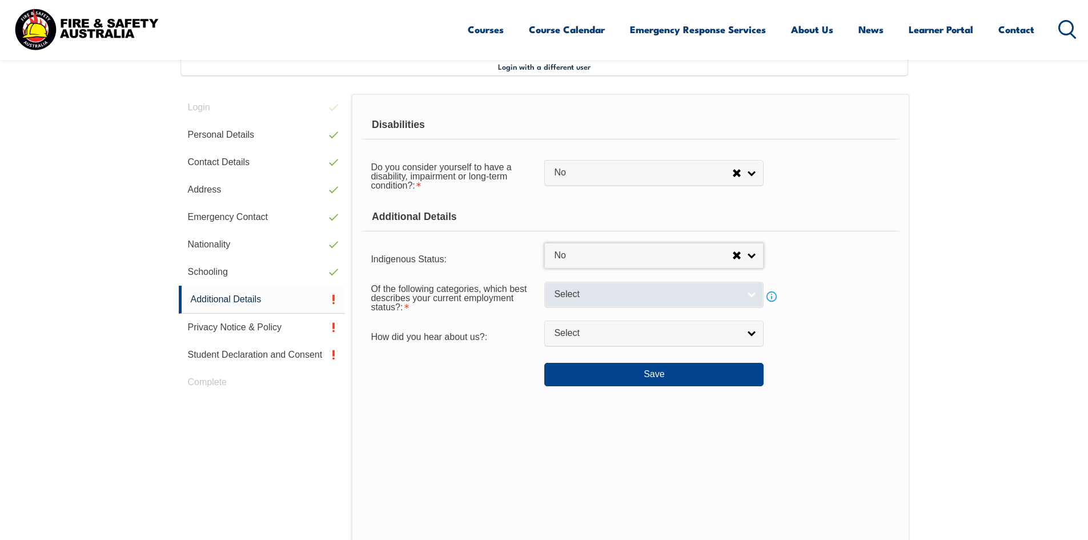
click at [756, 295] on link "Select" at bounding box center [653, 294] width 219 height 26
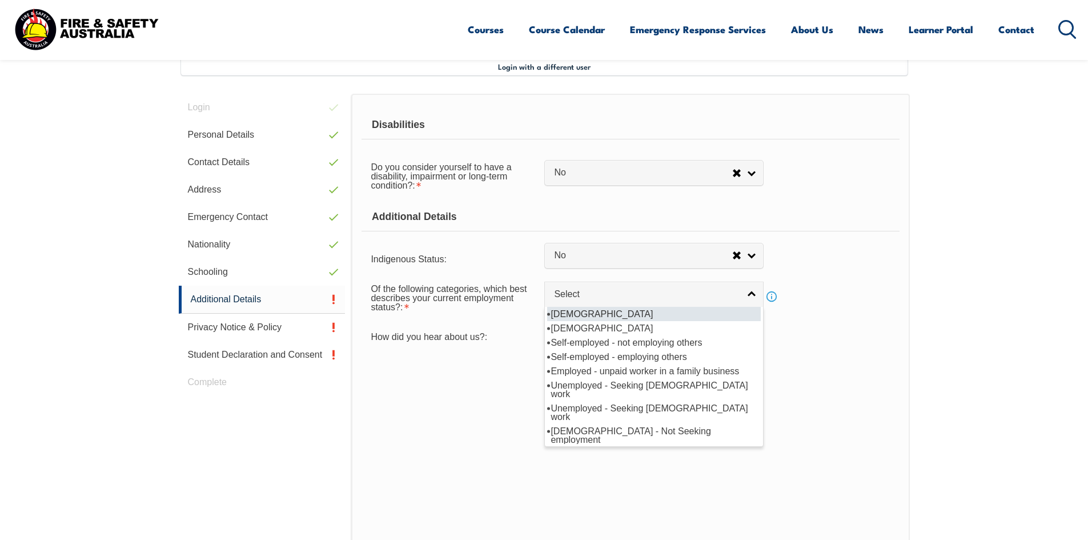
click at [616, 311] on li "[DEMOGRAPHIC_DATA]" at bounding box center [654, 314] width 214 height 14
select select "1"
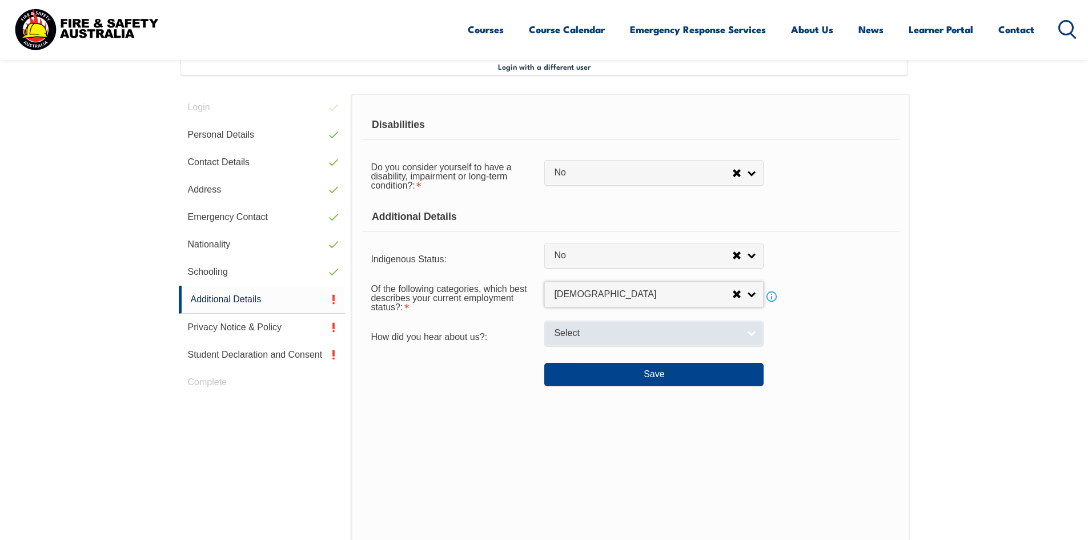
click at [751, 333] on link "Select" at bounding box center [653, 333] width 219 height 26
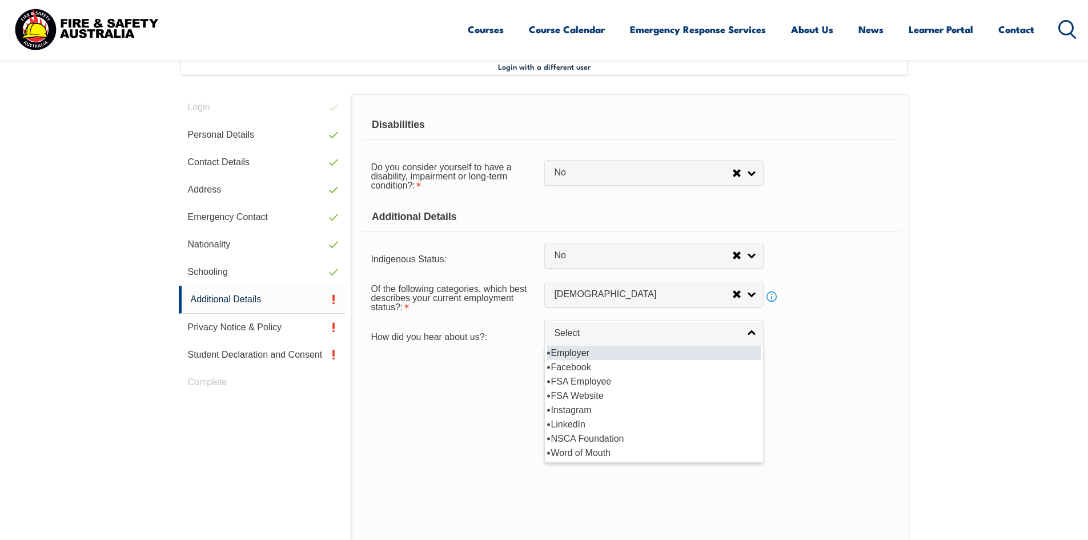
click at [573, 349] on li "Employer" at bounding box center [654, 352] width 214 height 14
select select "8019"
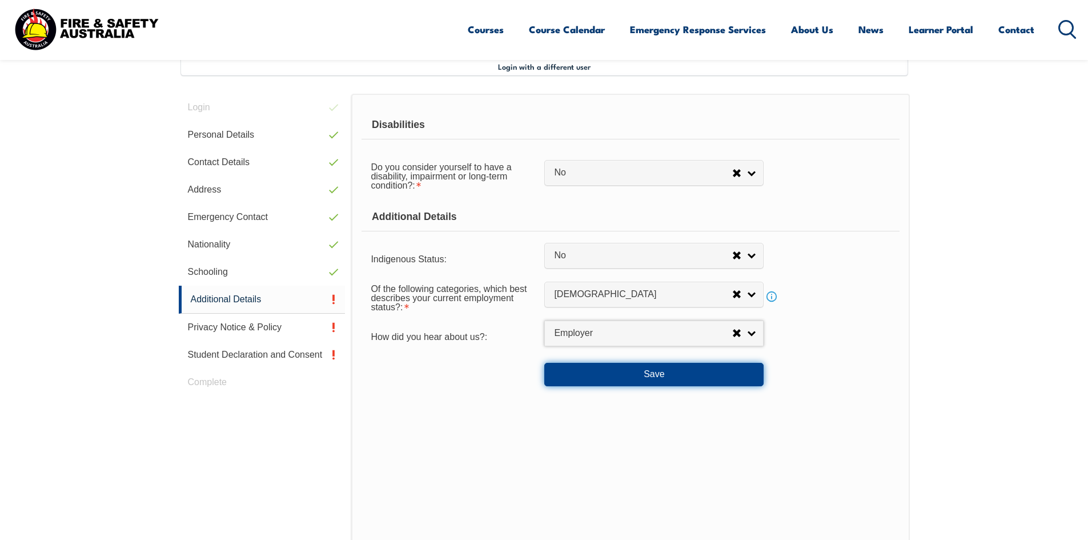
click at [655, 377] on button "Save" at bounding box center [653, 374] width 219 height 23
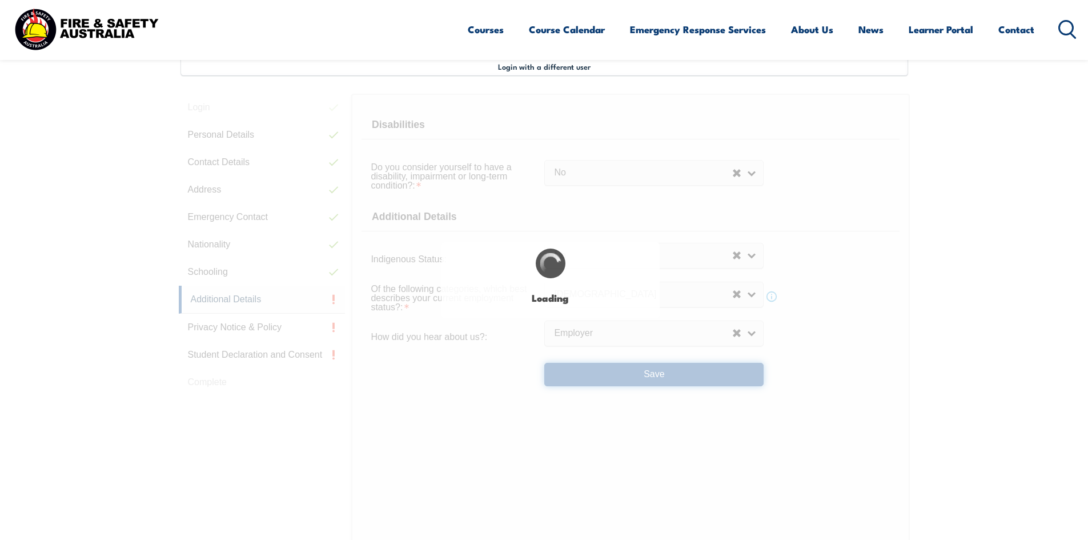
select select "false"
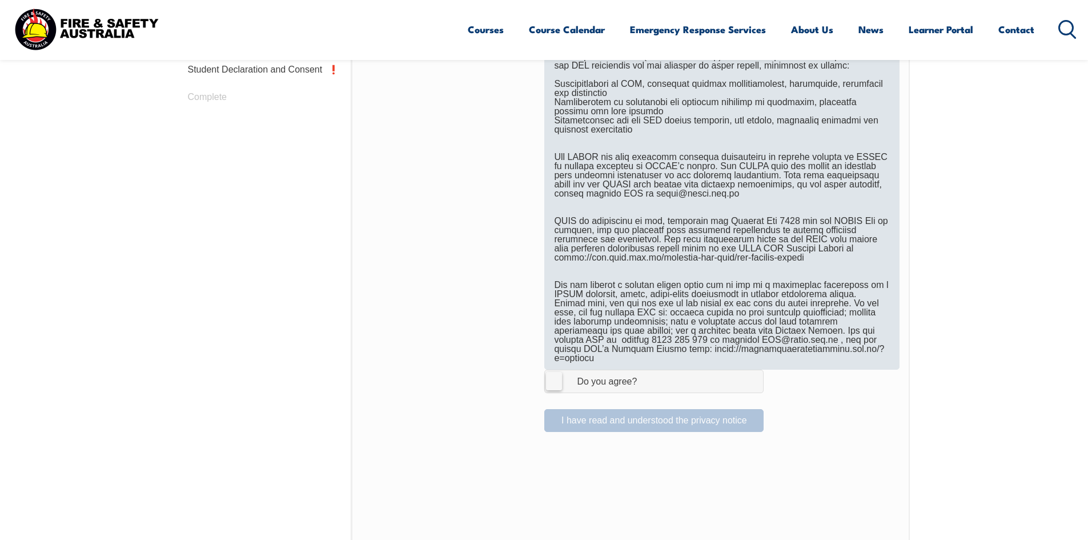
scroll to position [597, 0]
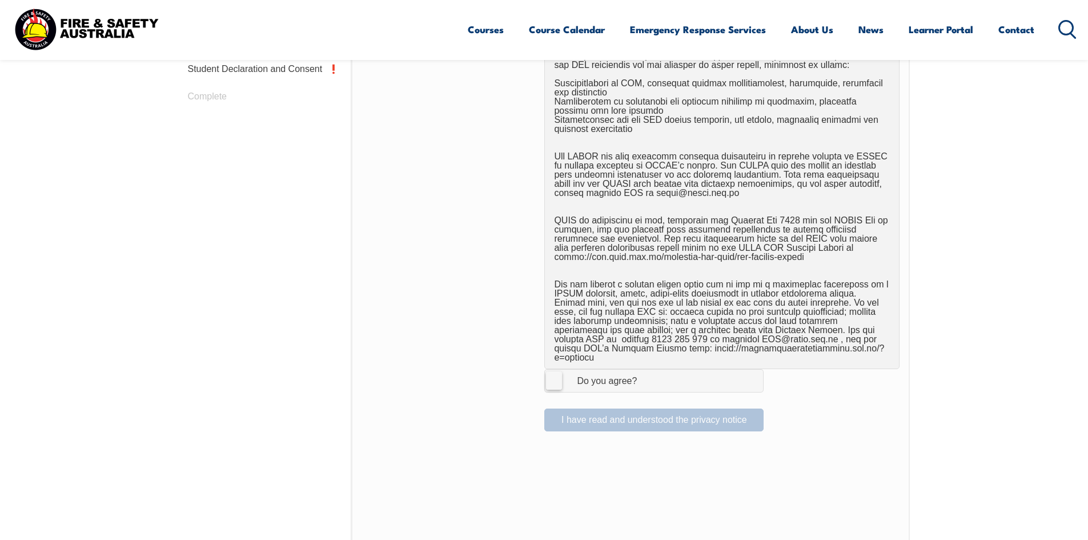
click at [551, 371] on label "I Agree Do you agree?" at bounding box center [653, 380] width 219 height 23
click at [646, 371] on input "I Agree Do you agree?" at bounding box center [655, 380] width 19 height 22
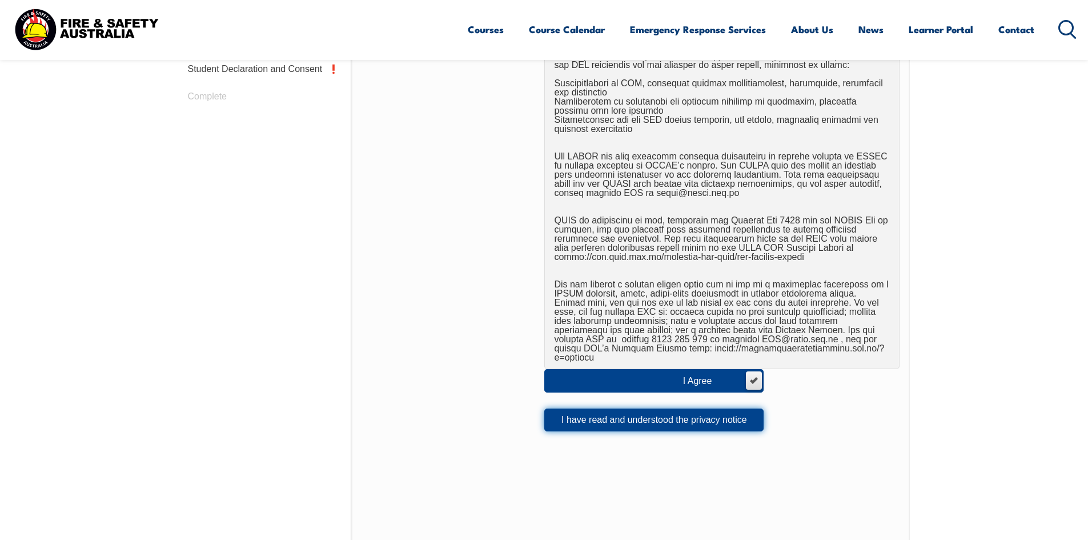
click at [657, 410] on button "I have read and understood the privacy notice" at bounding box center [653, 419] width 219 height 23
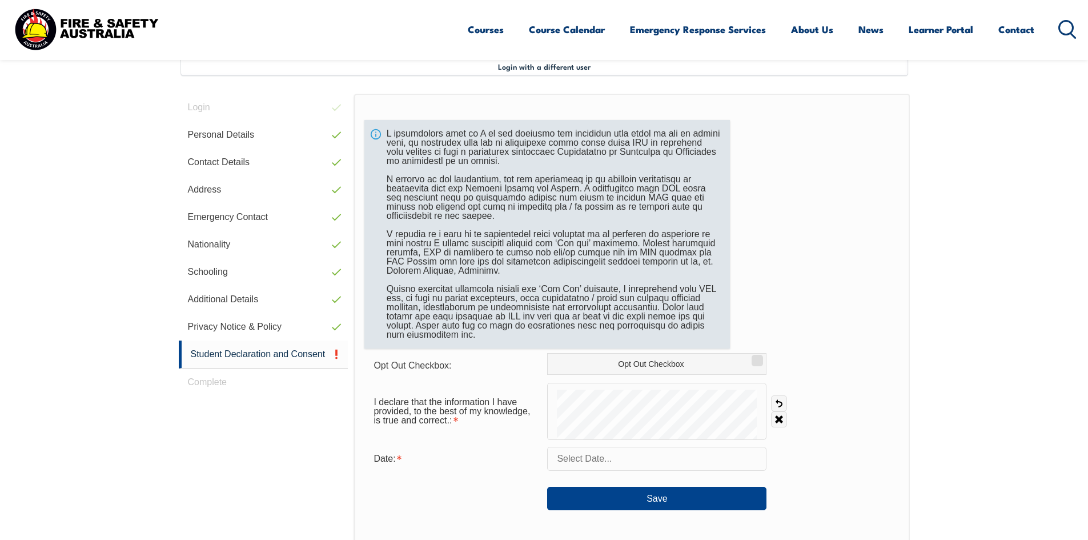
scroll to position [368, 0]
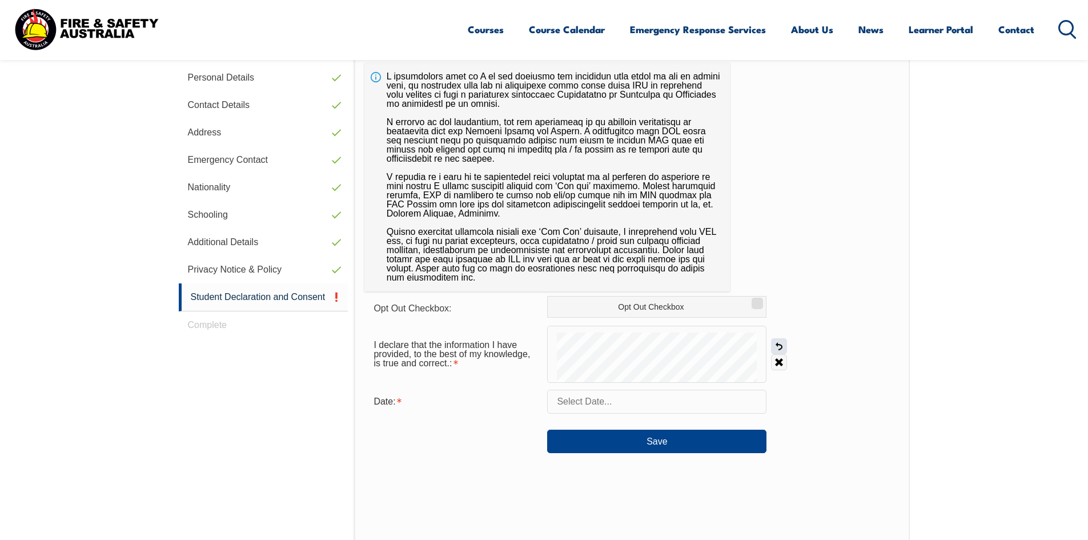
click at [779, 344] on link "Undo" at bounding box center [779, 346] width 16 height 16
click at [1031, 175] on section "Login with a different user Login Personal Details Contact Details Address Emer…" at bounding box center [544, 350] width 1088 height 783
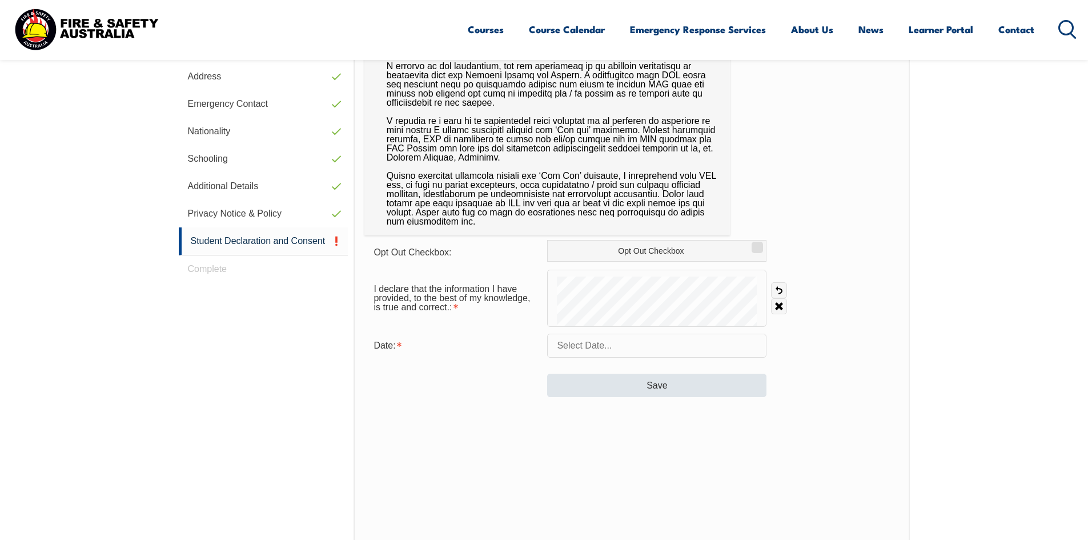
scroll to position [448, 0]
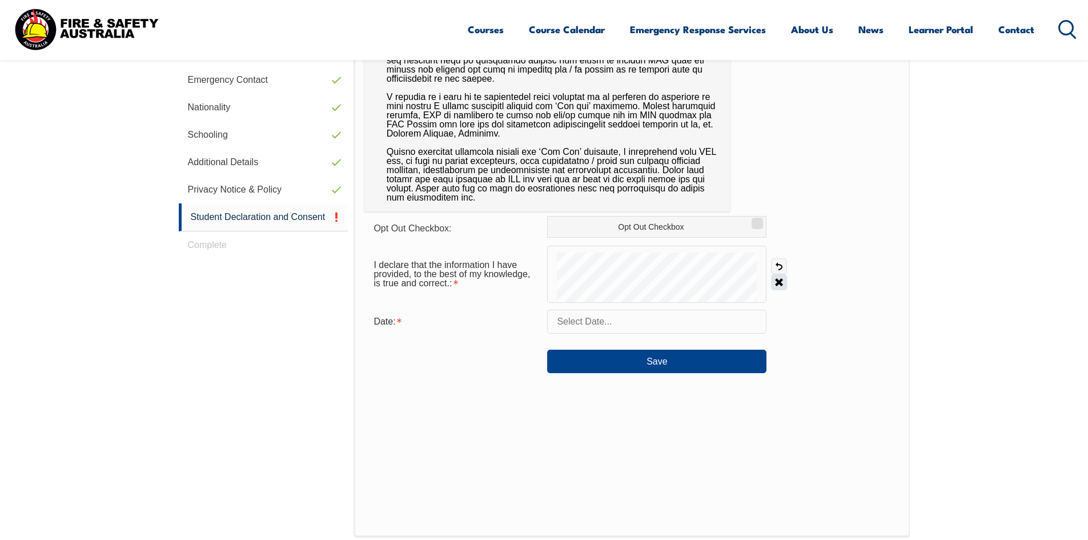
drag, startPoint x: 638, startPoint y: 302, endPoint x: 779, endPoint y: 281, distance: 142.5
click at [779, 281] on link "Clear" at bounding box center [779, 282] width 16 height 16
click at [640, 321] on input "text" at bounding box center [656, 321] width 219 height 24
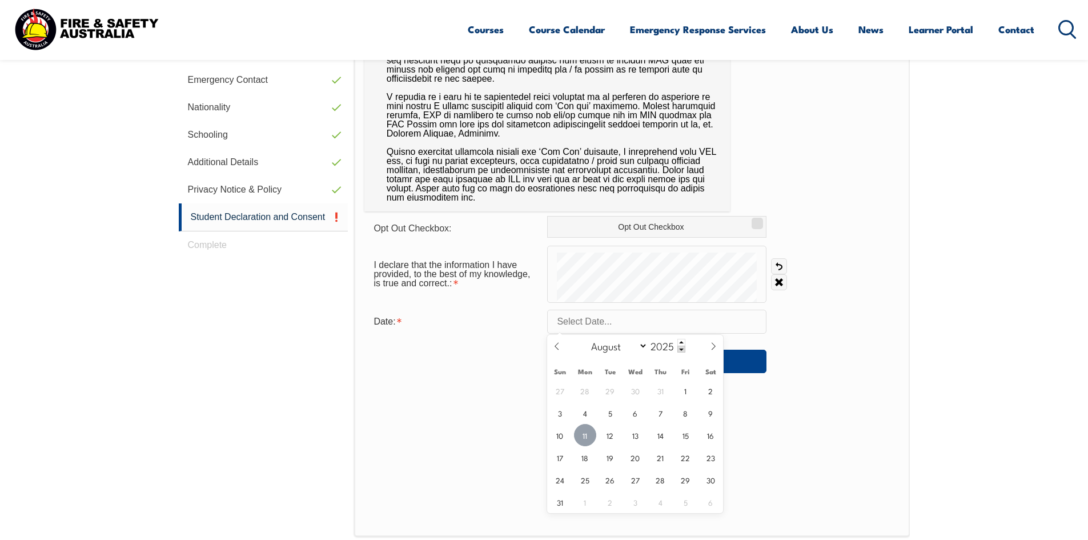
click at [588, 436] on span "11" at bounding box center [585, 435] width 22 height 22
type input "[DATE]"
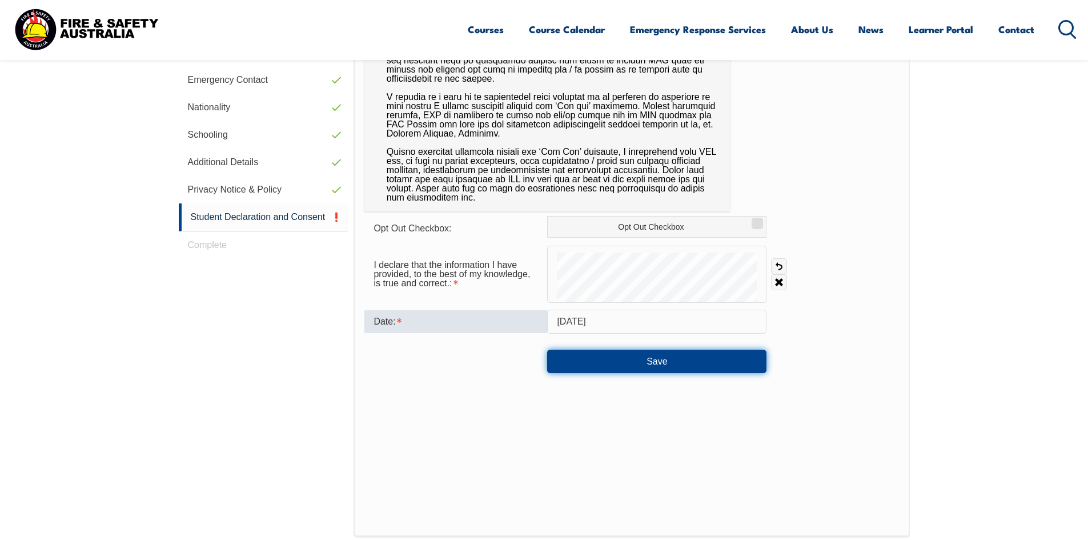
click at [669, 360] on button "Save" at bounding box center [656, 360] width 219 height 23
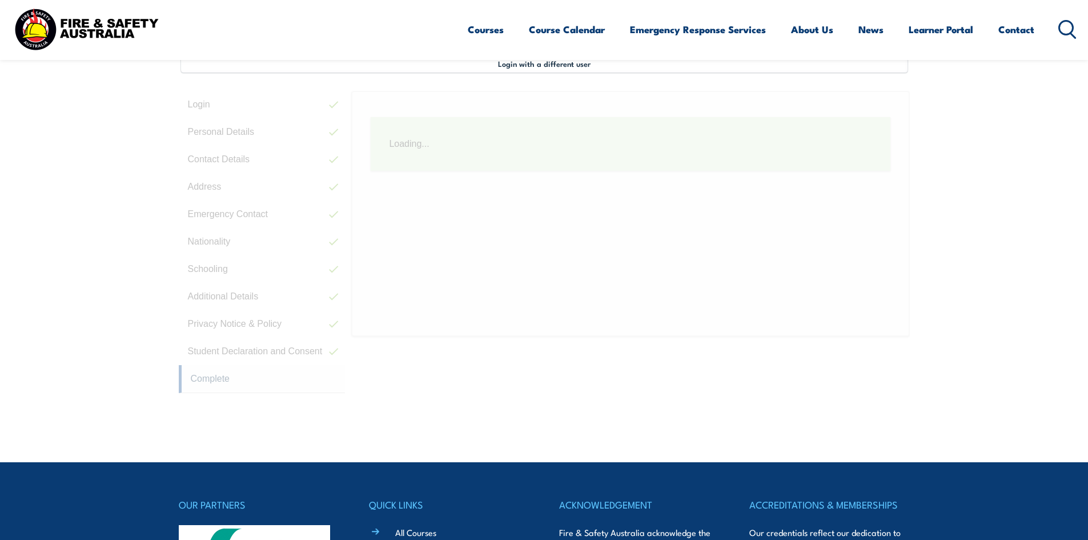
scroll to position [311, 0]
